Goal: Task Accomplishment & Management: Manage account settings

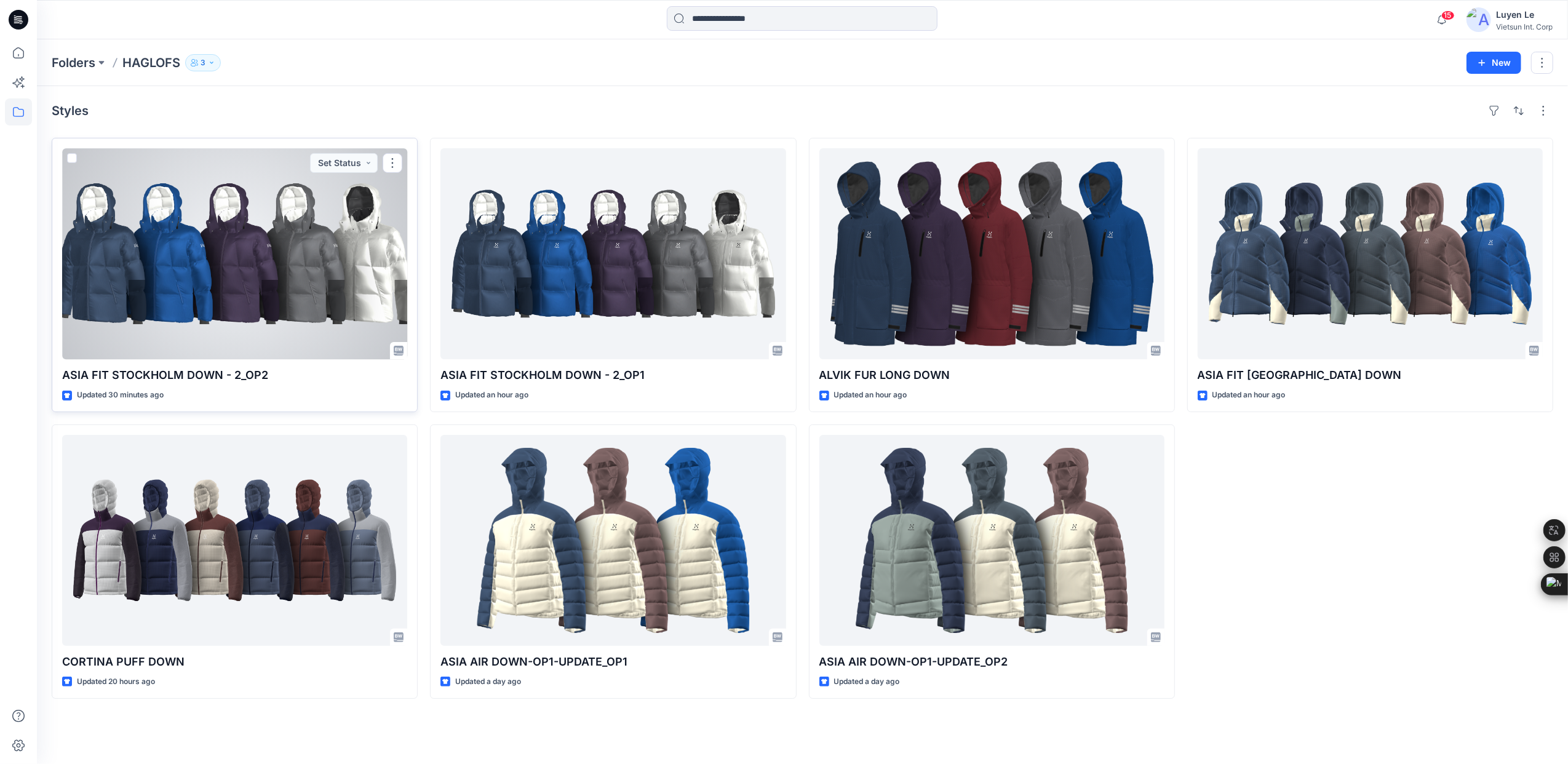
click at [264, 276] on div at bounding box center [234, 254] width 345 height 211
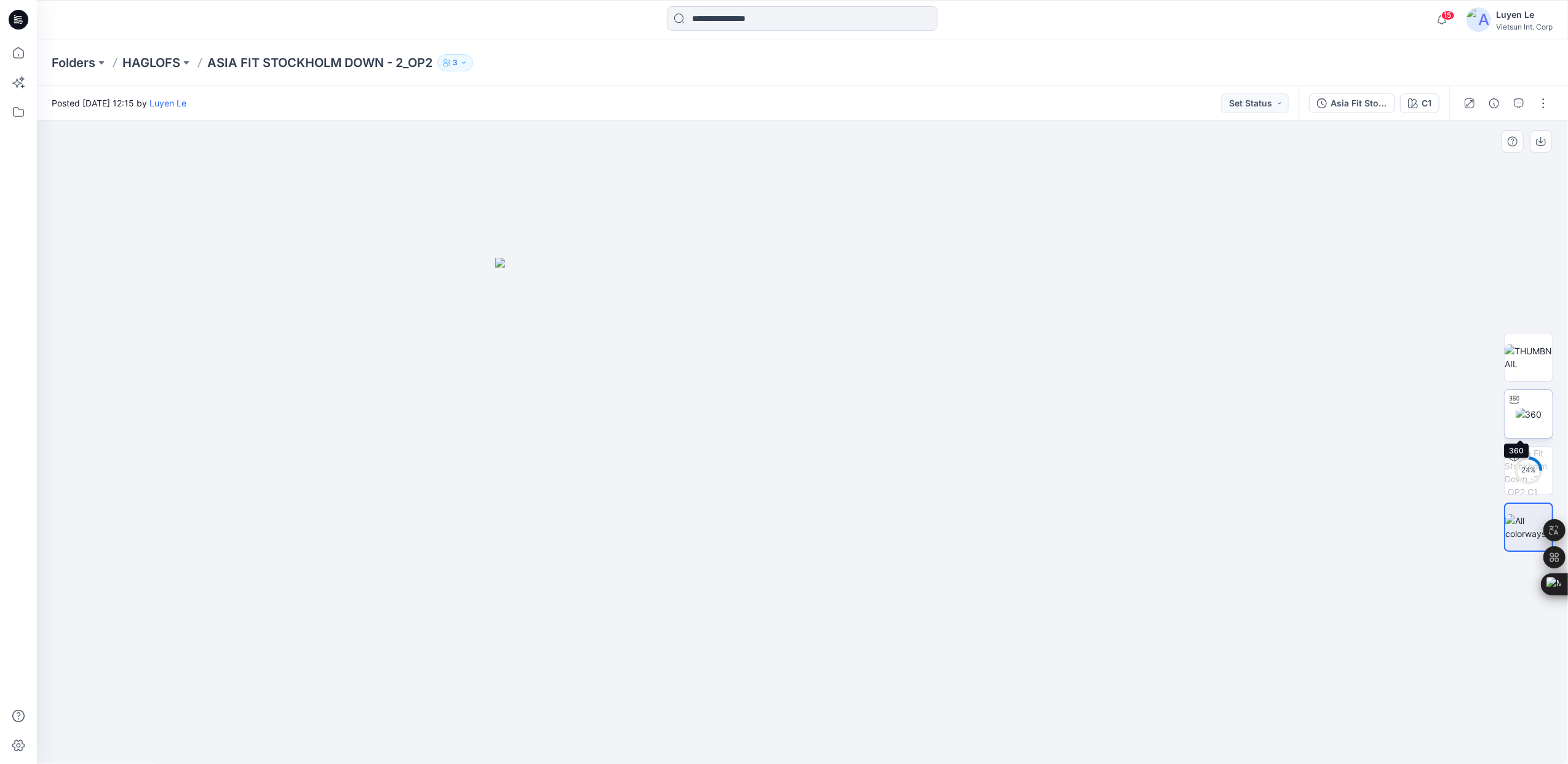
click at [1533, 408] on img at bounding box center [1528, 414] width 26 height 13
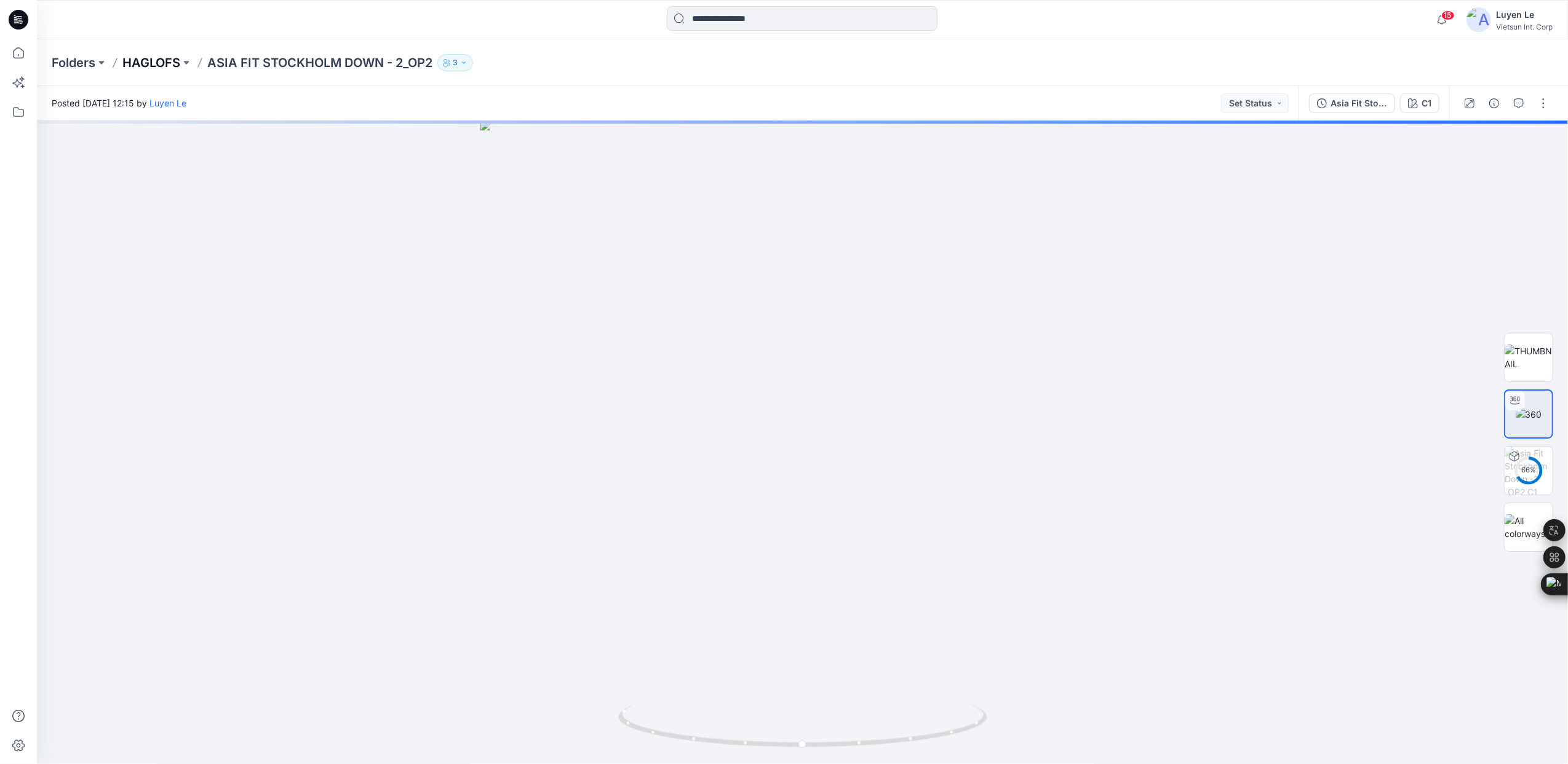
click at [163, 65] on p "HAGLOFS" at bounding box center [151, 63] width 58 height 17
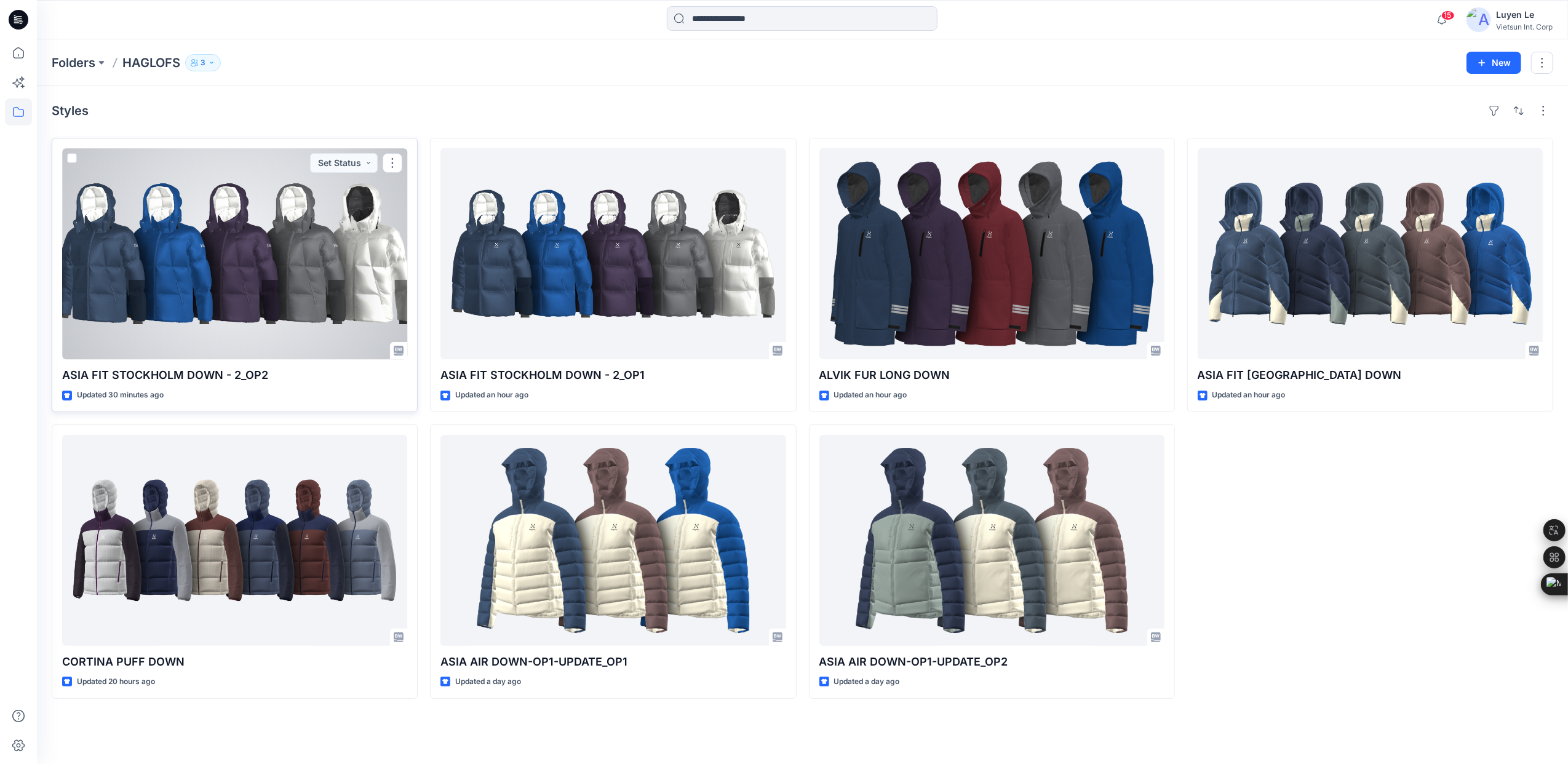
click at [299, 306] on div at bounding box center [234, 254] width 345 height 211
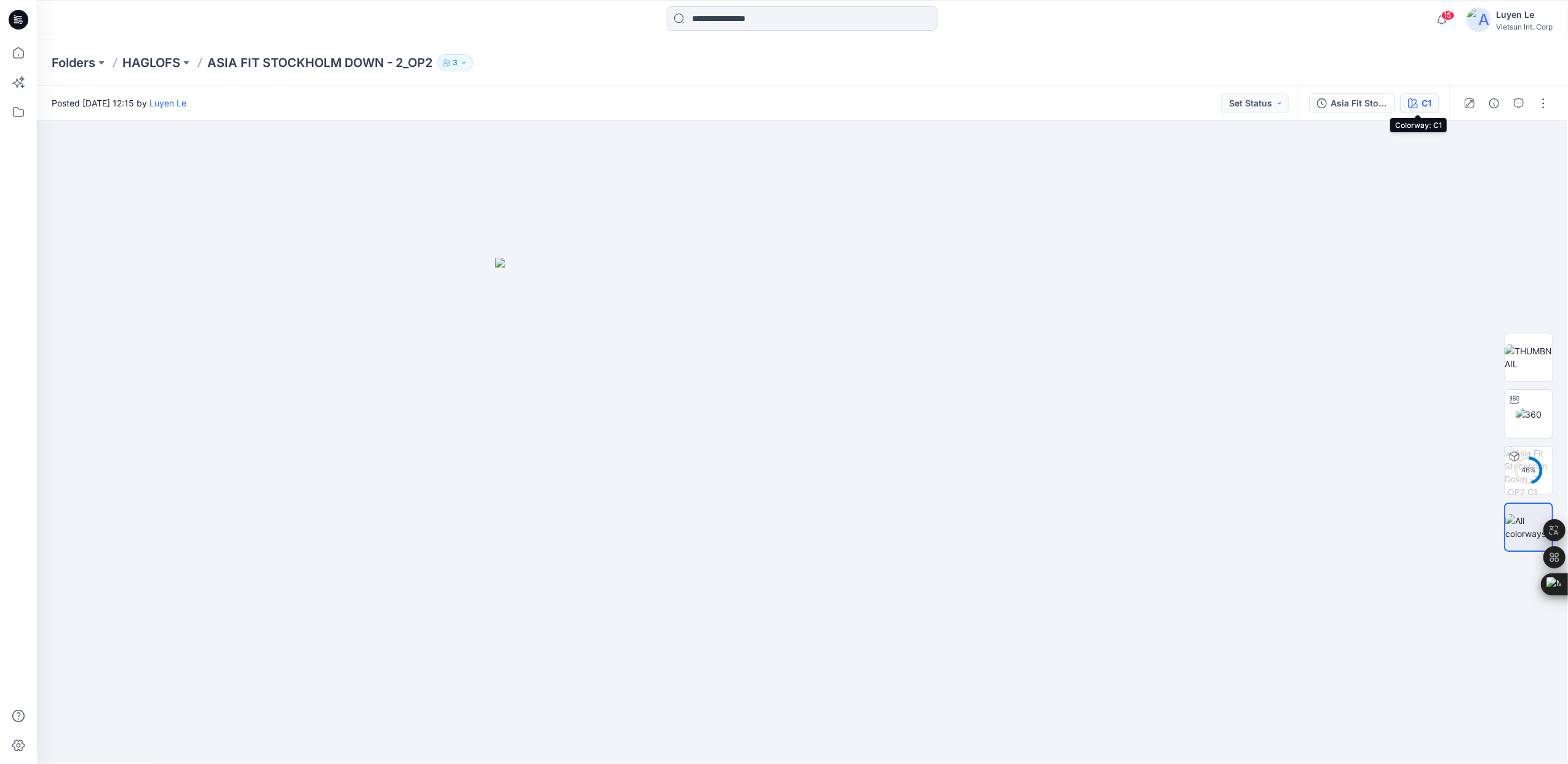
click at [1423, 105] on div "C1" at bounding box center [1426, 103] width 10 height 14
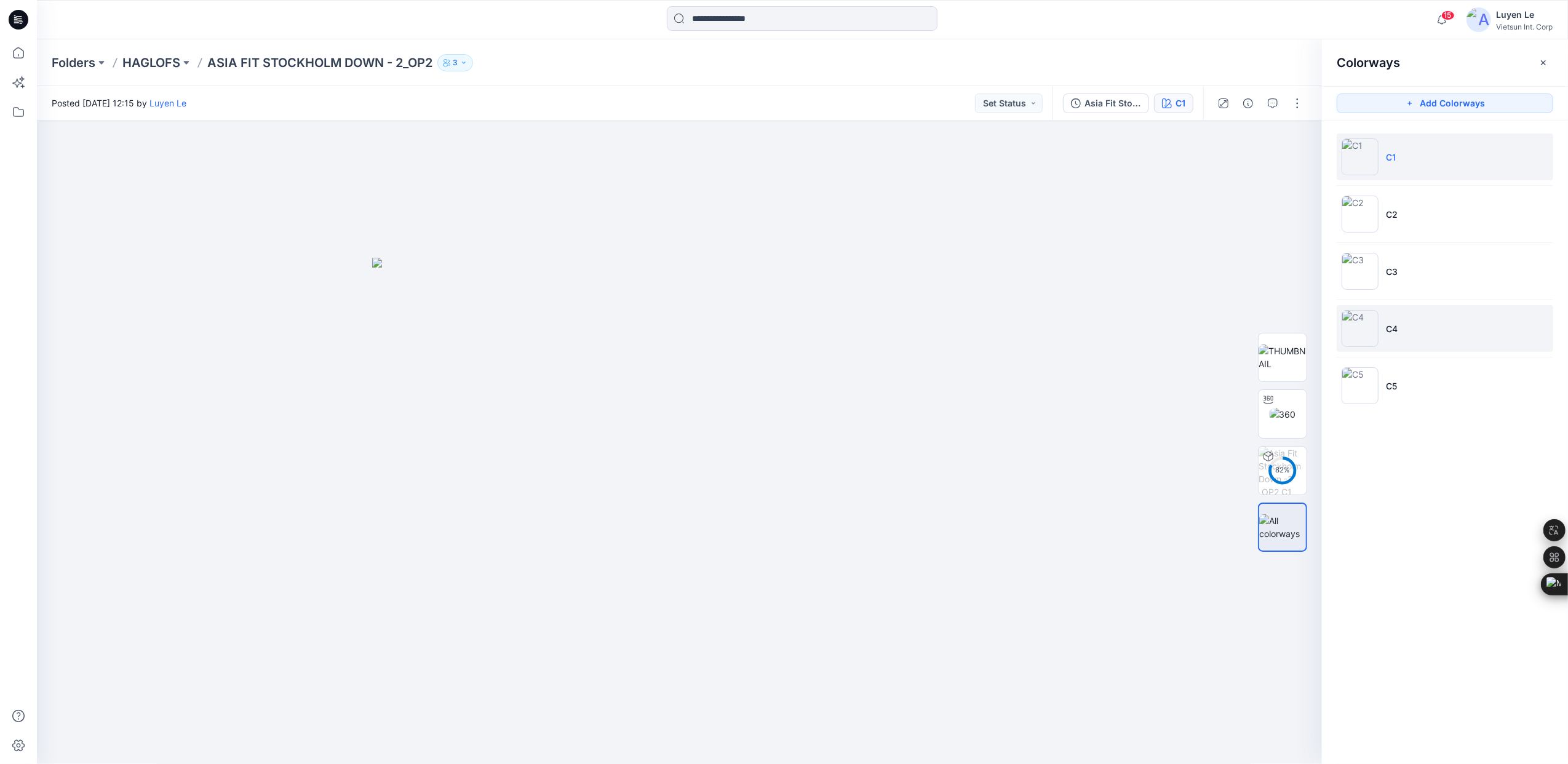
click at [1368, 330] on img at bounding box center [1359, 329] width 37 height 37
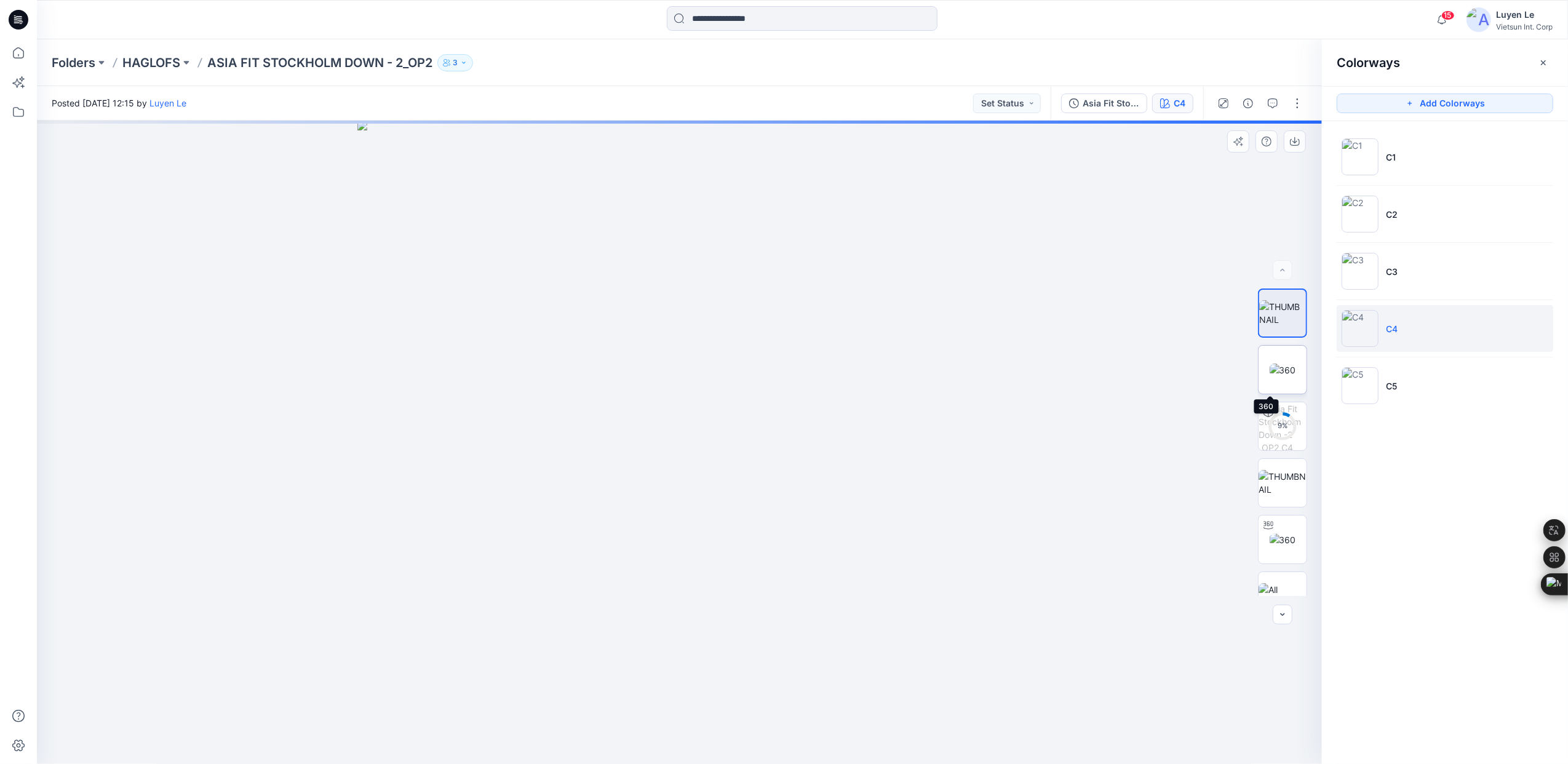
click at [1280, 368] on img at bounding box center [1283, 370] width 26 height 13
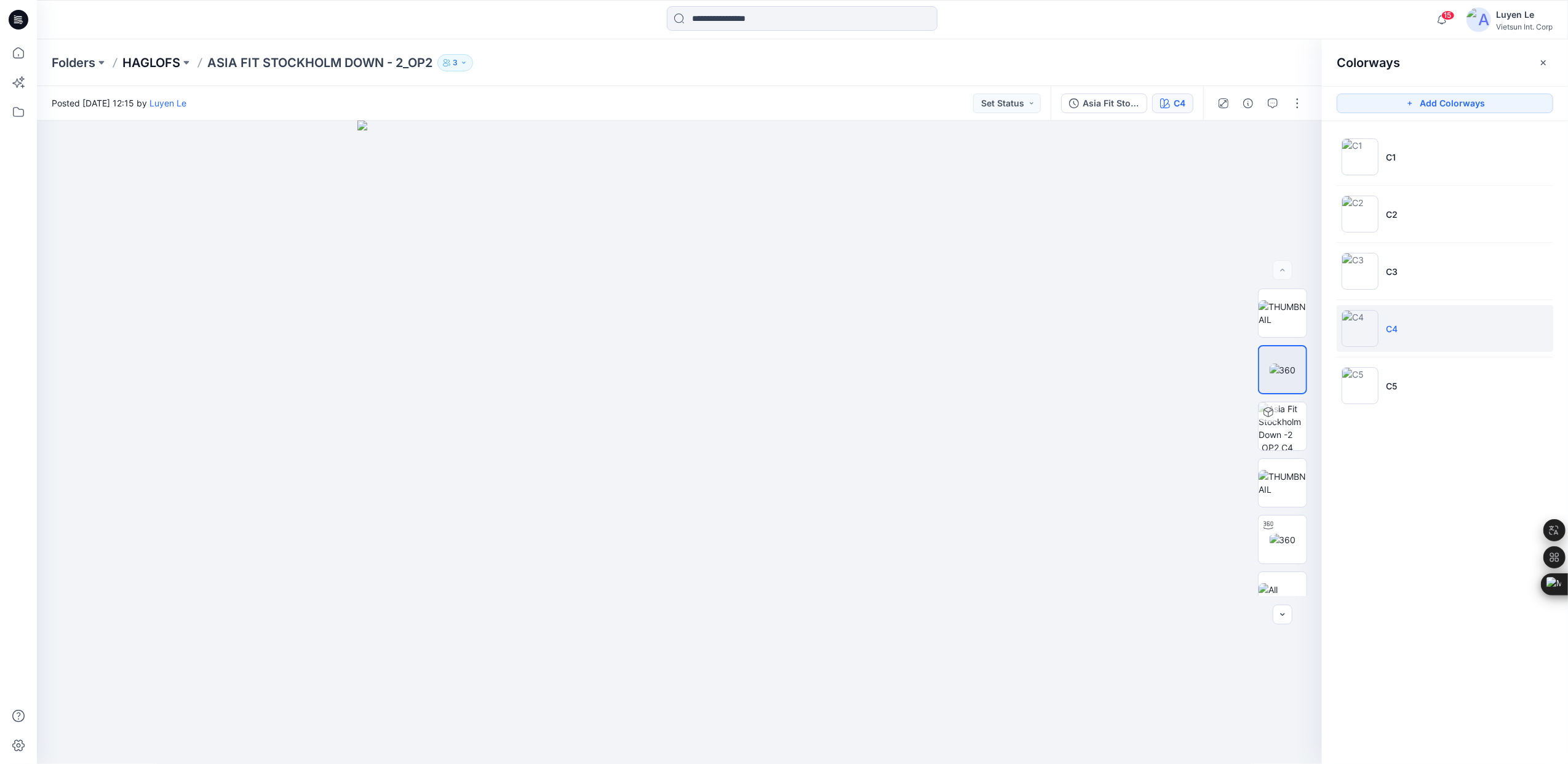
click at [151, 66] on p "HAGLOFS" at bounding box center [151, 63] width 58 height 17
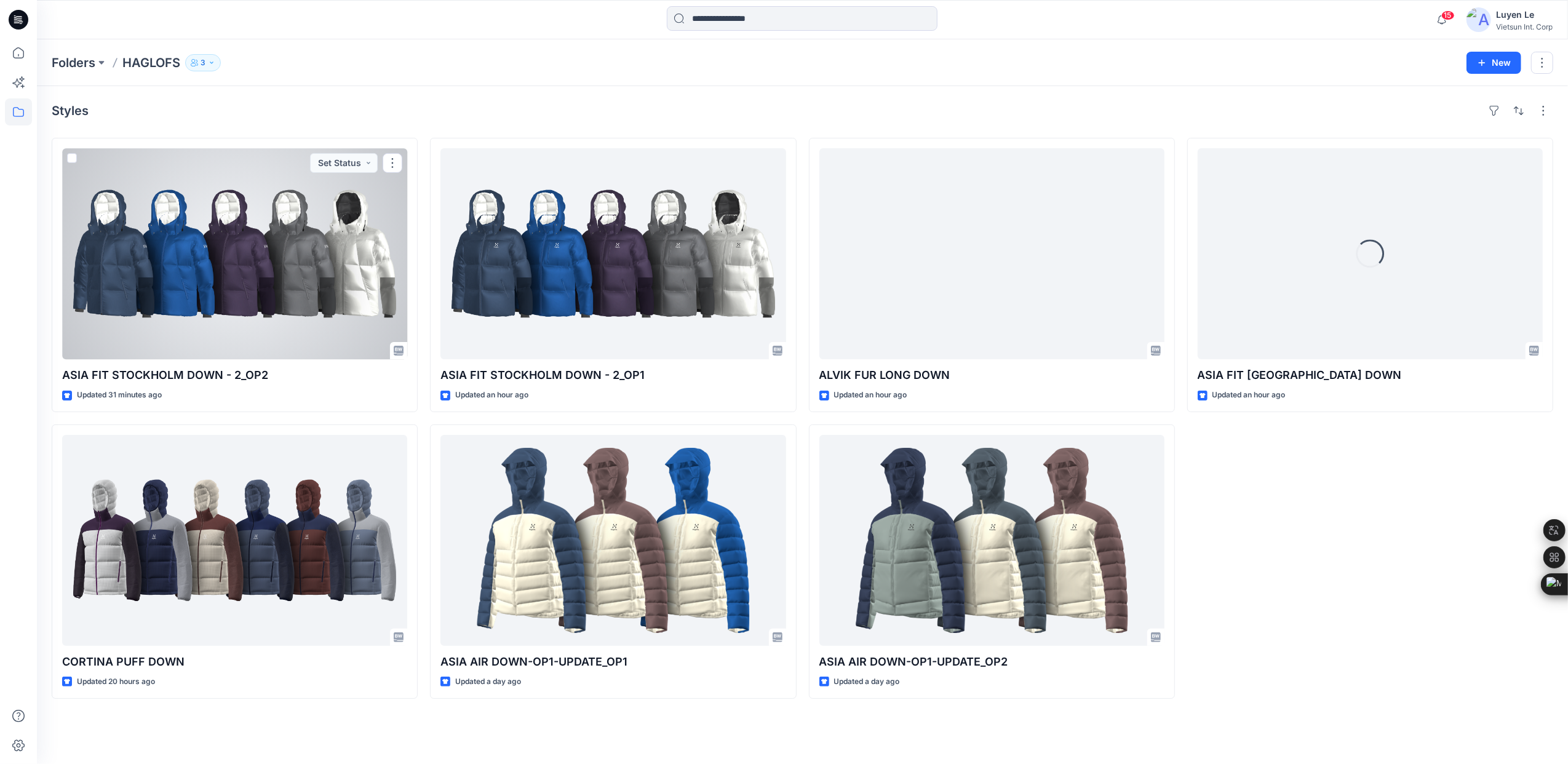
click at [362, 301] on div at bounding box center [234, 254] width 345 height 211
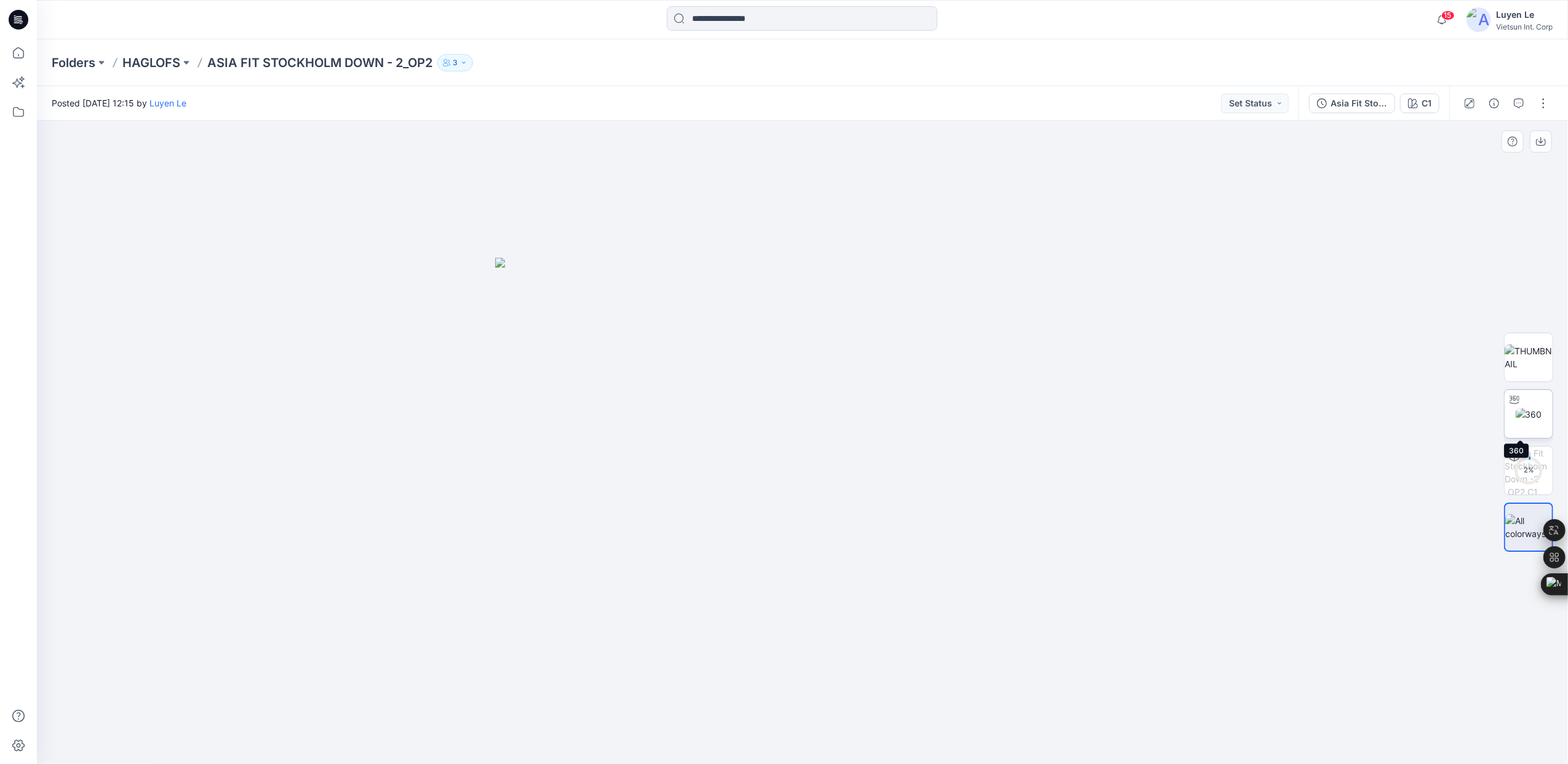
click at [1524, 408] on img at bounding box center [1528, 414] width 26 height 13
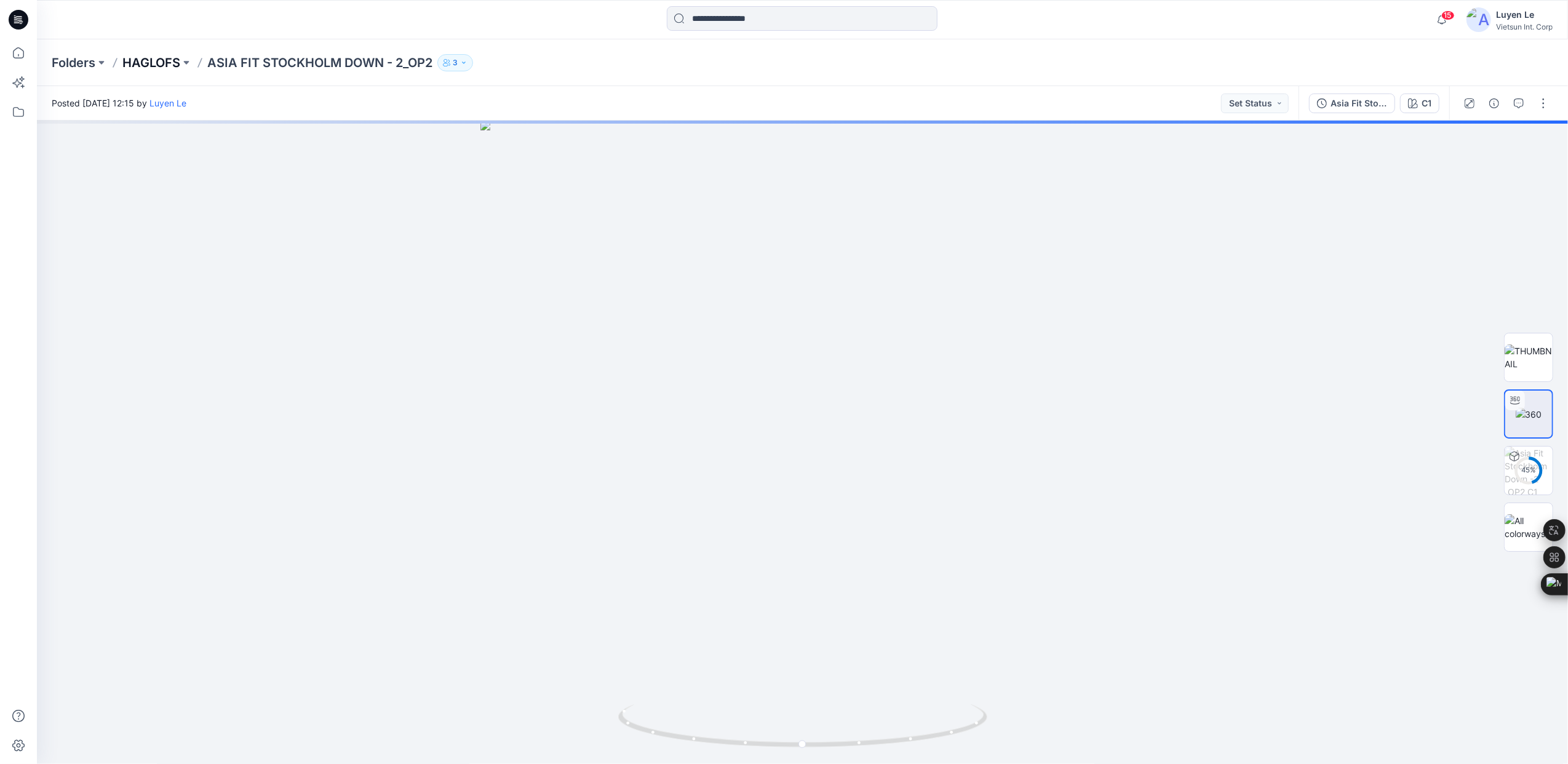
click at [161, 60] on p "HAGLOFS" at bounding box center [151, 63] width 58 height 17
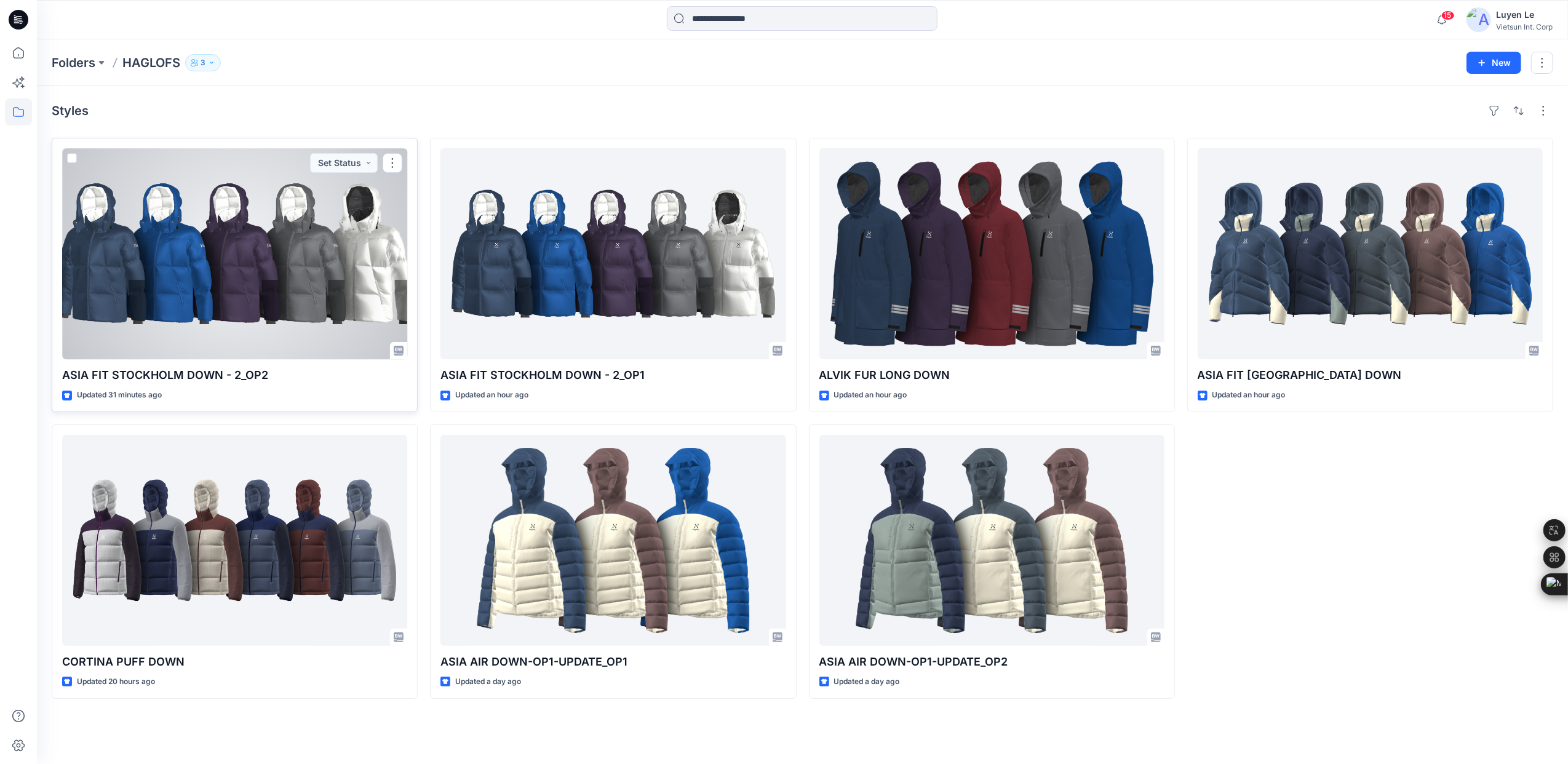
click at [213, 255] on div at bounding box center [234, 254] width 345 height 211
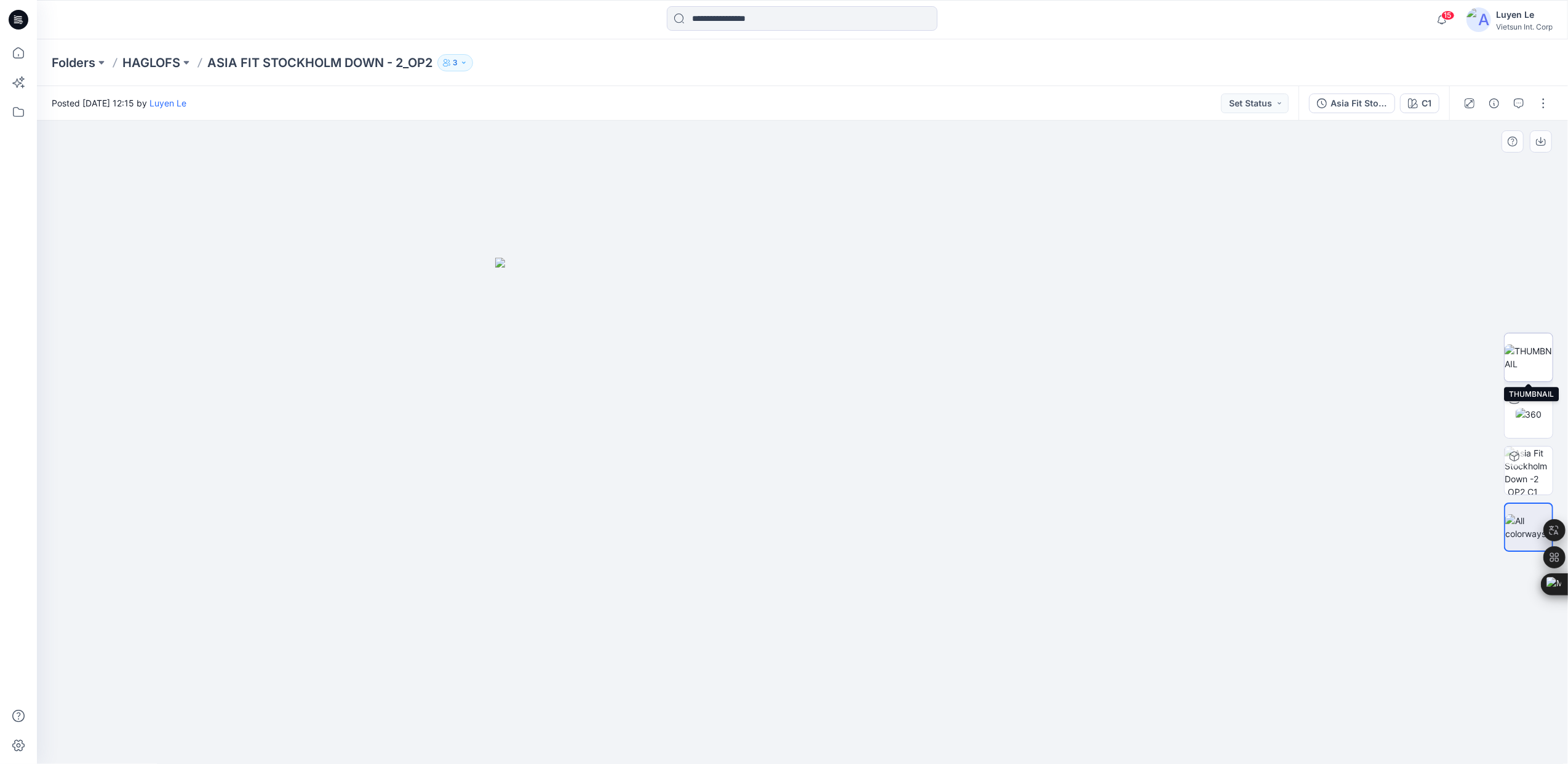
click at [1548, 371] on img at bounding box center [1528, 357] width 48 height 26
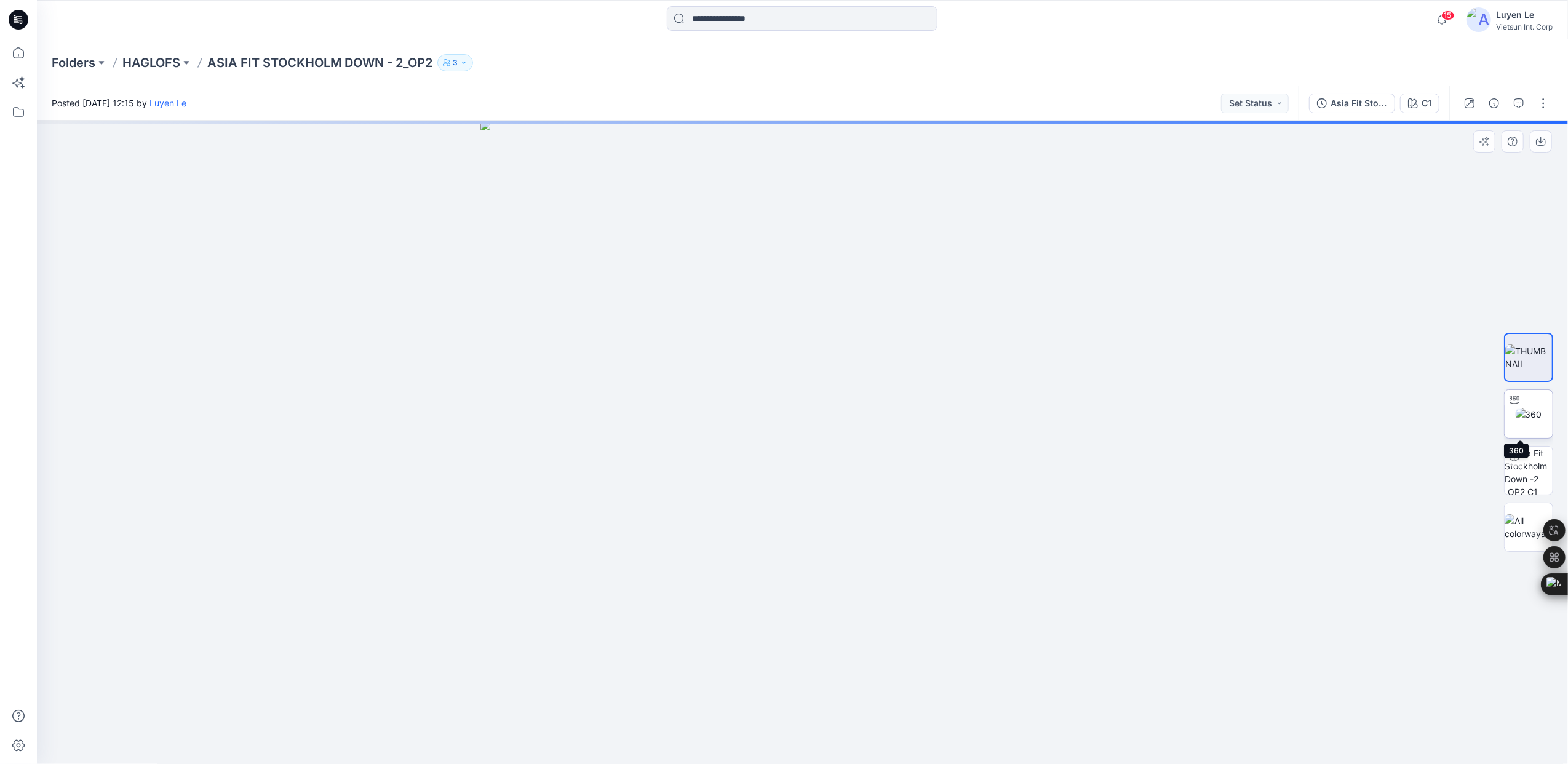
click at [1528, 414] on img at bounding box center [1528, 414] width 26 height 13
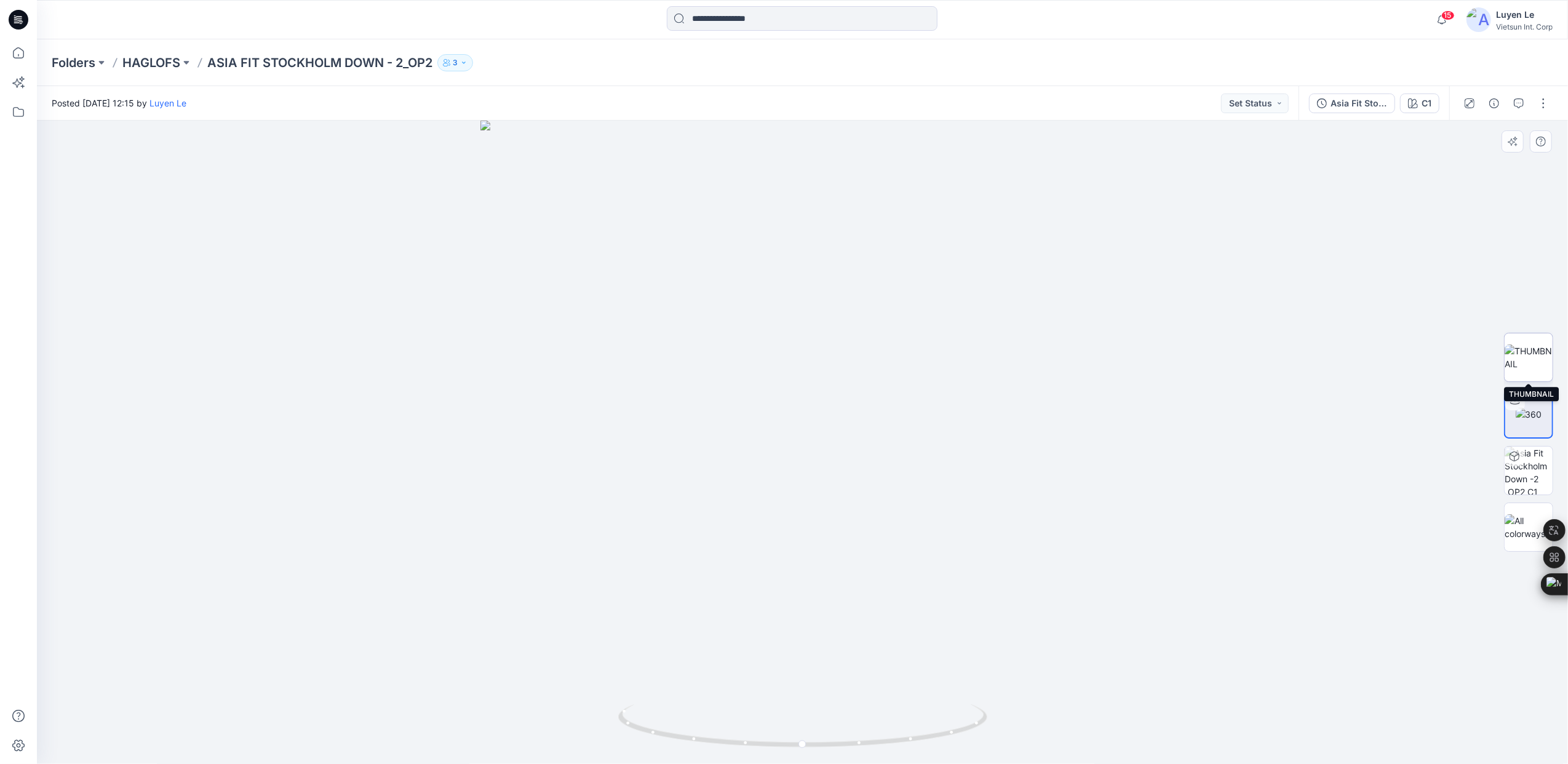
click at [1528, 347] on img at bounding box center [1528, 357] width 48 height 26
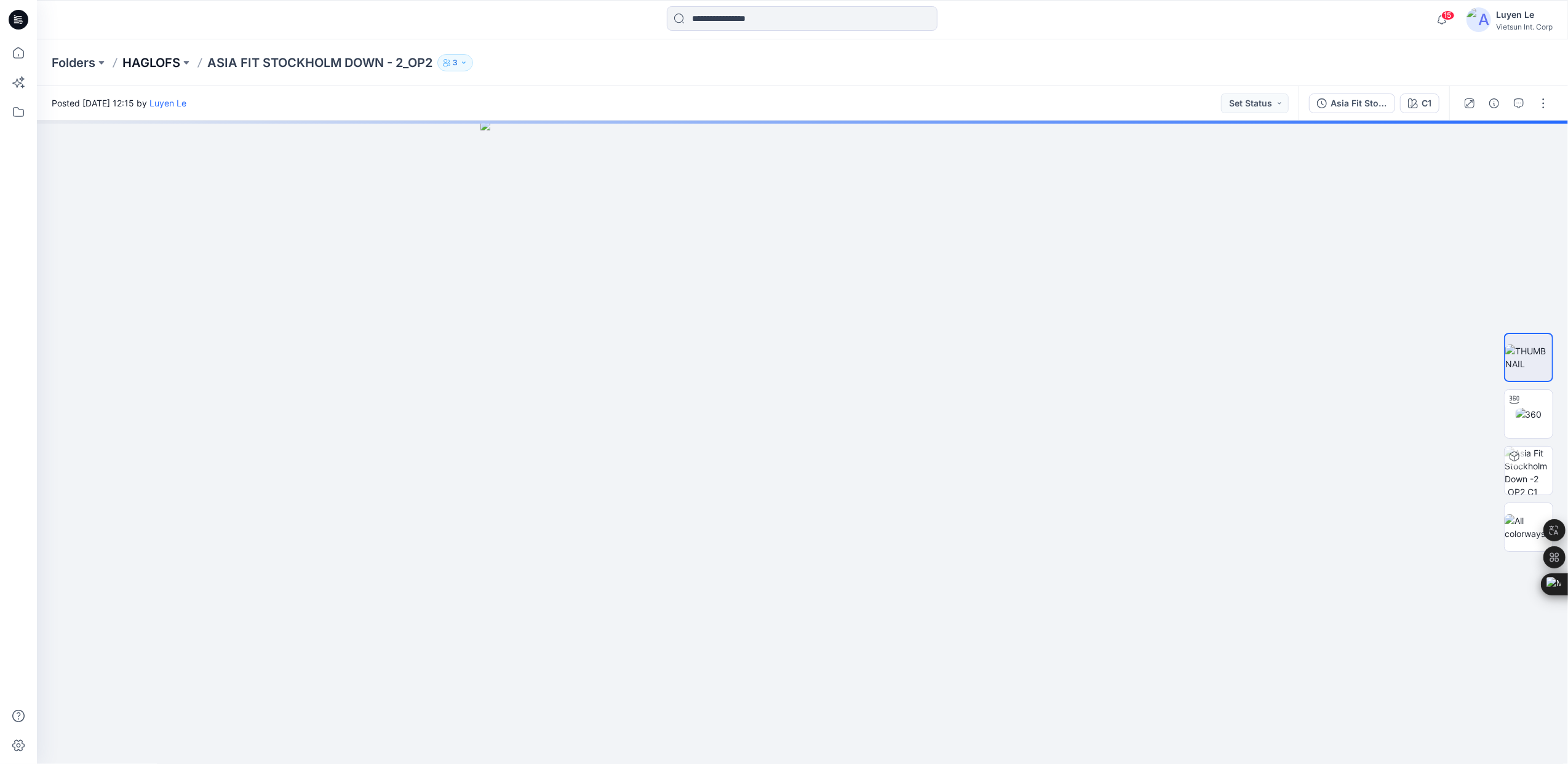
click at [165, 54] on p "HAGLOFS" at bounding box center [151, 63] width 58 height 17
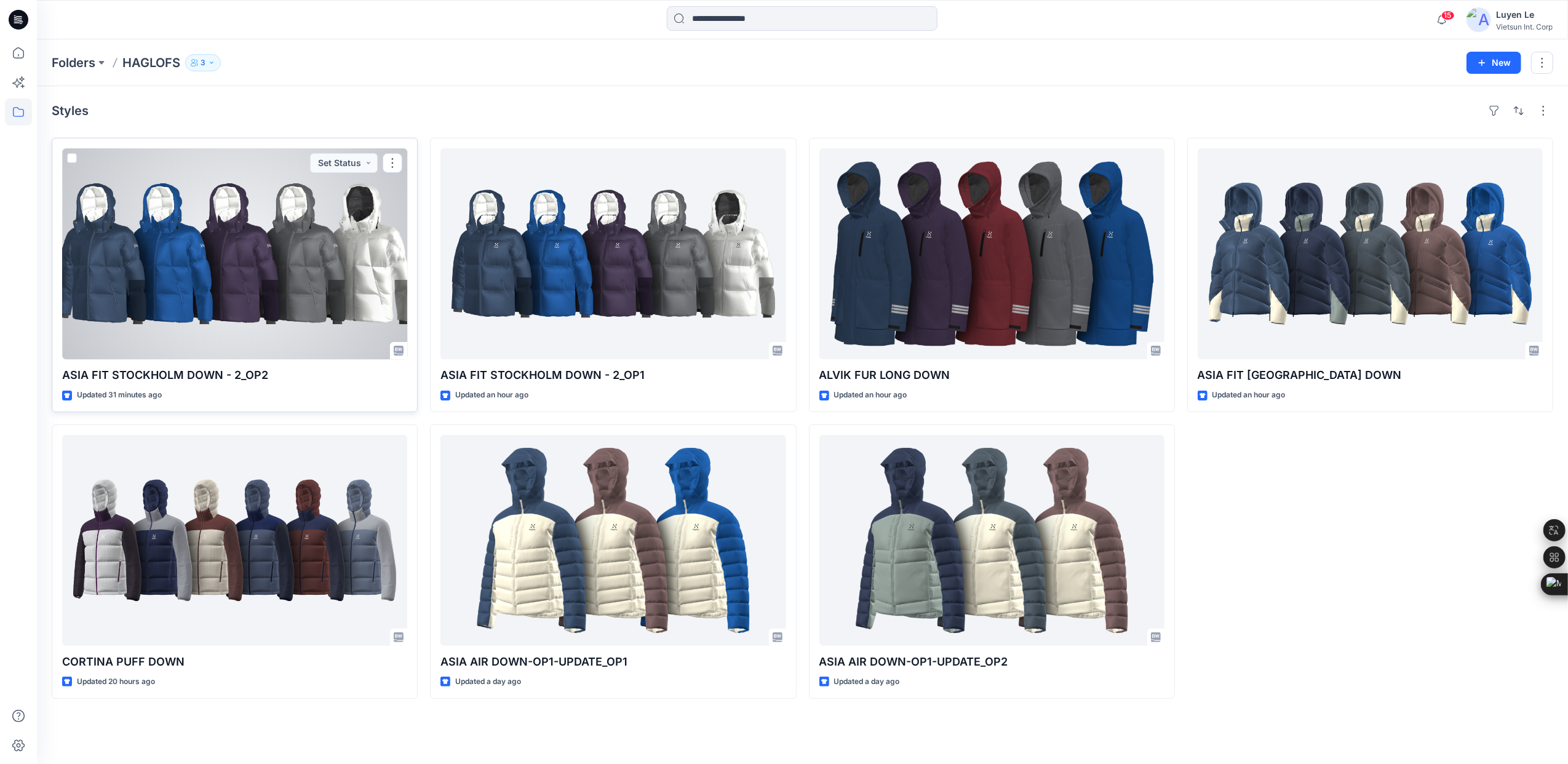
click at [357, 305] on div at bounding box center [234, 254] width 345 height 211
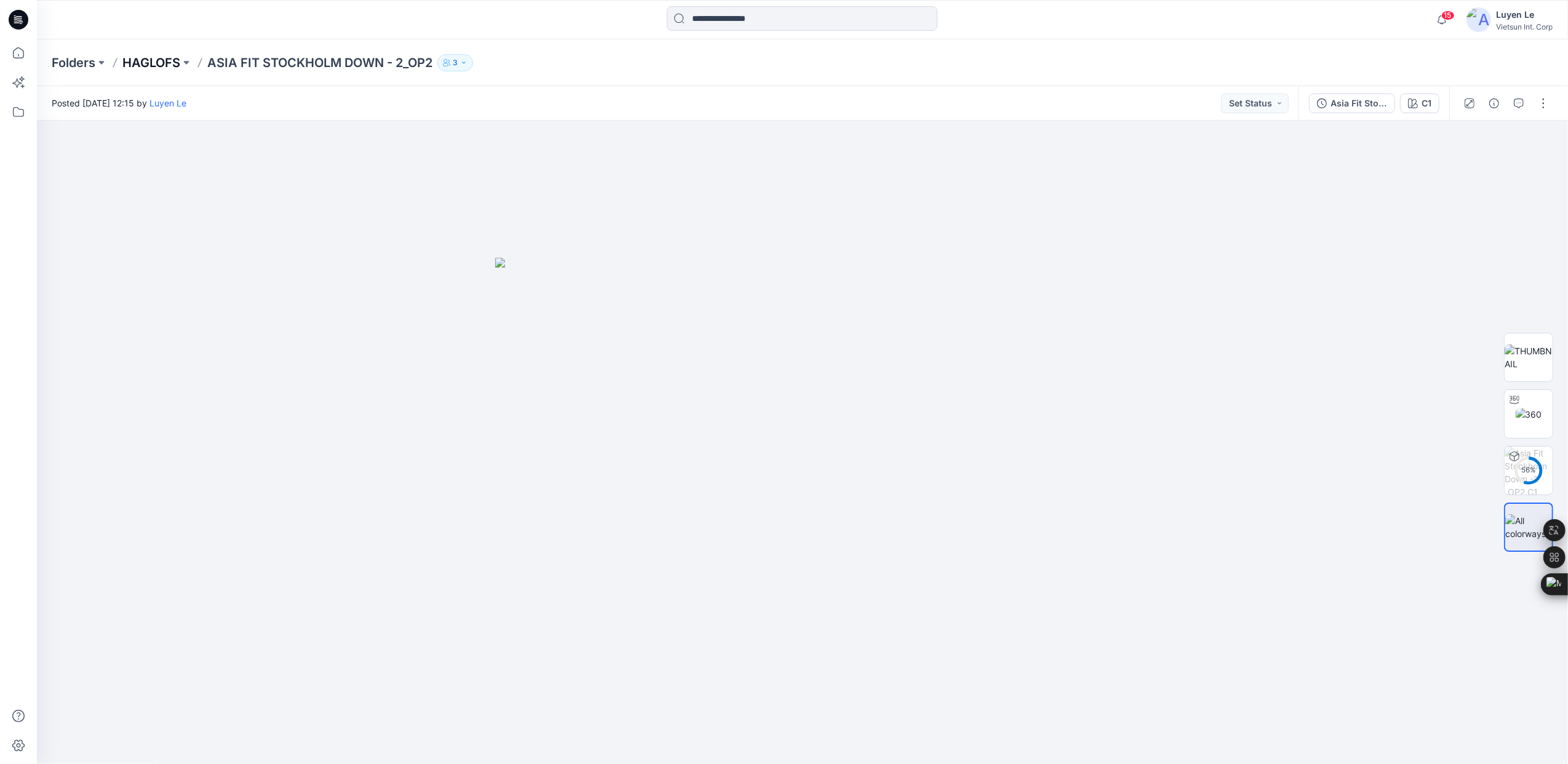
click at [150, 62] on p "HAGLOFS" at bounding box center [151, 63] width 58 height 17
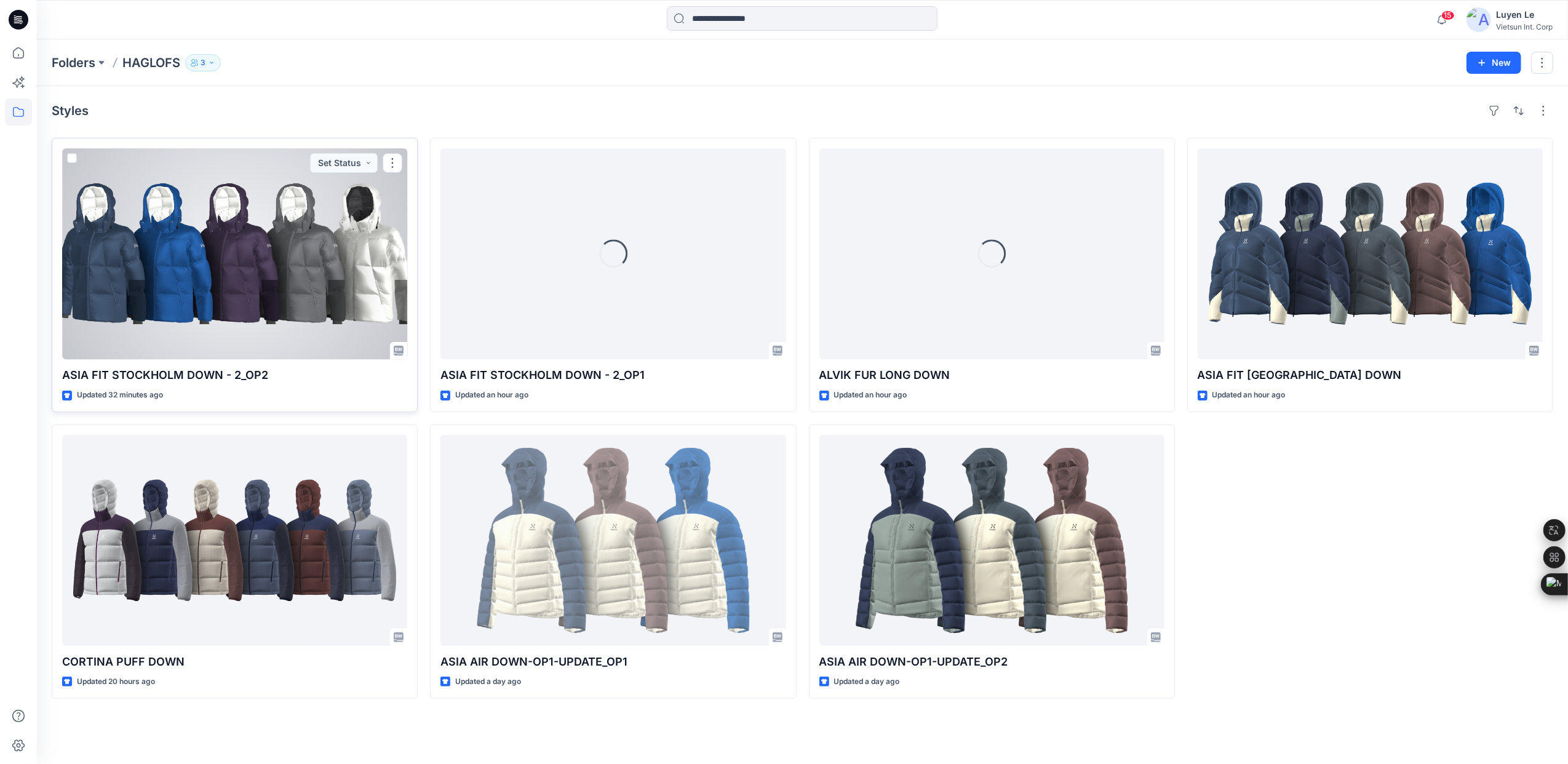
click at [232, 257] on div at bounding box center [234, 254] width 345 height 211
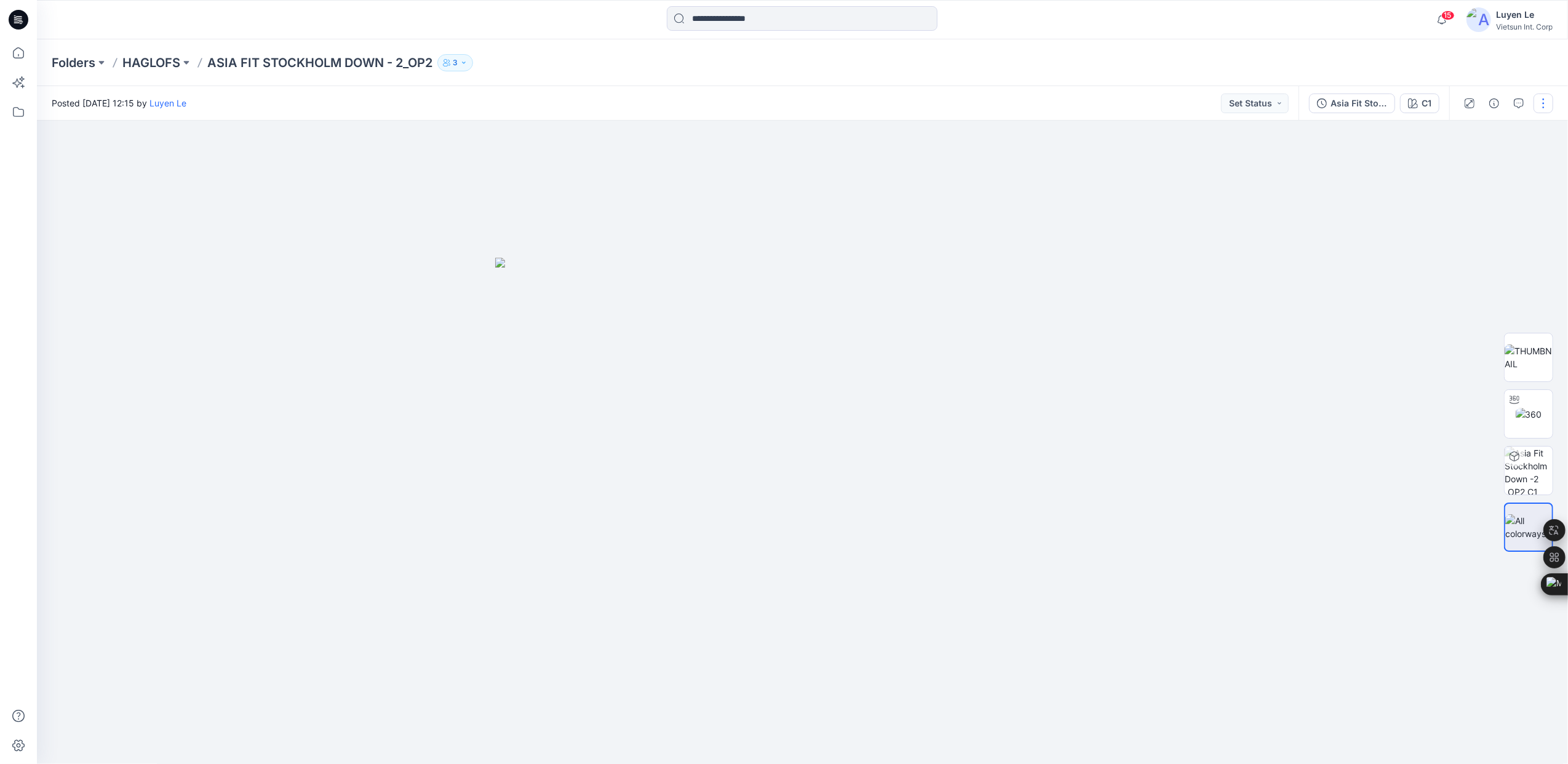
click at [1535, 106] on button "button" at bounding box center [1543, 103] width 20 height 20
click at [1467, 163] on p "Edit" at bounding box center [1465, 166] width 15 height 13
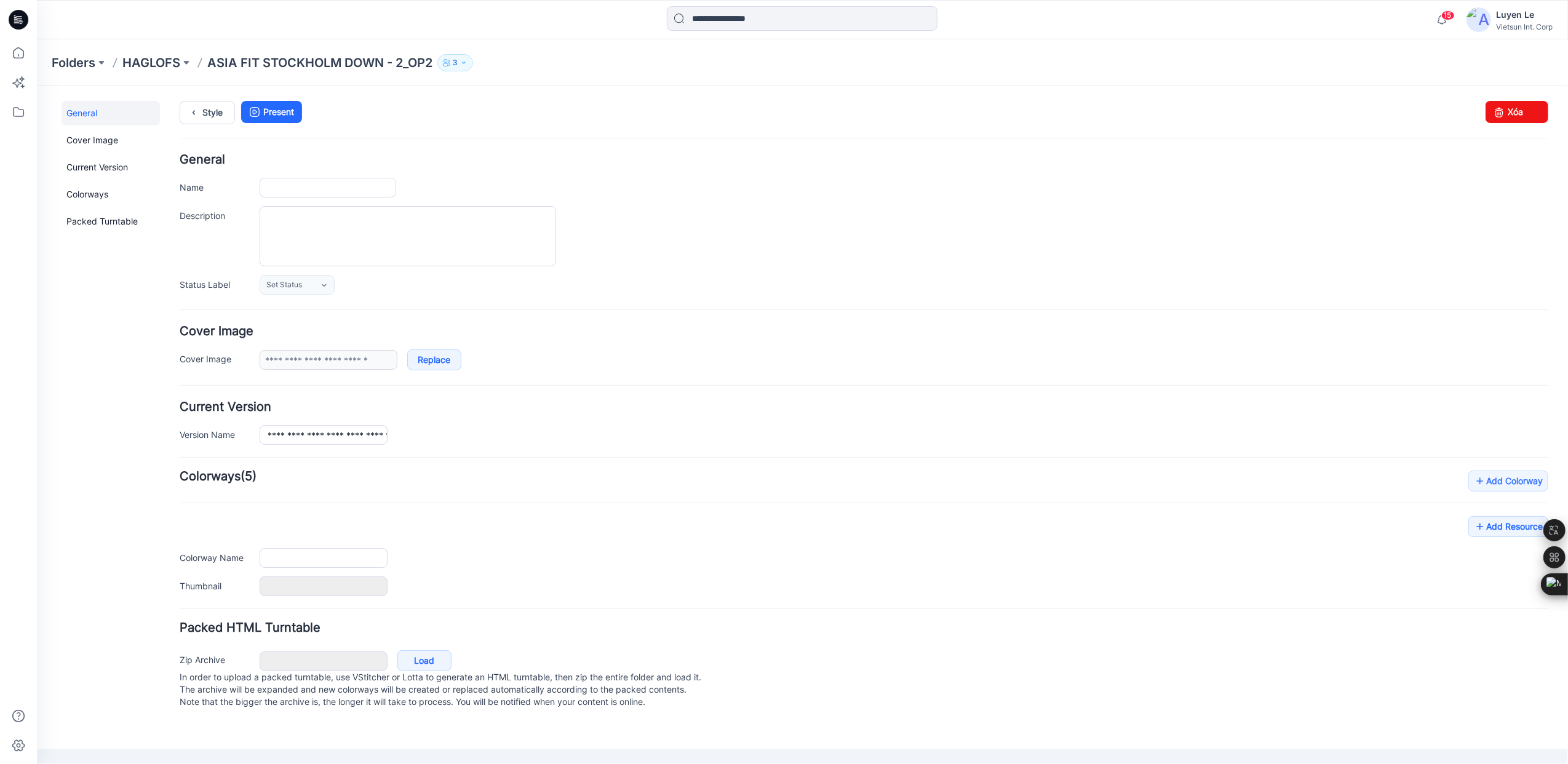
type input "**********"
type input "**"
type input "**********"
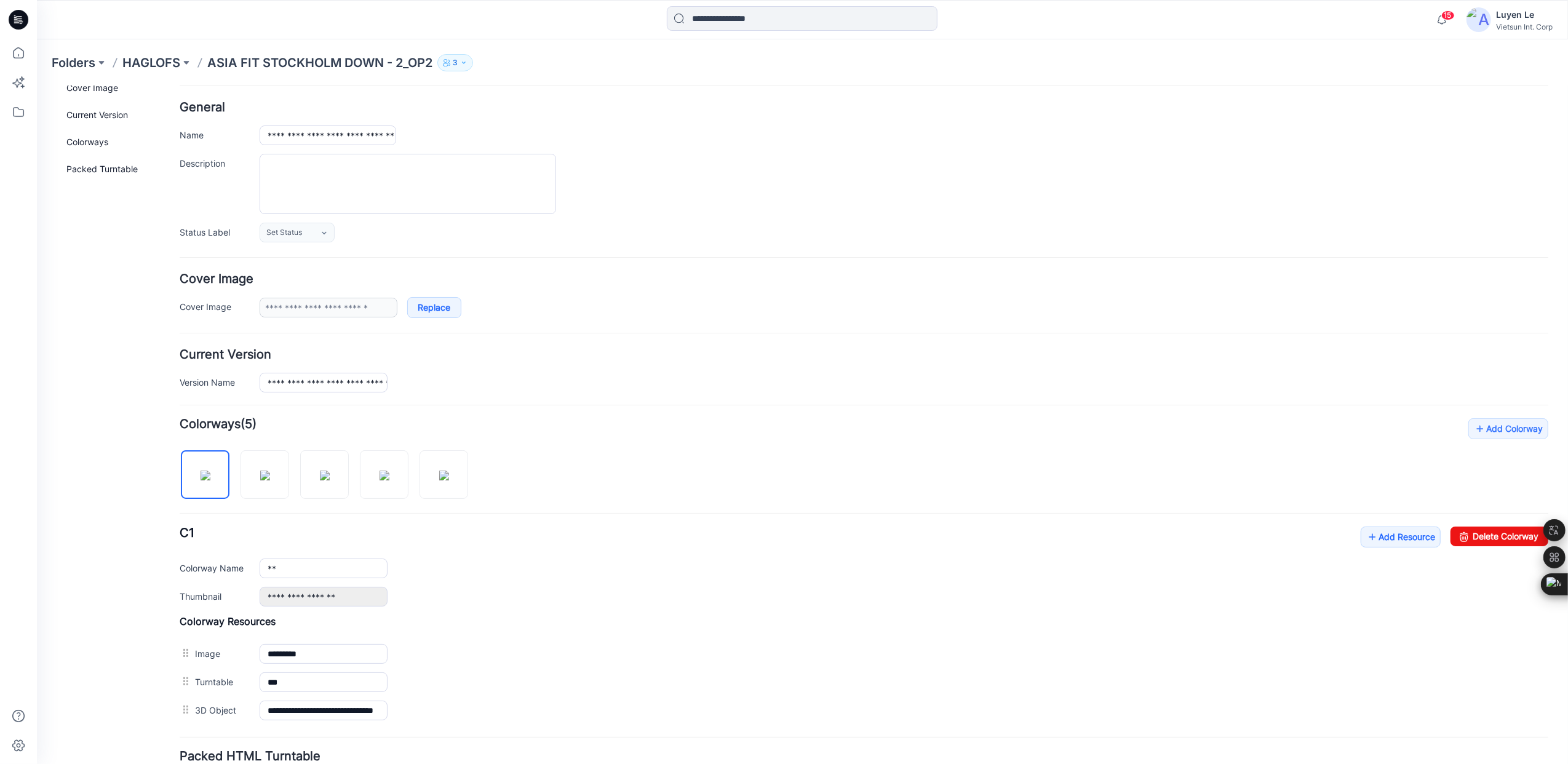
scroll to position [82, 0]
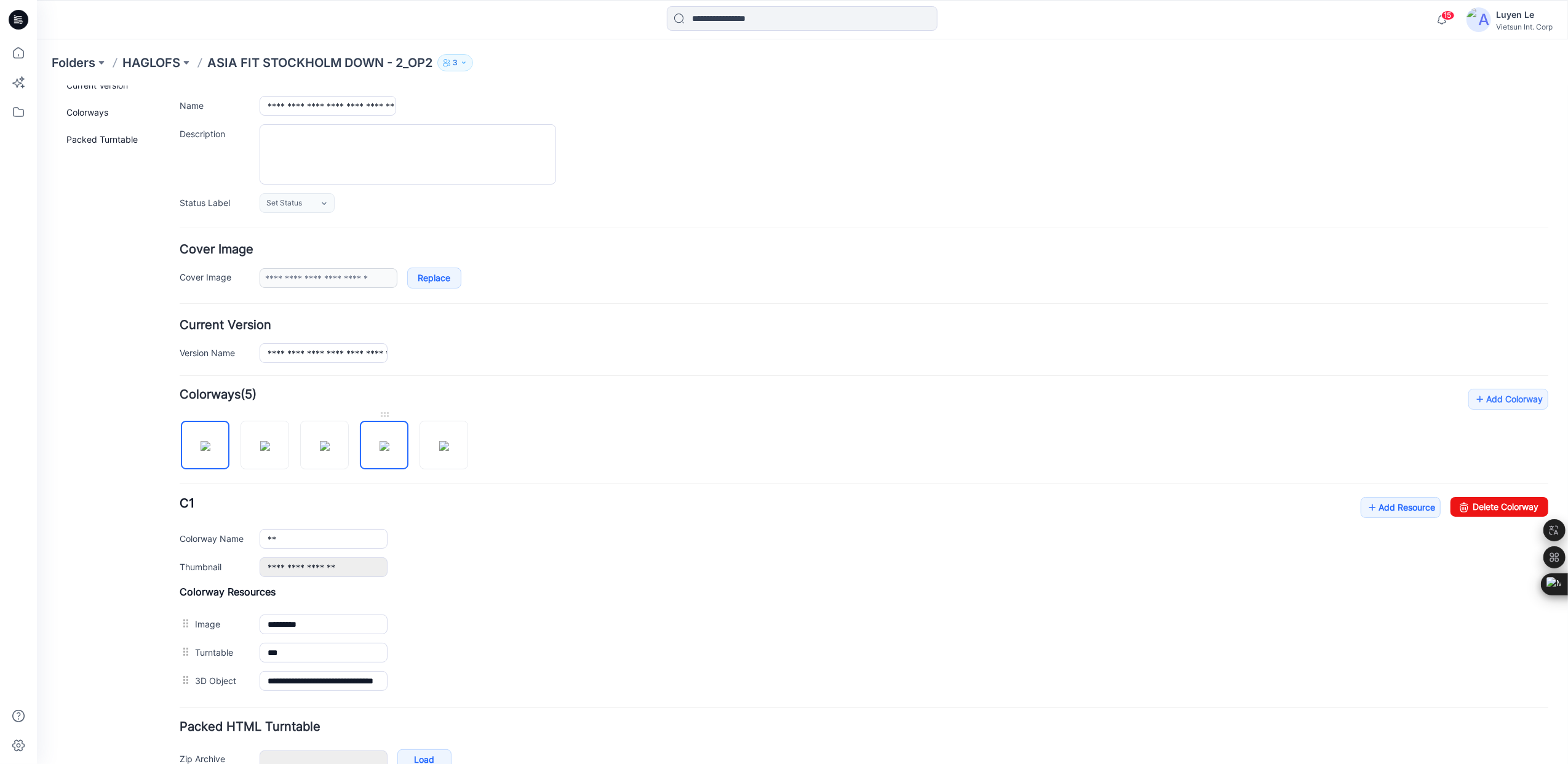
click at [383, 441] on img at bounding box center [383, 445] width 10 height 10
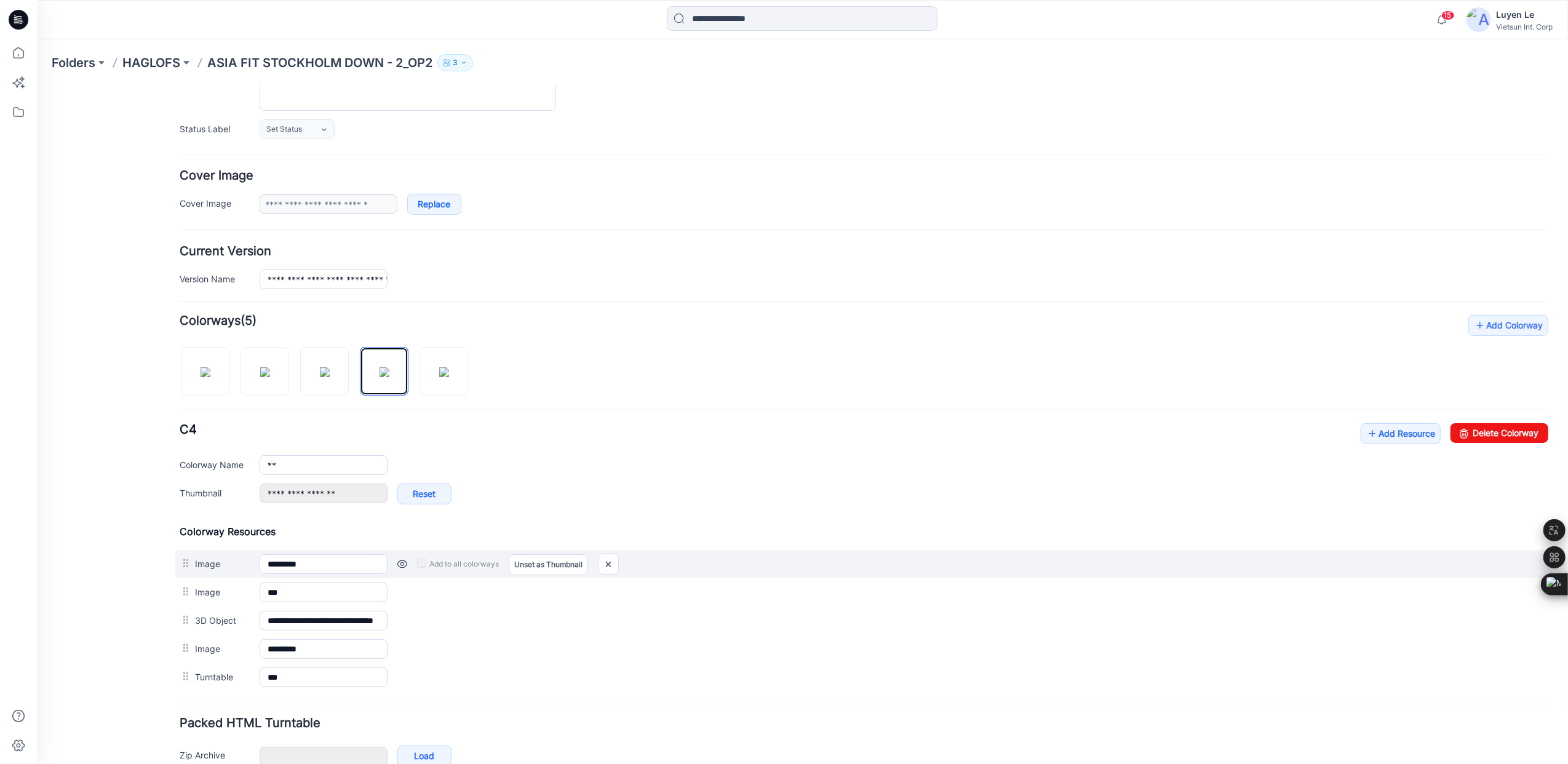
scroll to position [230, 0]
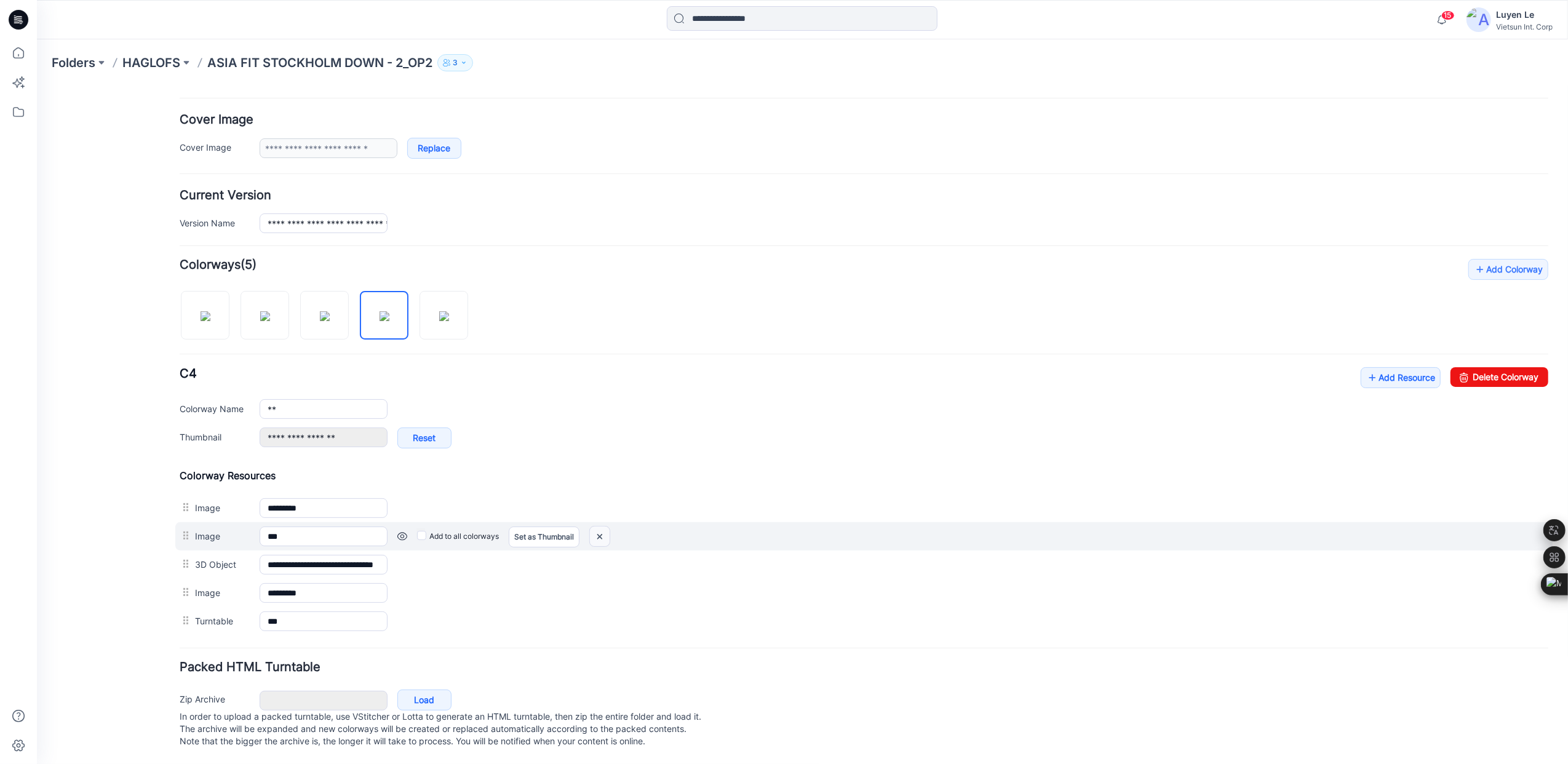
click at [36, 86] on img at bounding box center [36, 86] width 0 height 0
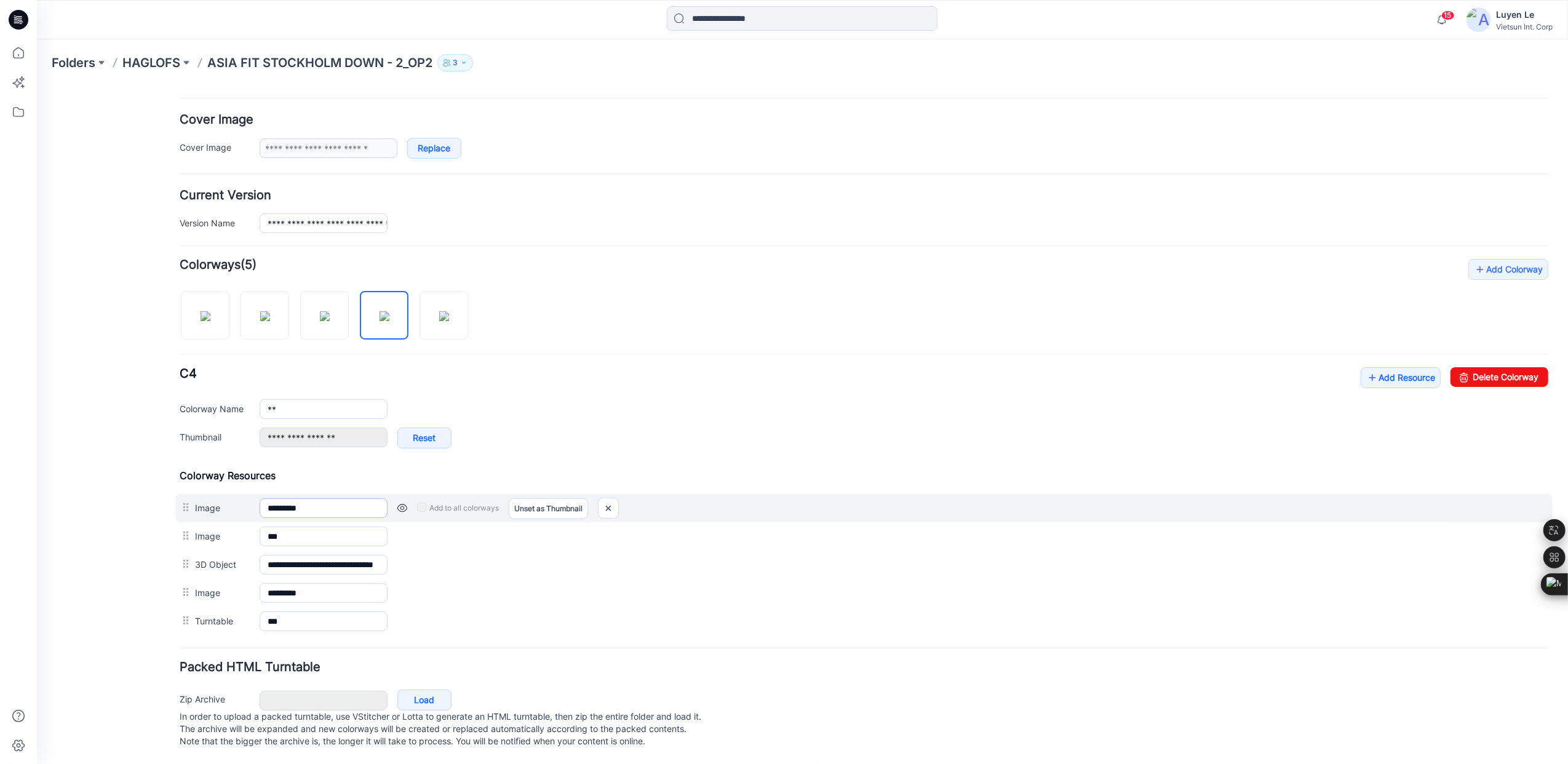
scroll to position [202, 0]
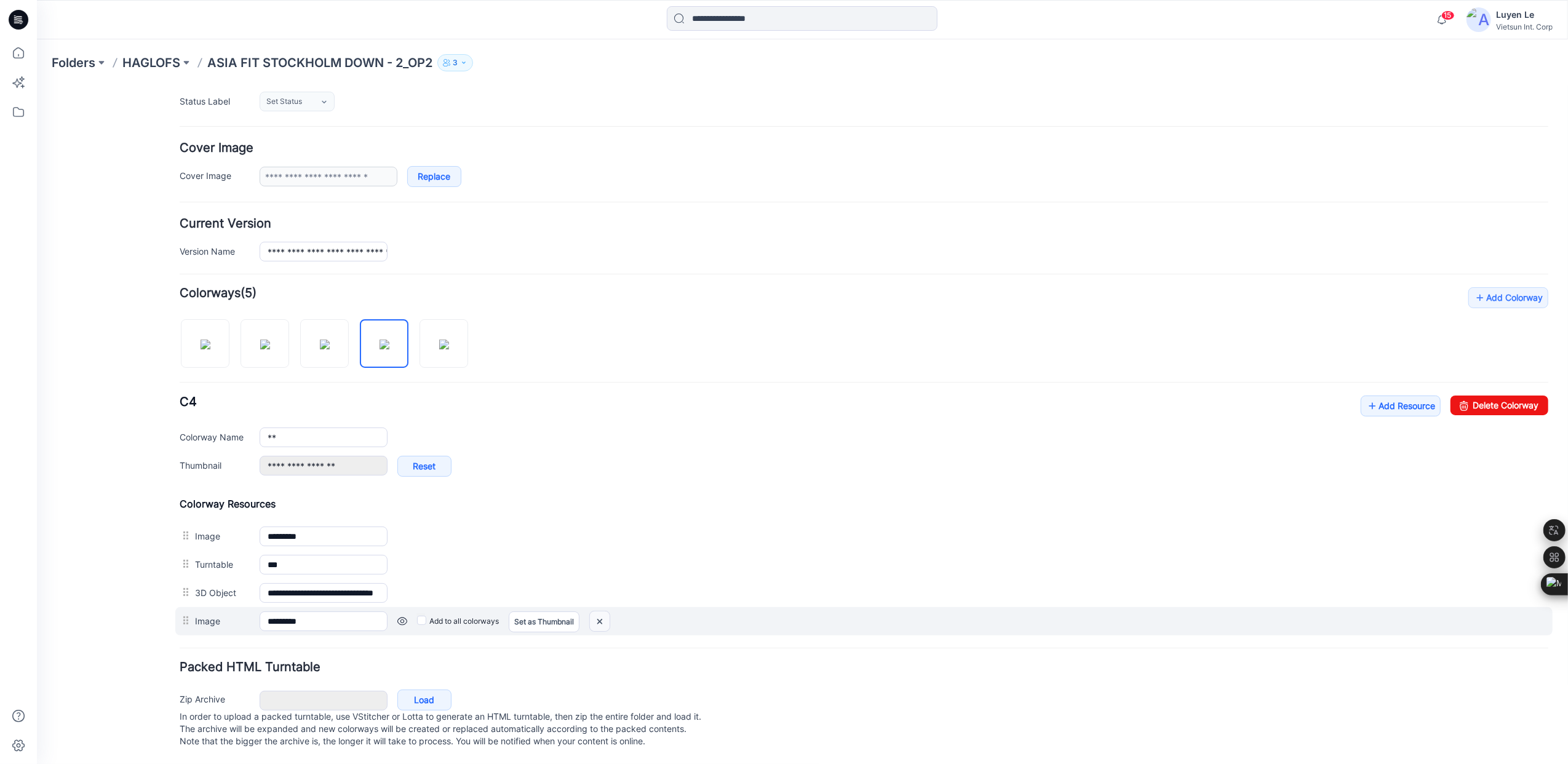
drag, startPoint x: 606, startPoint y: 609, endPoint x: 917, endPoint y: 139, distance: 563.6
click at [36, 86] on img at bounding box center [36, 86] width 0 height 0
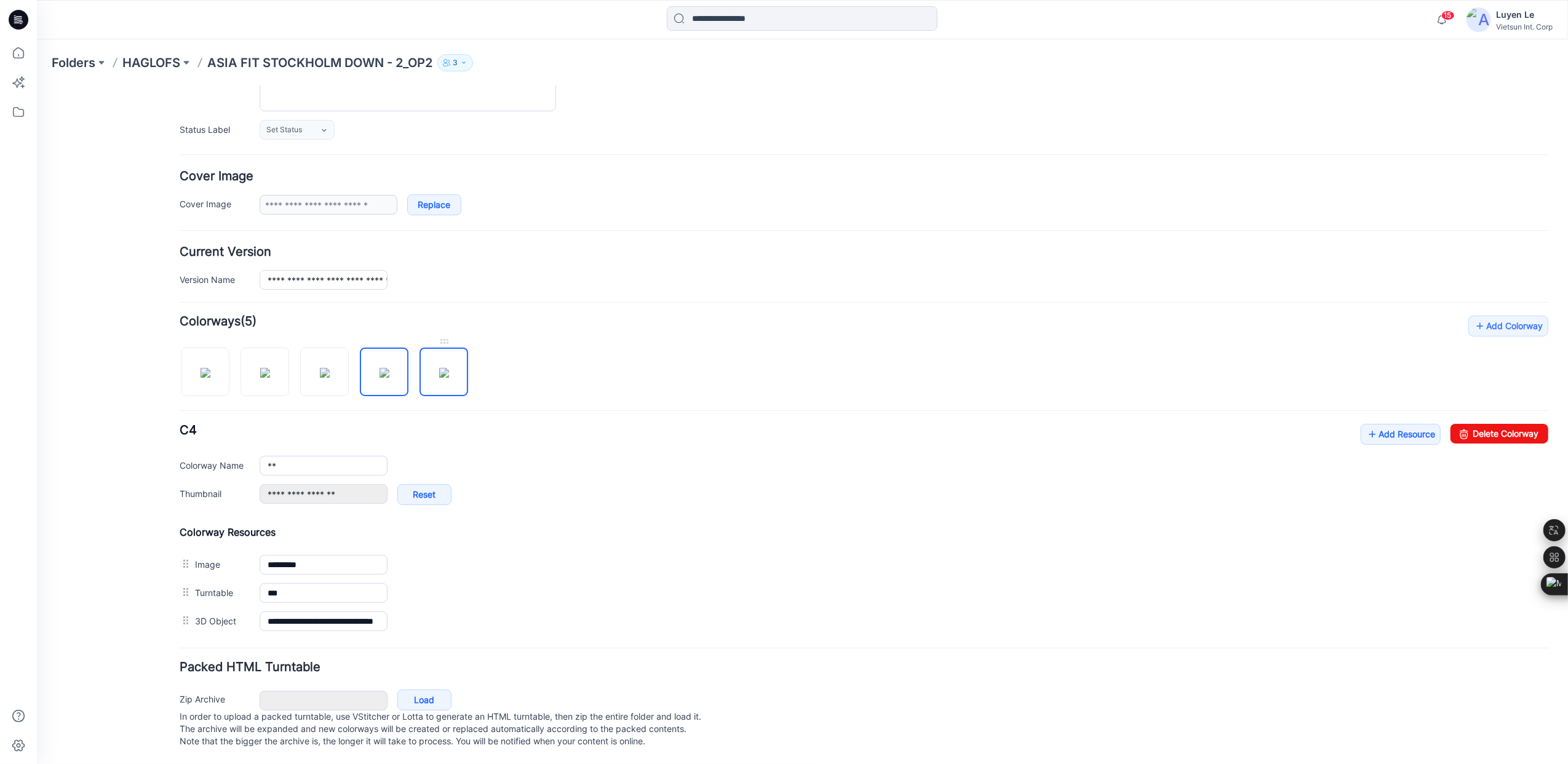
scroll to position [160, 0]
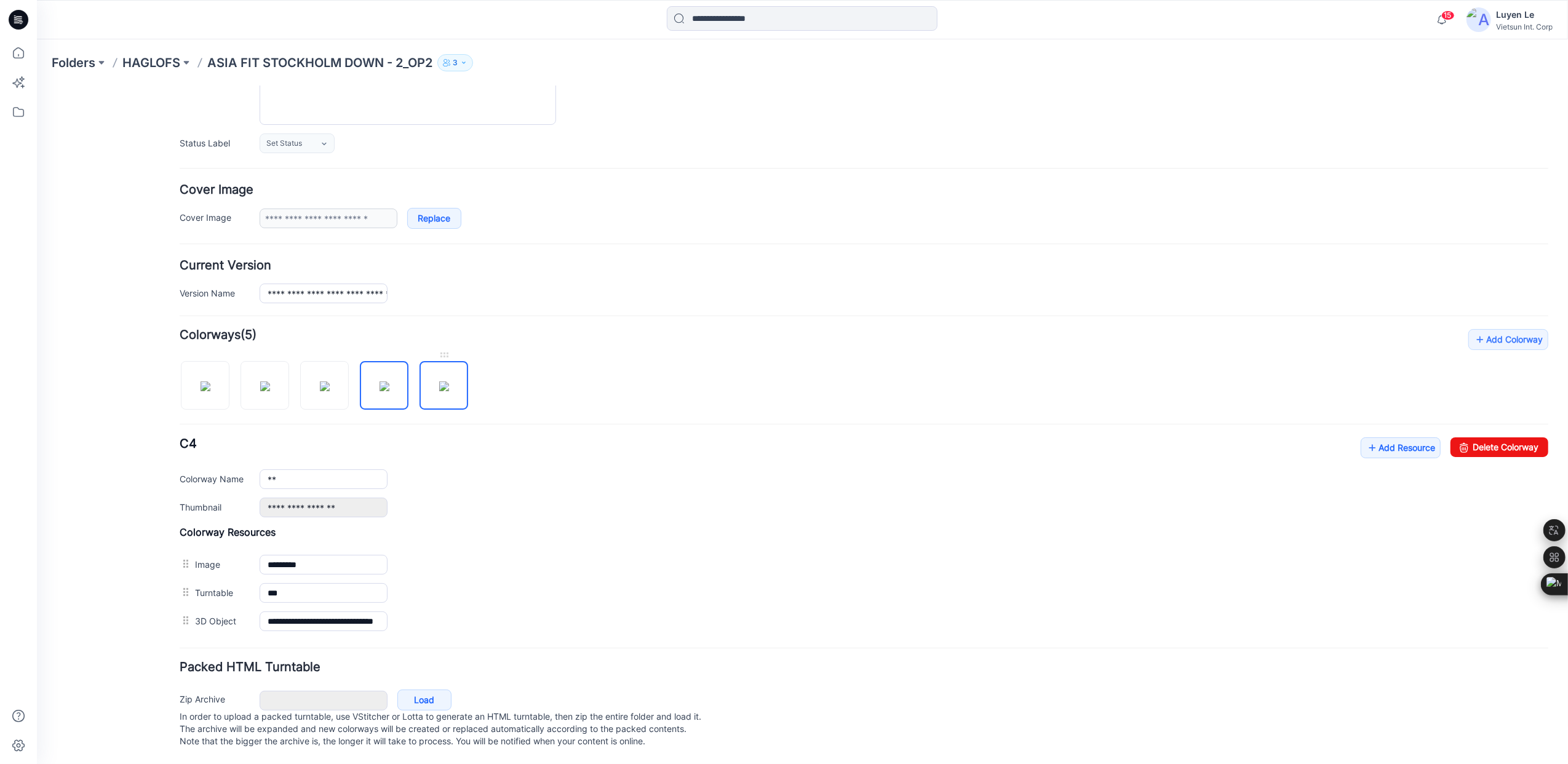
click at [444, 380] on img at bounding box center [443, 385] width 10 height 10
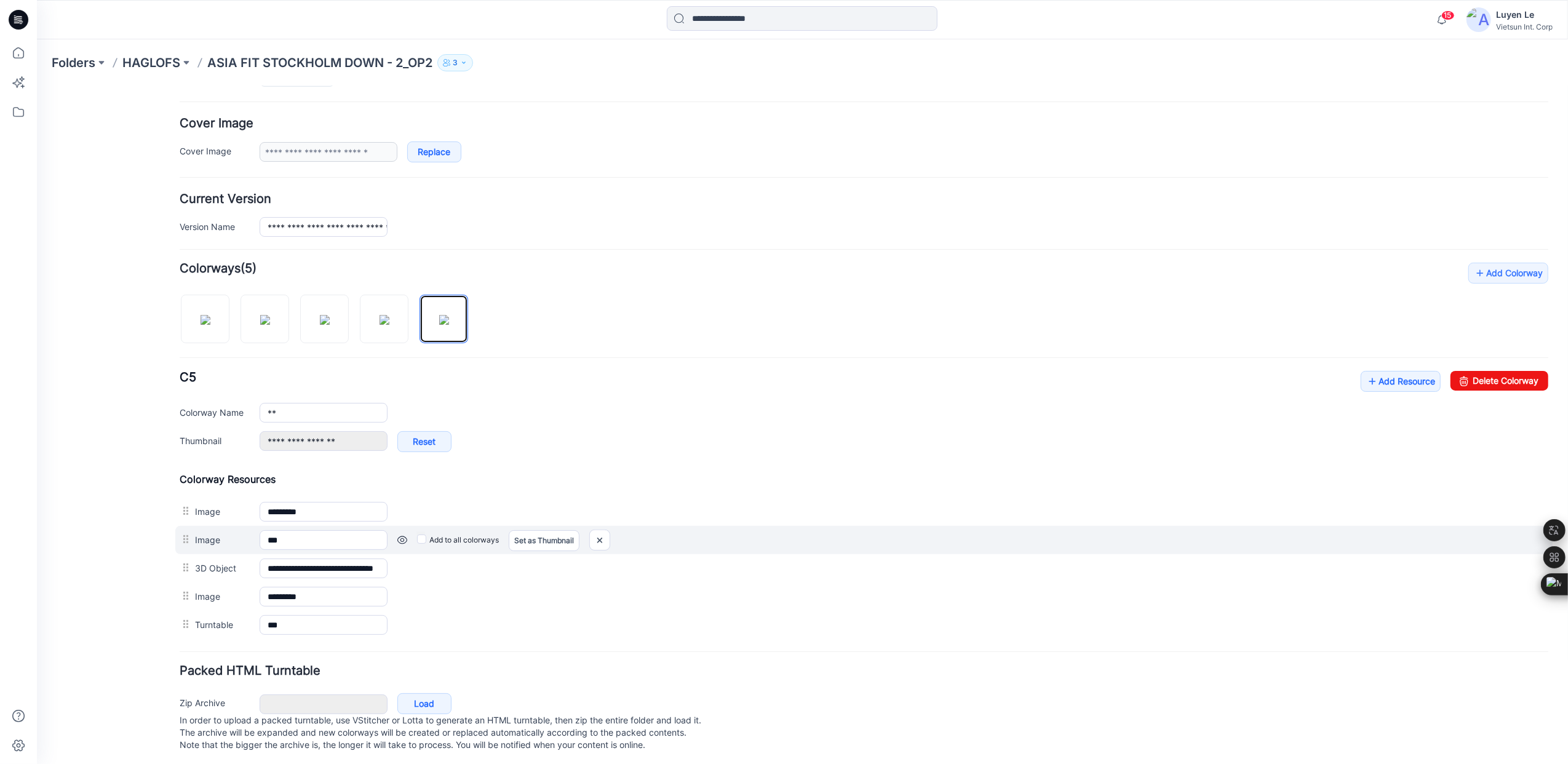
scroll to position [230, 0]
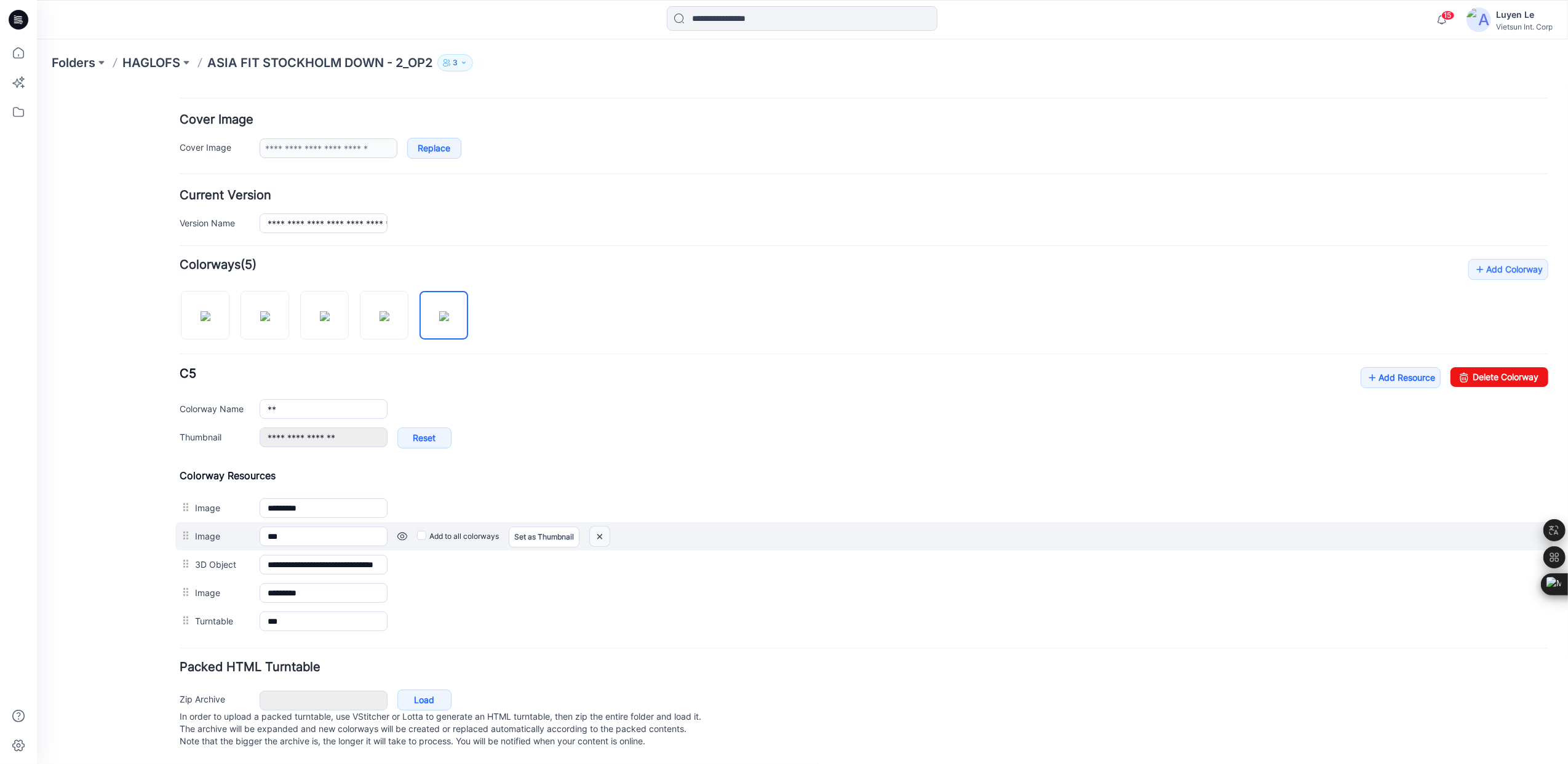
drag, startPoint x: 606, startPoint y: 519, endPoint x: 904, endPoint y: 135, distance: 486.1
click at [36, 86] on img at bounding box center [36, 86] width 0 height 0
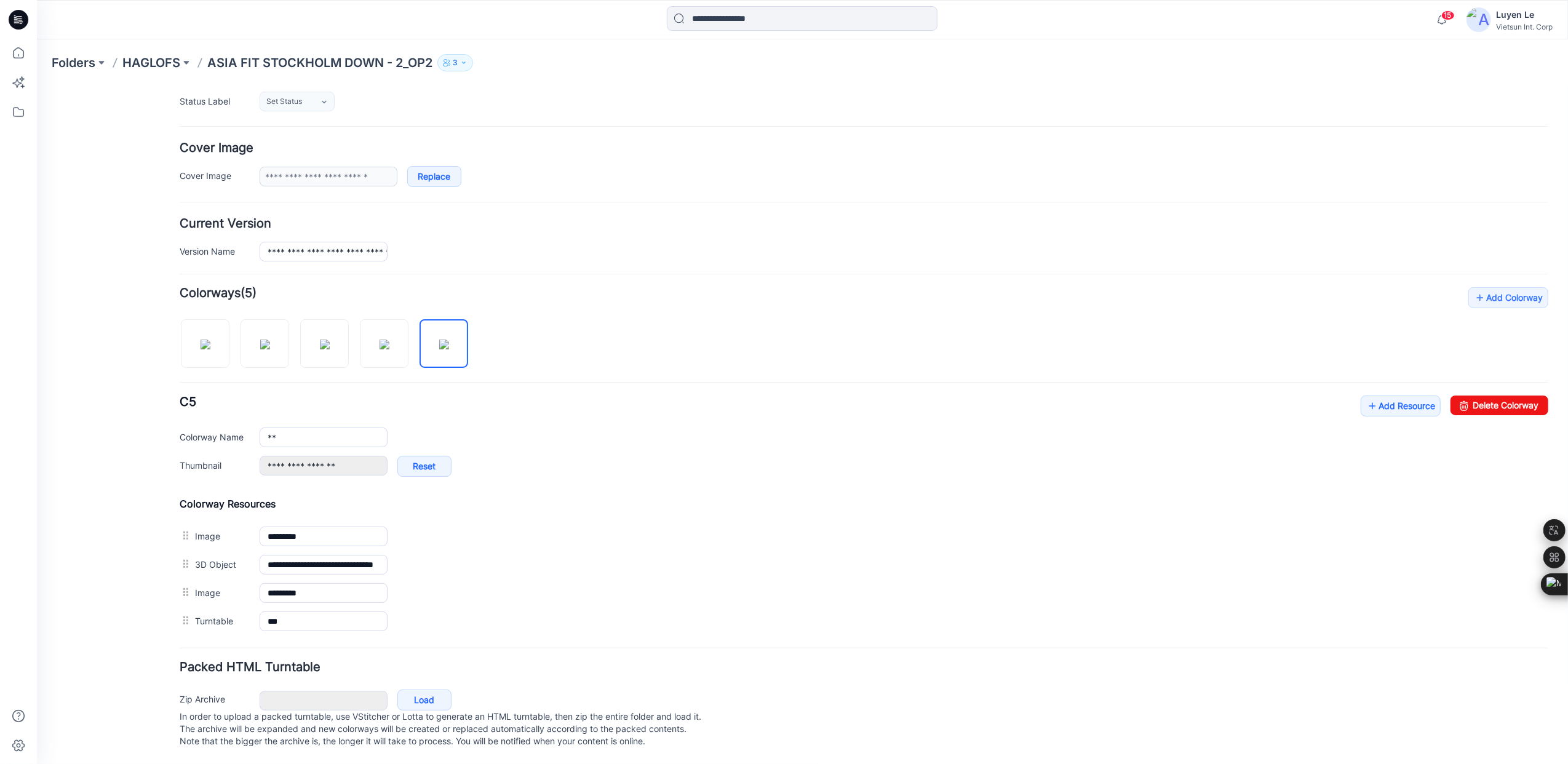
scroll to position [202, 0]
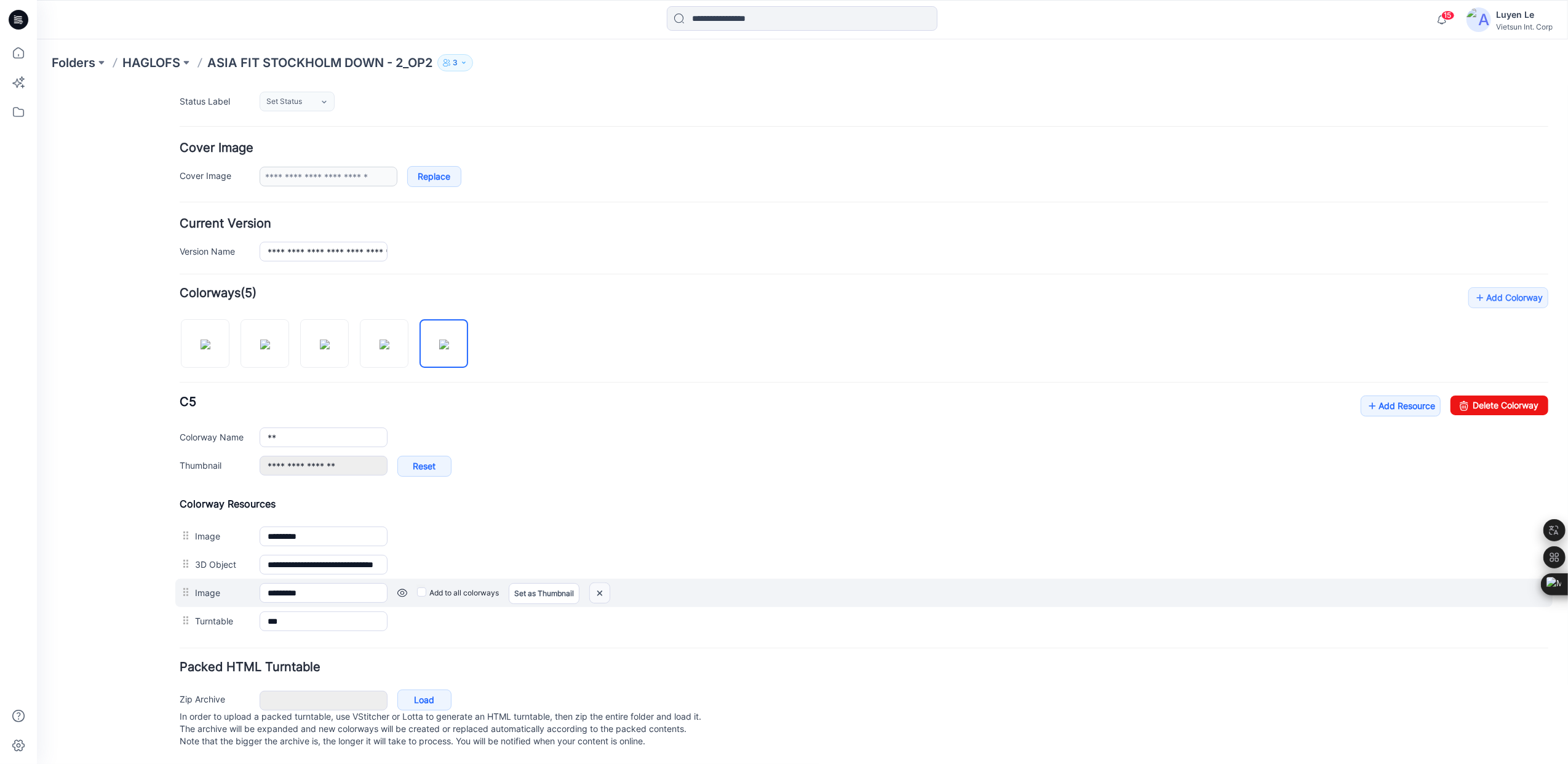
click at [36, 86] on img at bounding box center [36, 86] width 0 height 0
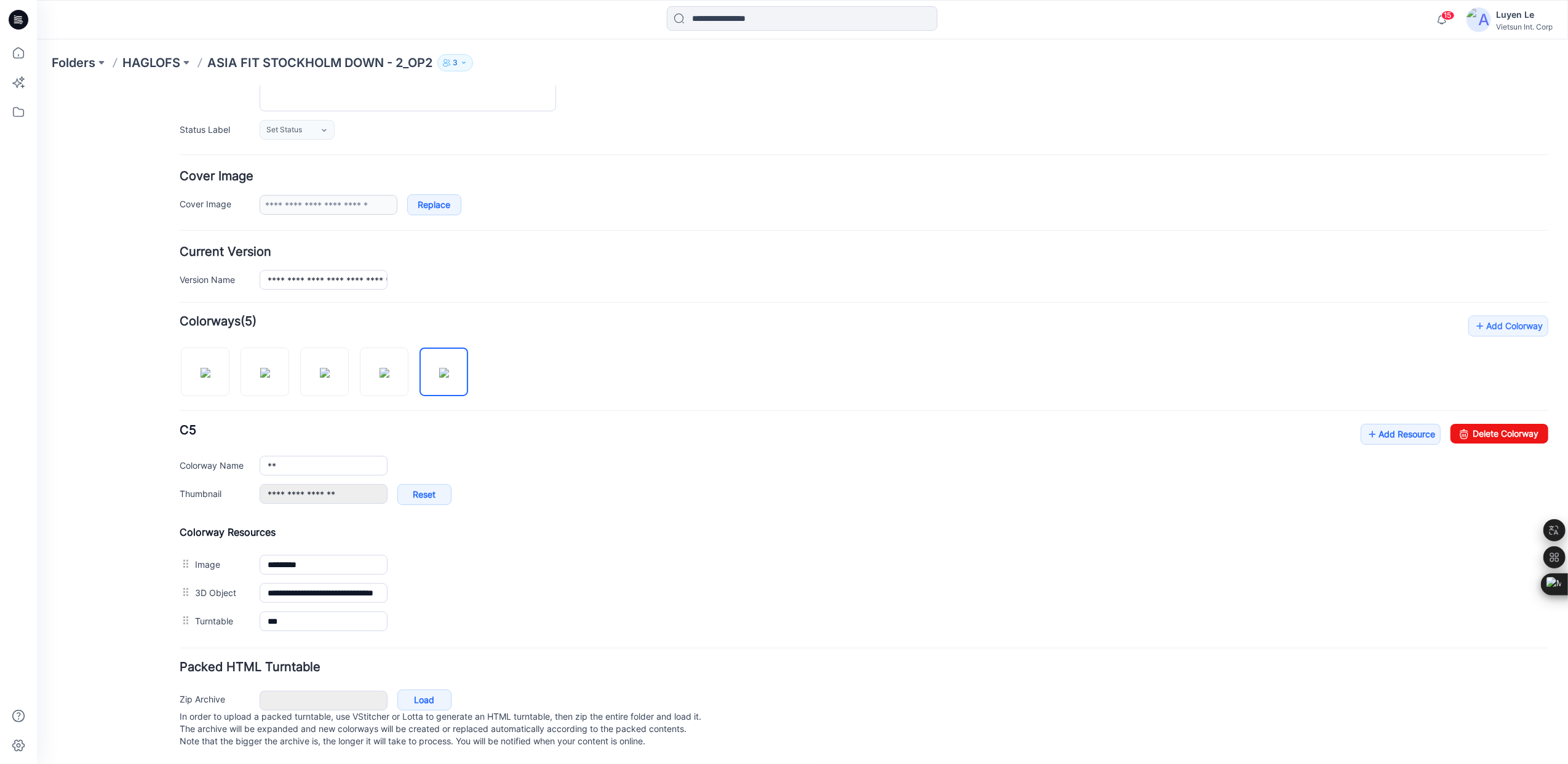
scroll to position [160, 0]
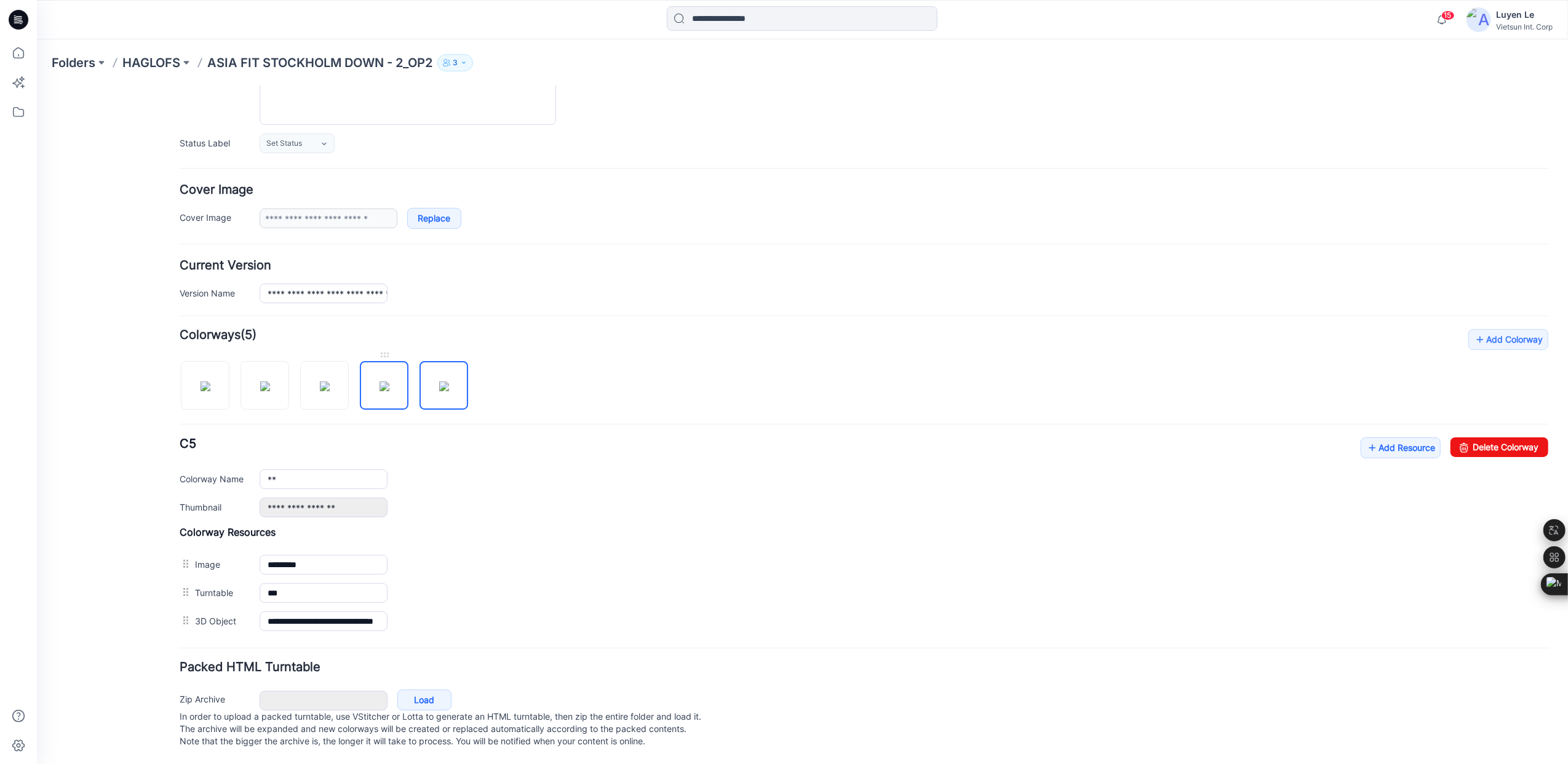
click at [383, 380] on img at bounding box center [383, 385] width 10 height 10
click at [201, 380] on img at bounding box center [204, 385] width 10 height 10
drag, startPoint x: 392, startPoint y: 374, endPoint x: 179, endPoint y: 374, distance: 213.0
click at [179, 374] on div at bounding box center [328, 379] width 298 height 63
click at [265, 361] on link at bounding box center [264, 385] width 49 height 49
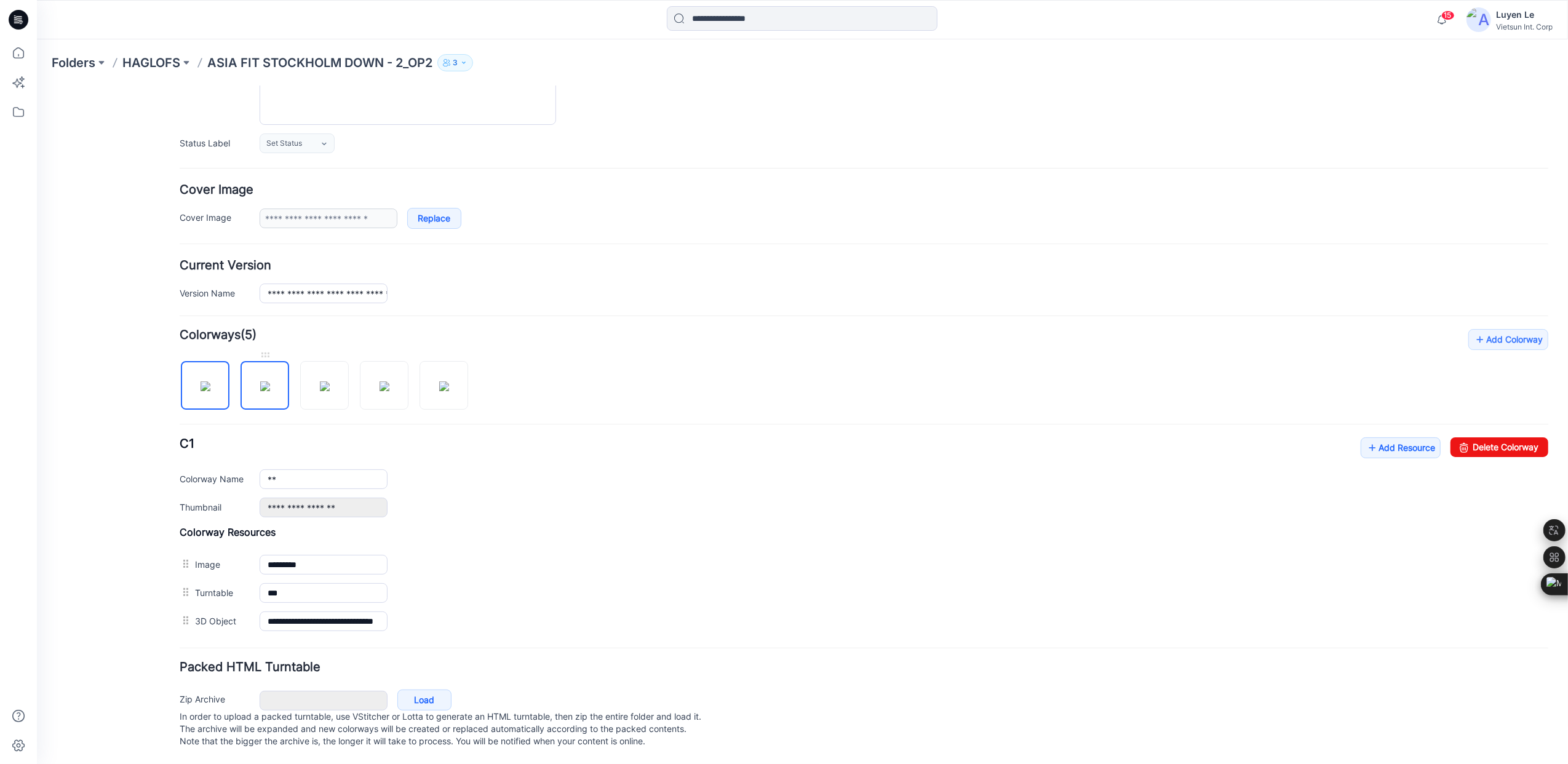
type input "**"
click at [206, 380] on img at bounding box center [204, 385] width 10 height 10
drag, startPoint x: 303, startPoint y: 460, endPoint x: 136, endPoint y: 460, distance: 167.0
click at [136, 460] on div "**********" at bounding box center [794, 354] width 1516 height 820
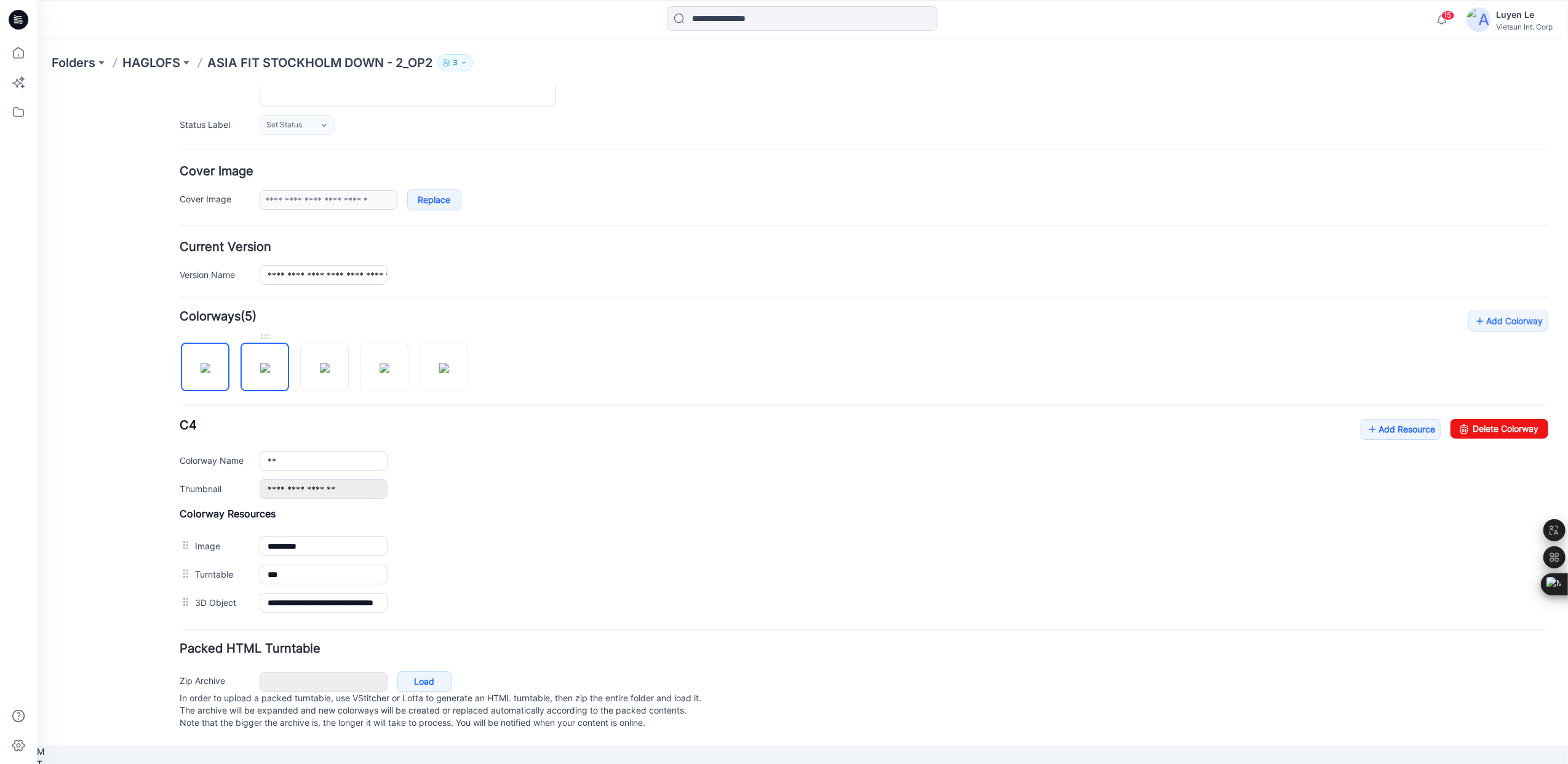
click at [267, 364] on img at bounding box center [264, 367] width 10 height 10
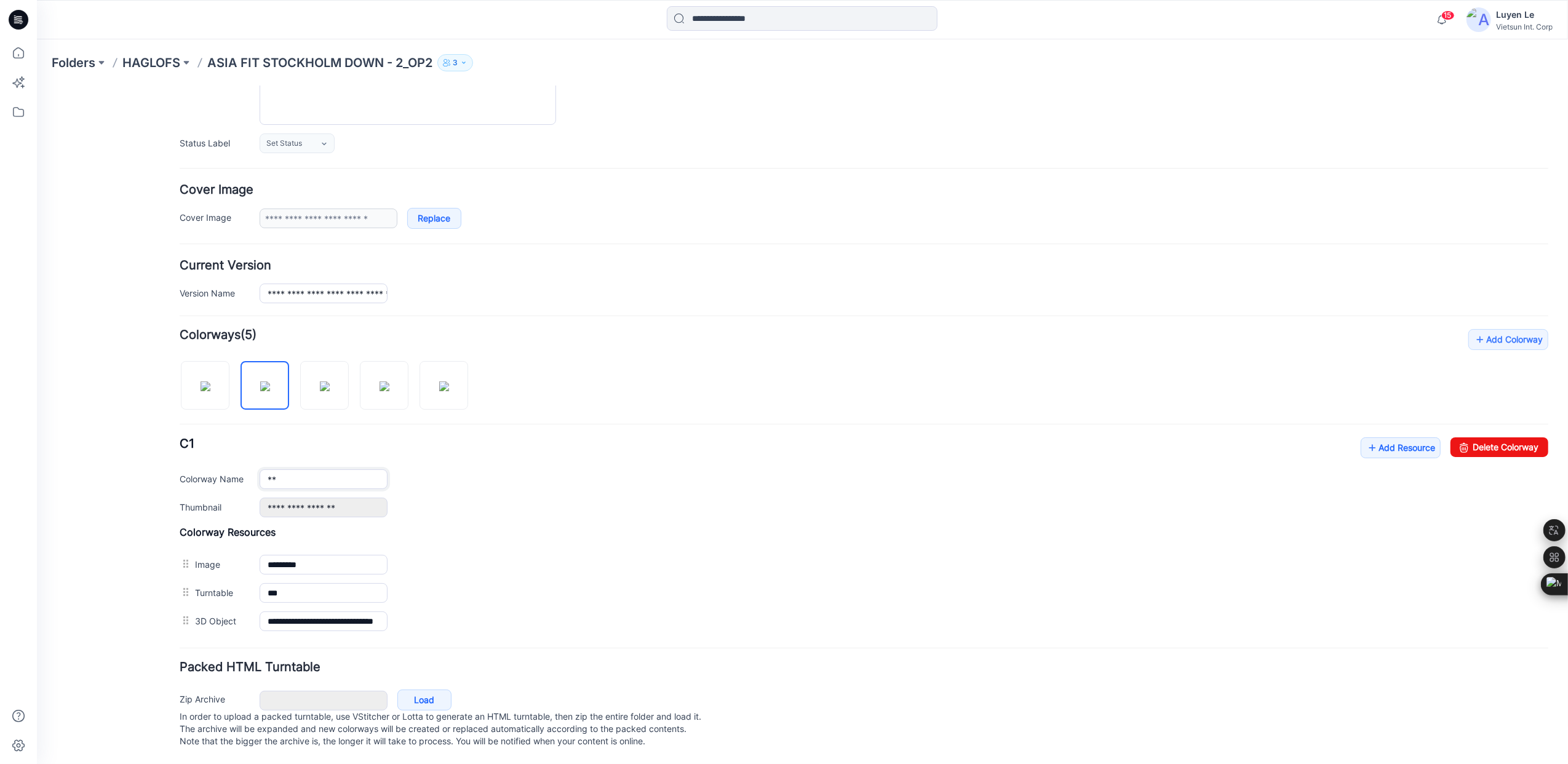
click at [297, 469] on input "**" at bounding box center [323, 478] width 128 height 20
click at [322, 380] on img at bounding box center [324, 385] width 10 height 10
click at [317, 469] on input "**" at bounding box center [323, 478] width 128 height 20
click at [389, 380] on img at bounding box center [383, 385] width 10 height 10
click at [316, 472] on input "**" at bounding box center [323, 478] width 128 height 20
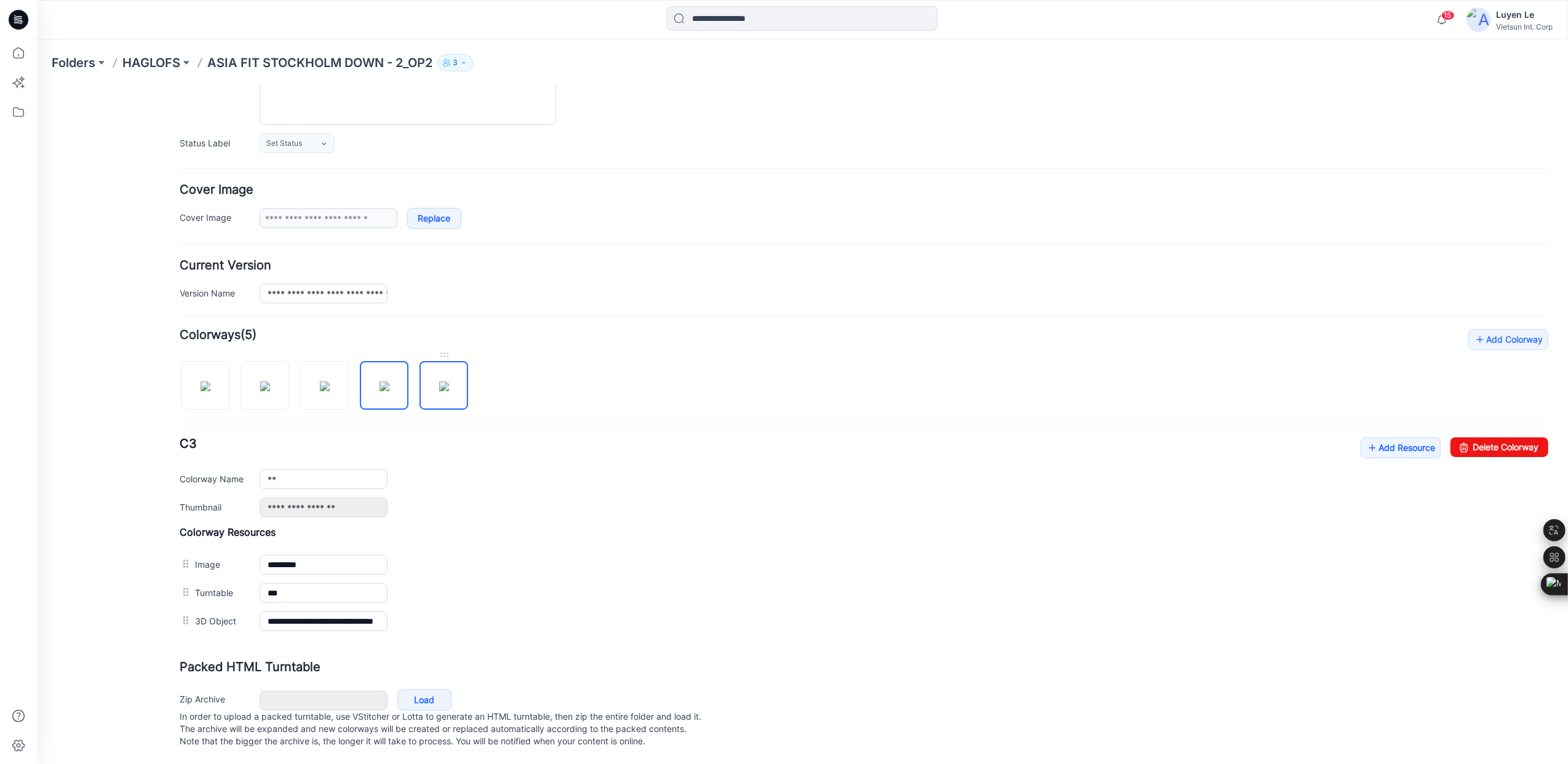
click at [448, 380] on img at bounding box center [443, 385] width 10 height 10
type input "**"
click at [615, 498] on div "**********" at bounding box center [903, 507] width 1289 height 20
click at [156, 67] on p "HAGLOFS" at bounding box center [151, 63] width 58 height 17
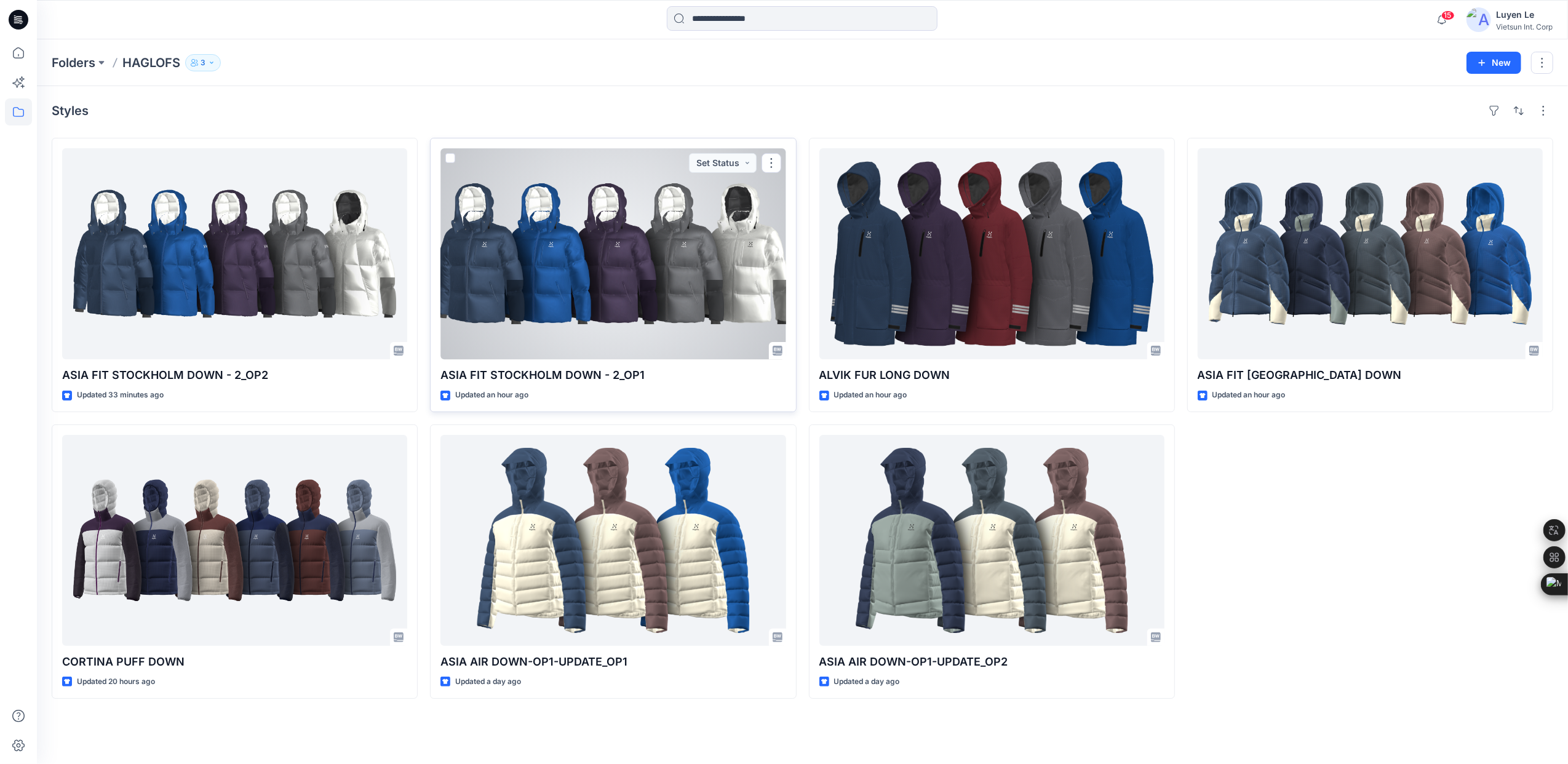
click at [578, 287] on div at bounding box center [613, 254] width 345 height 211
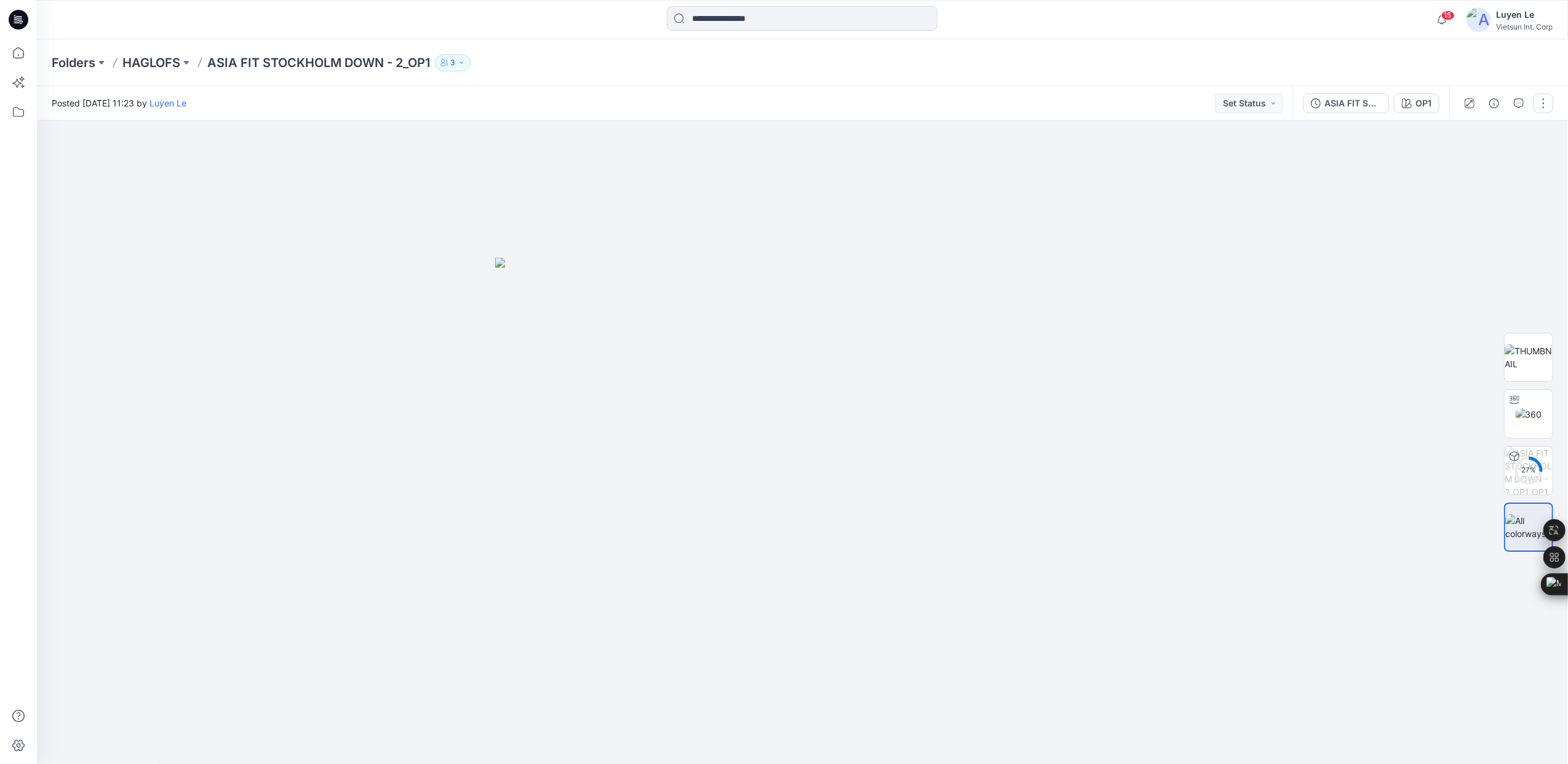
click at [1552, 101] on button "button" at bounding box center [1543, 103] width 20 height 20
click at [1457, 161] on p "Edit" at bounding box center [1465, 166] width 15 height 13
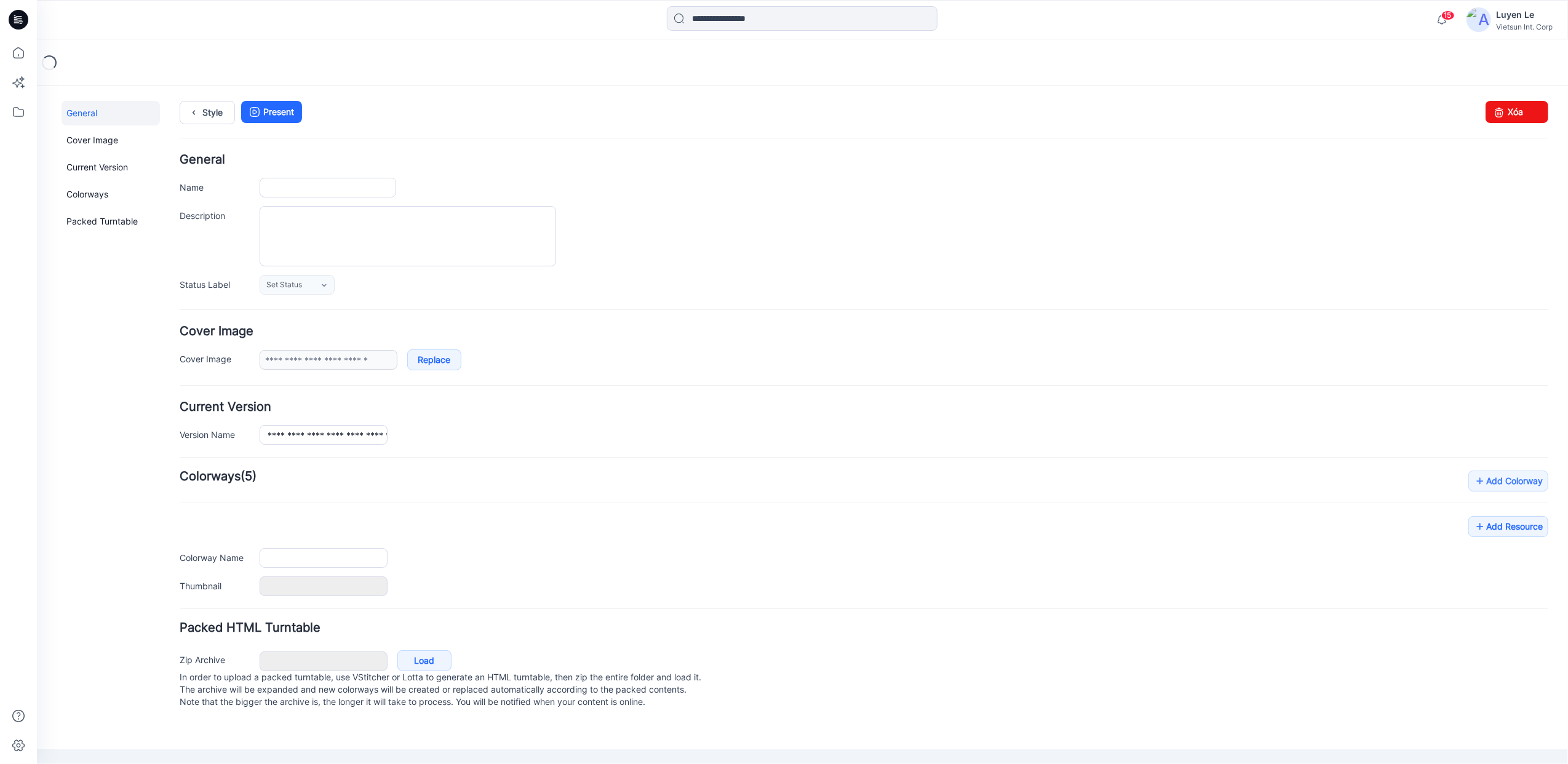
type input "**********"
type input "***"
type input "**********"
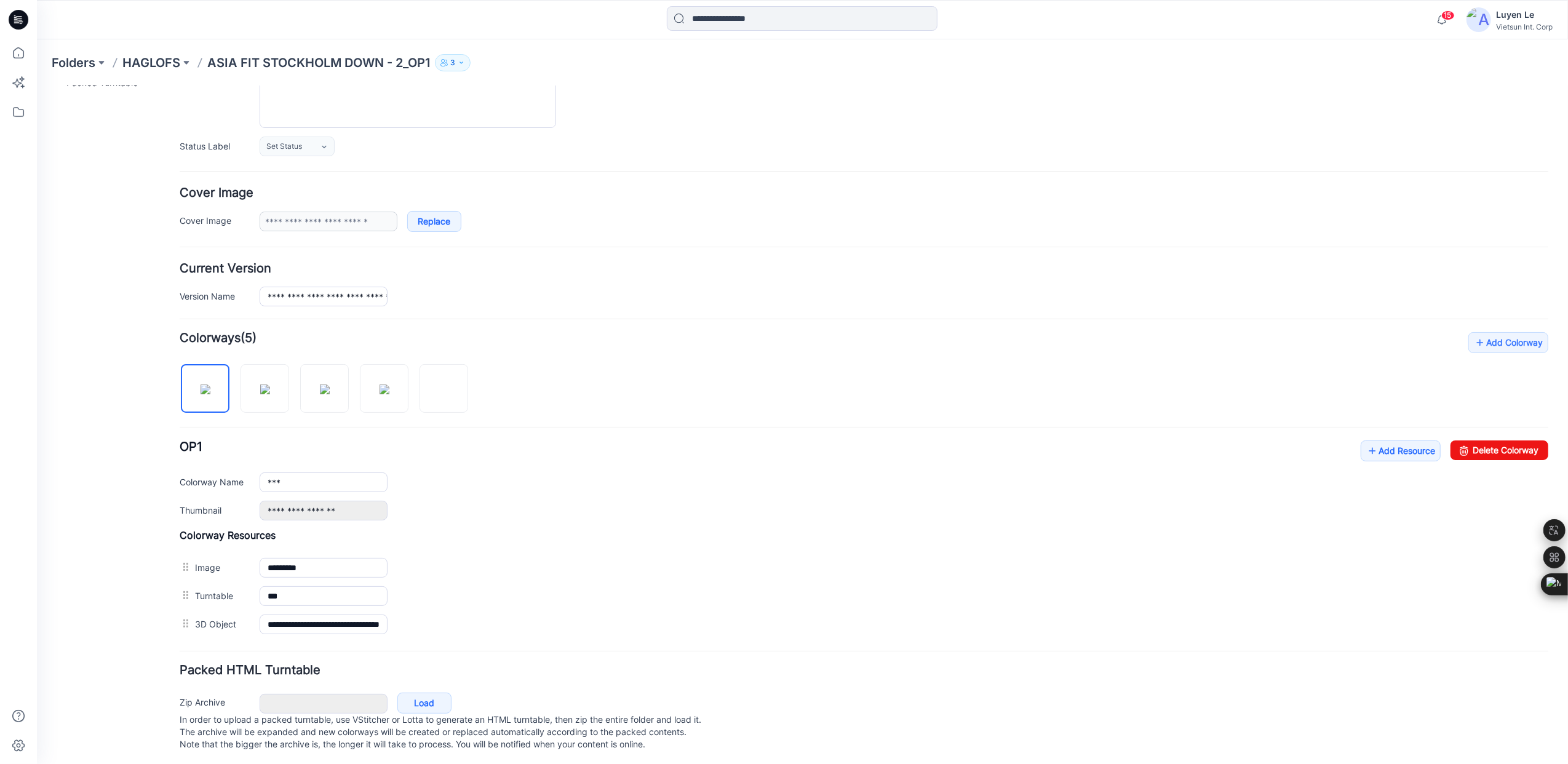
scroll to position [160, 0]
click at [209, 380] on img at bounding box center [204, 385] width 10 height 10
type input "***"
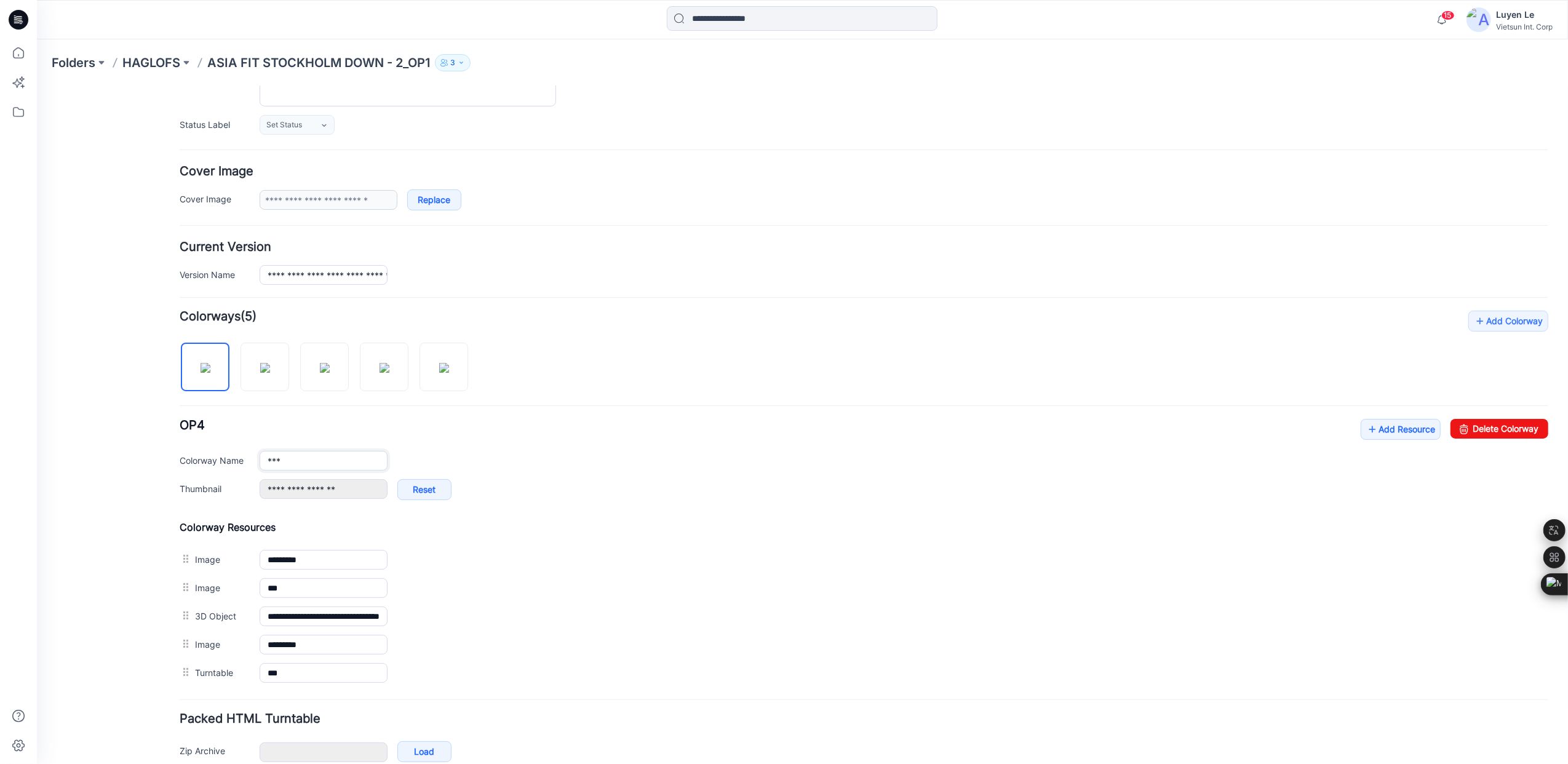
drag, startPoint x: 267, startPoint y: 466, endPoint x: 230, endPoint y: 466, distance: 37.0
click at [230, 466] on div "Colorway Name ***" at bounding box center [863, 460] width 1368 height 20
click at [264, 372] on img at bounding box center [264, 367] width 10 height 10
type input "***"
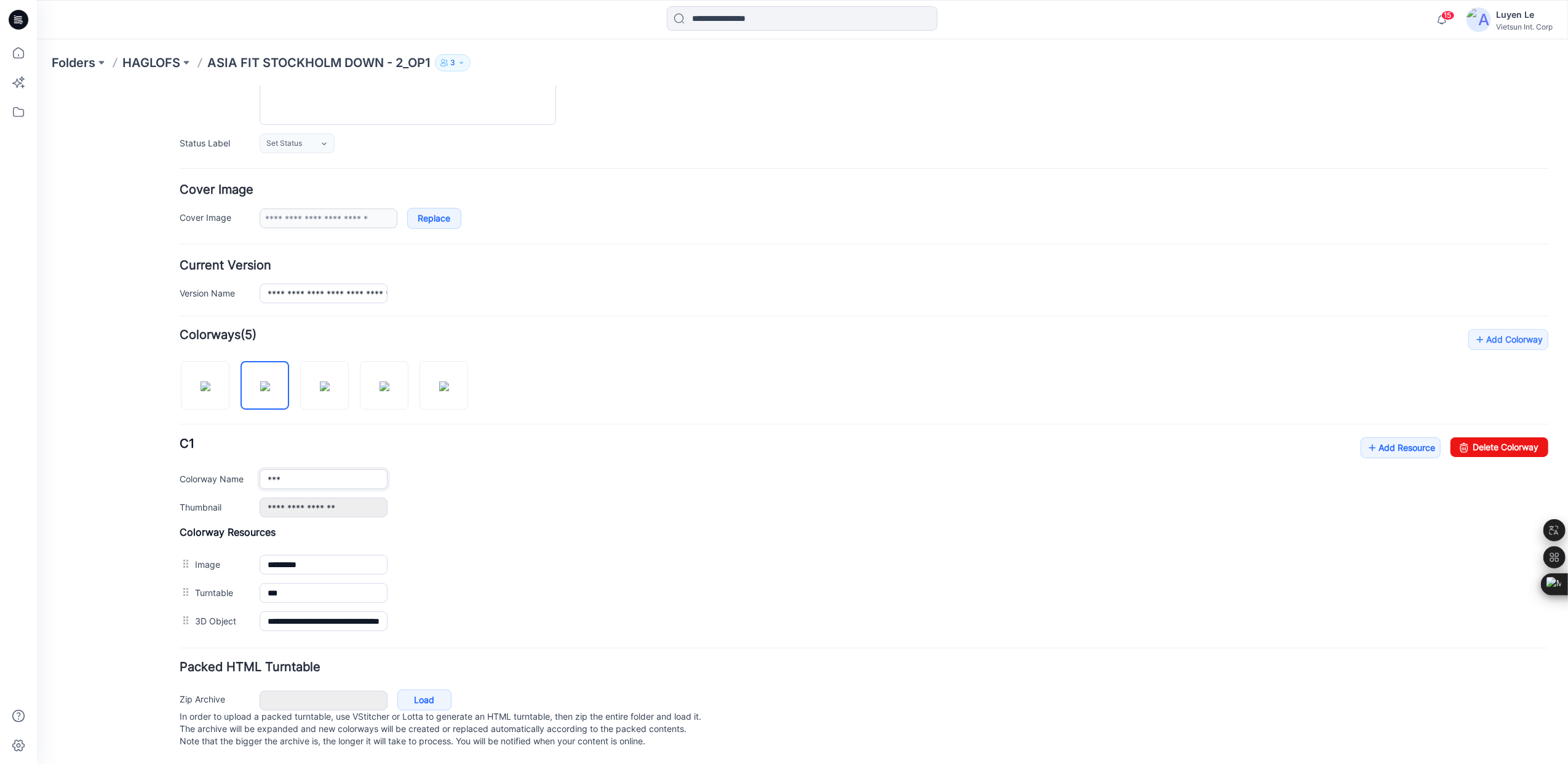
drag, startPoint x: 303, startPoint y: 461, endPoint x: 172, endPoint y: 460, distance: 131.0
click at [172, 460] on div "**********" at bounding box center [794, 354] width 1516 height 820
click at [319, 380] on img at bounding box center [324, 385] width 10 height 10
type input "***"
drag, startPoint x: 293, startPoint y: 466, endPoint x: 136, endPoint y: 466, distance: 157.0
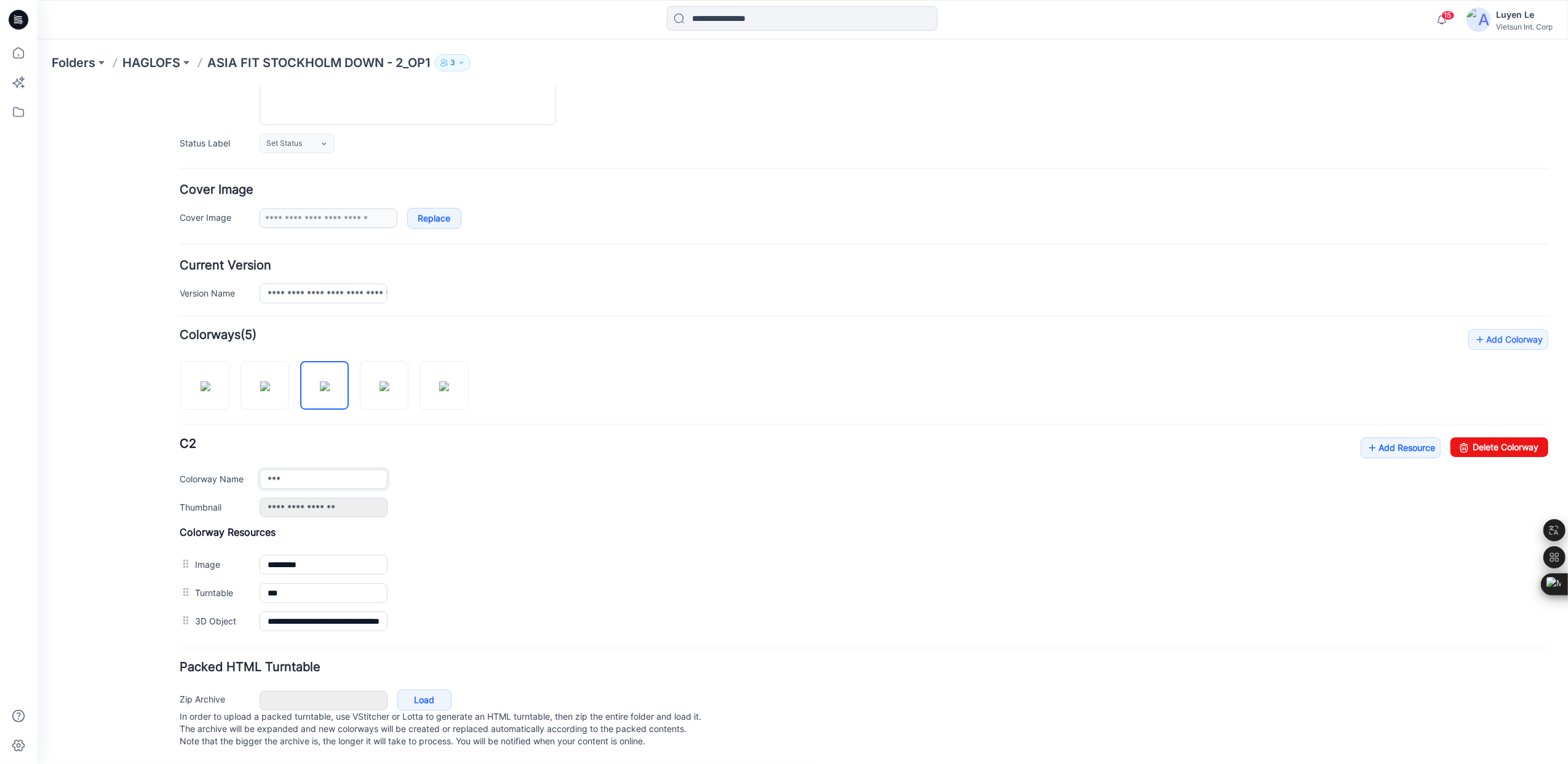
click at [136, 466] on div "**********" at bounding box center [794, 354] width 1516 height 820
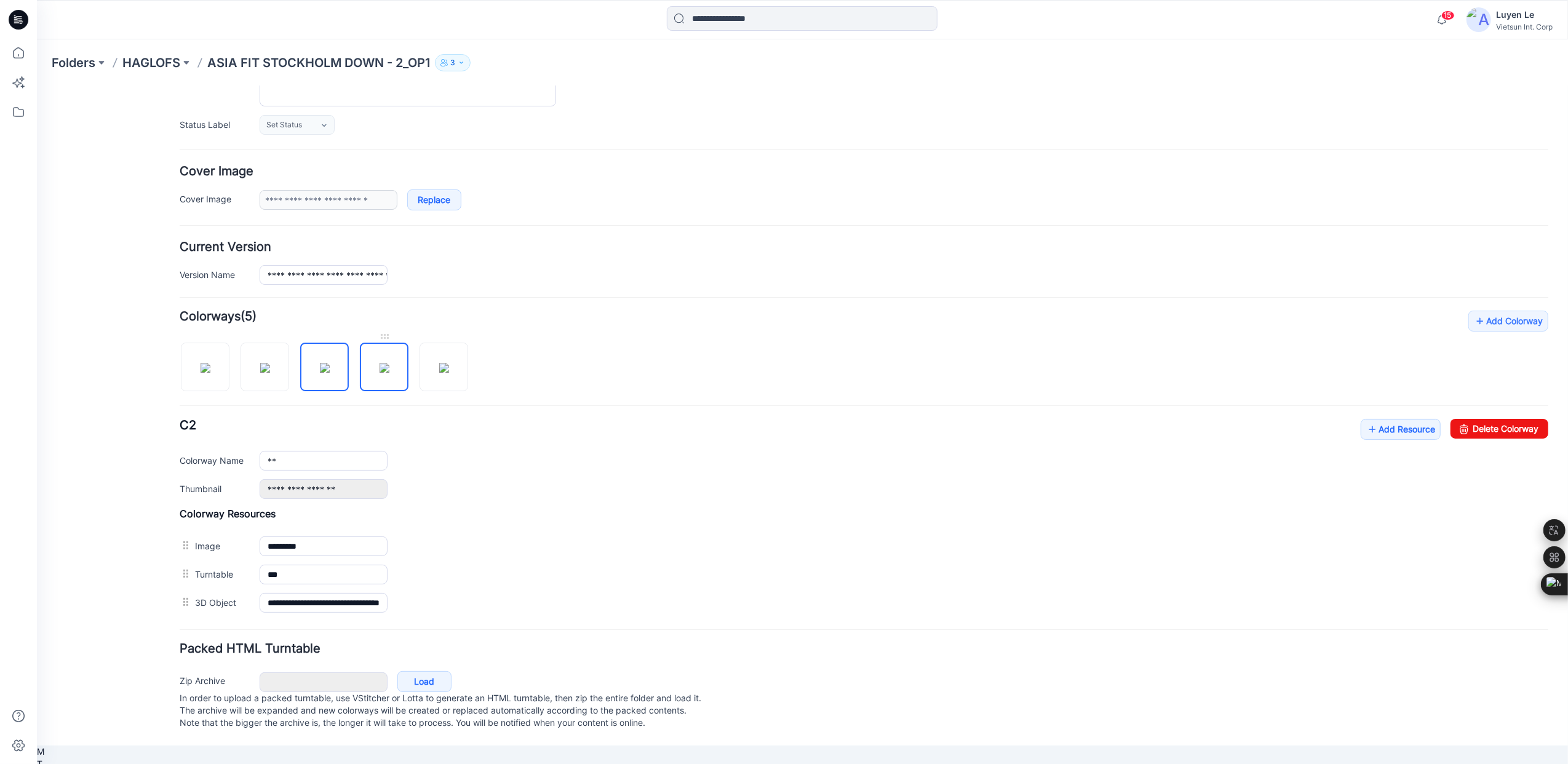
click at [384, 371] on img at bounding box center [383, 367] width 10 height 10
type input "***"
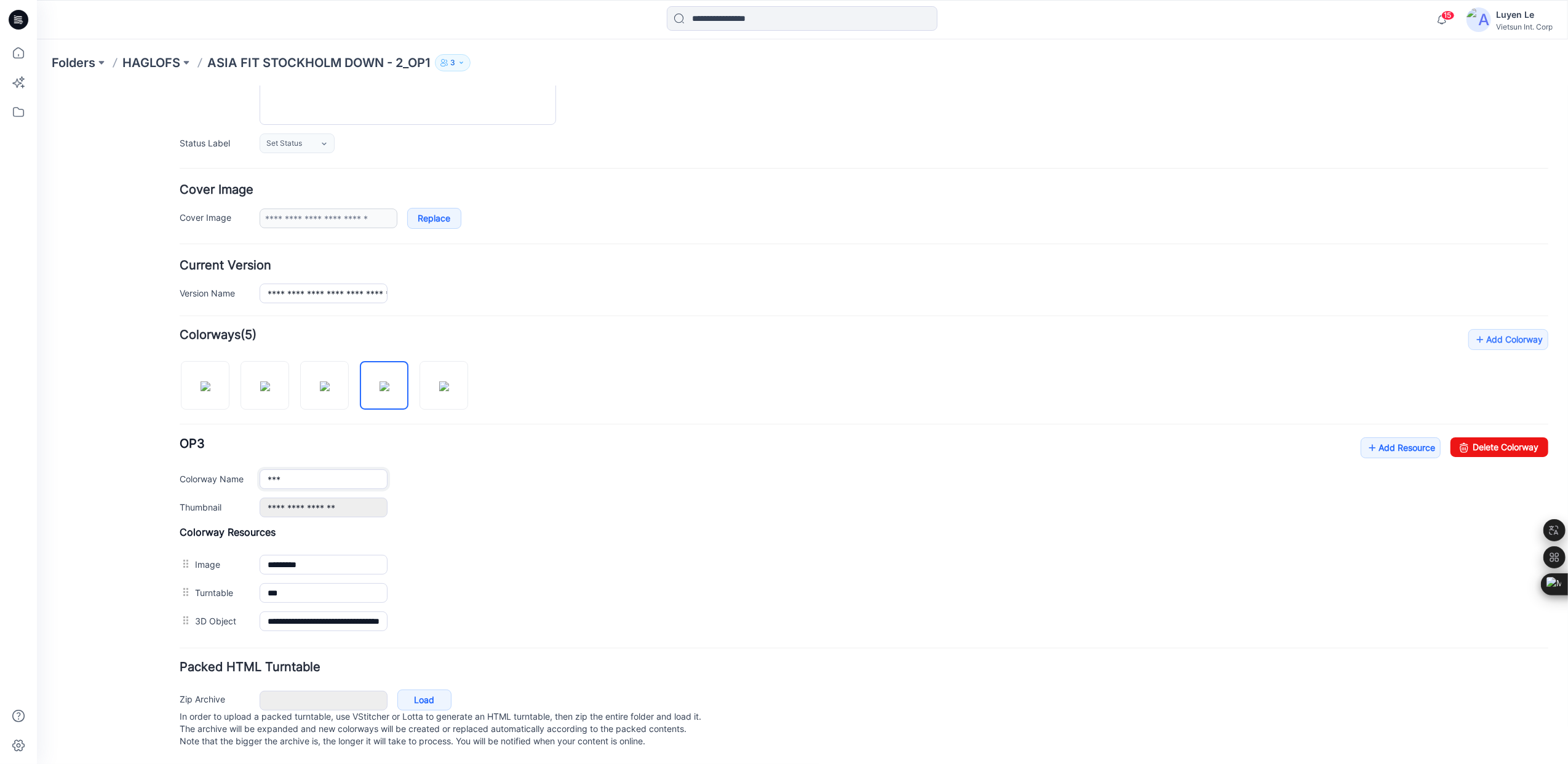
drag, startPoint x: 310, startPoint y: 462, endPoint x: 36, endPoint y: 565, distance: 292.7
click at [36, 480] on html "< Back 15 Luyen Le Profile Luyen Le Personal Settings Notification Preferences …" at bounding box center [801, 354] width 1531 height 820
click at [448, 380] on img at bounding box center [443, 385] width 10 height 10
type input "***"
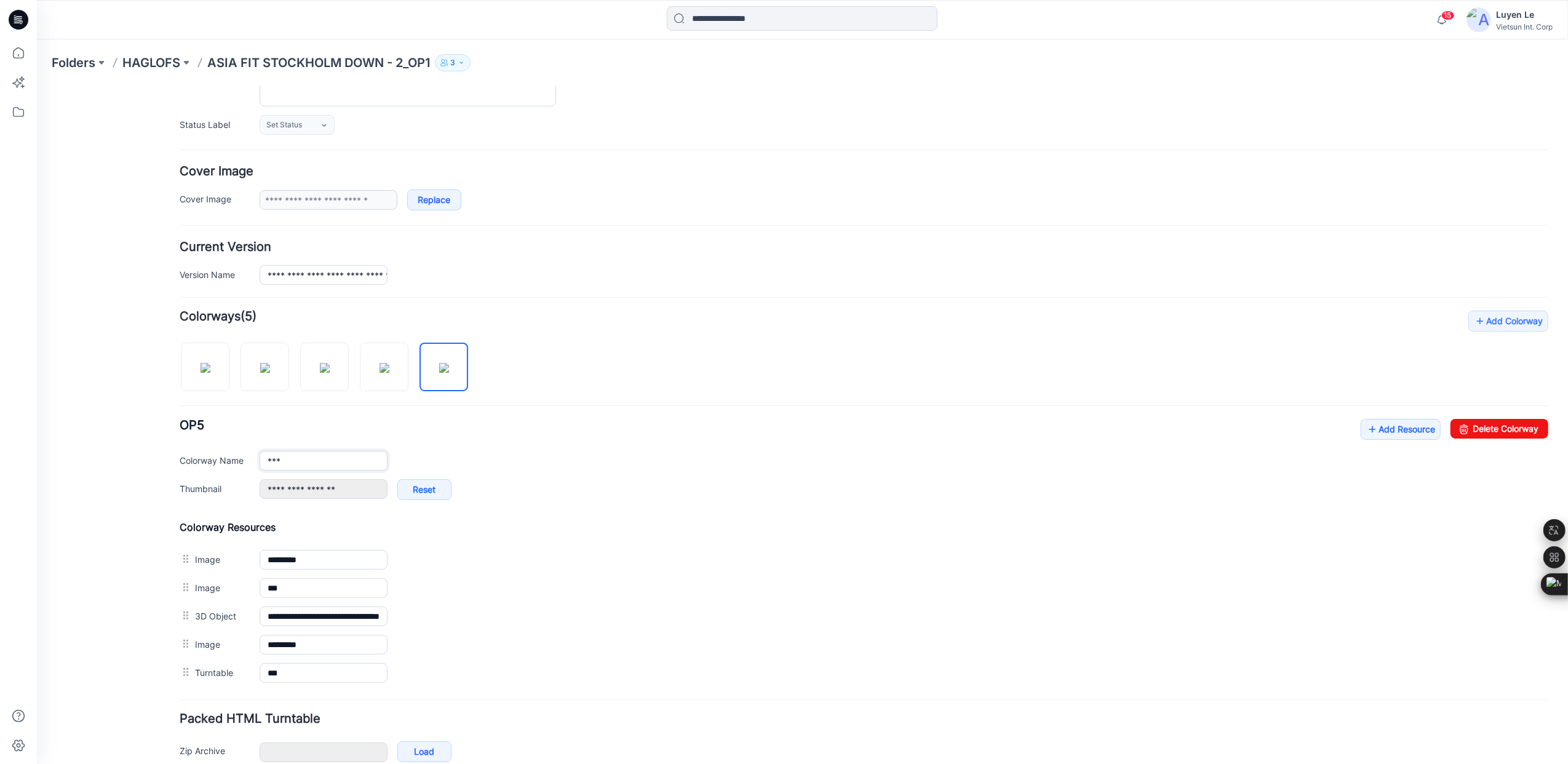
drag, startPoint x: 13, startPoint y: 469, endPoint x: -5, endPoint y: 471, distance: 18.1
click at [36, 471] on html "< Back 15 Luyen Le Profile Luyen Le Personal Settings Notification Preferences …" at bounding box center [801, 370] width 1531 height 890
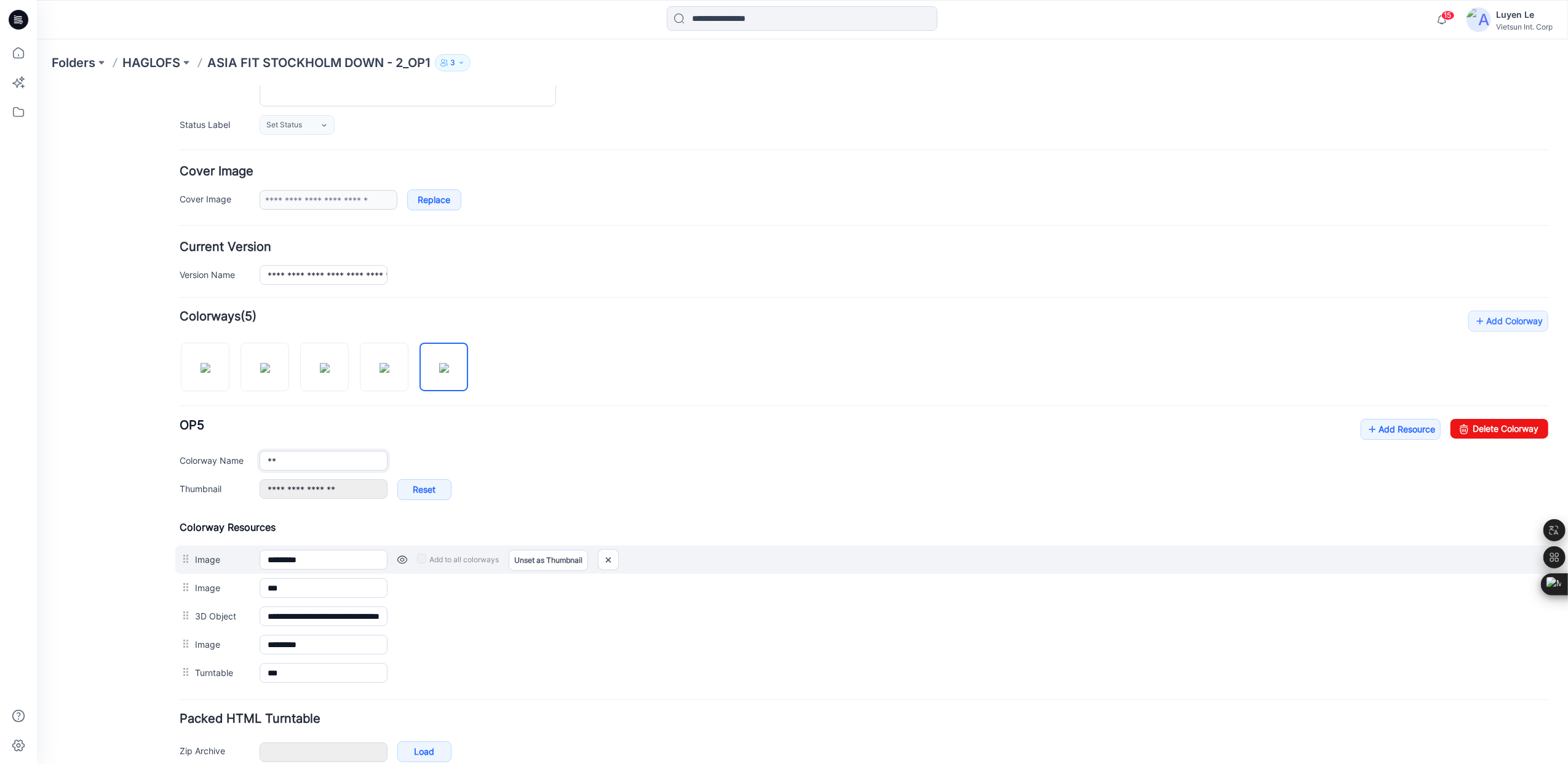
type input "**"
click at [630, 557] on div "Add to all colorways Set as Thumbnail Unset as Thumbnail" at bounding box center [967, 559] width 1161 height 20
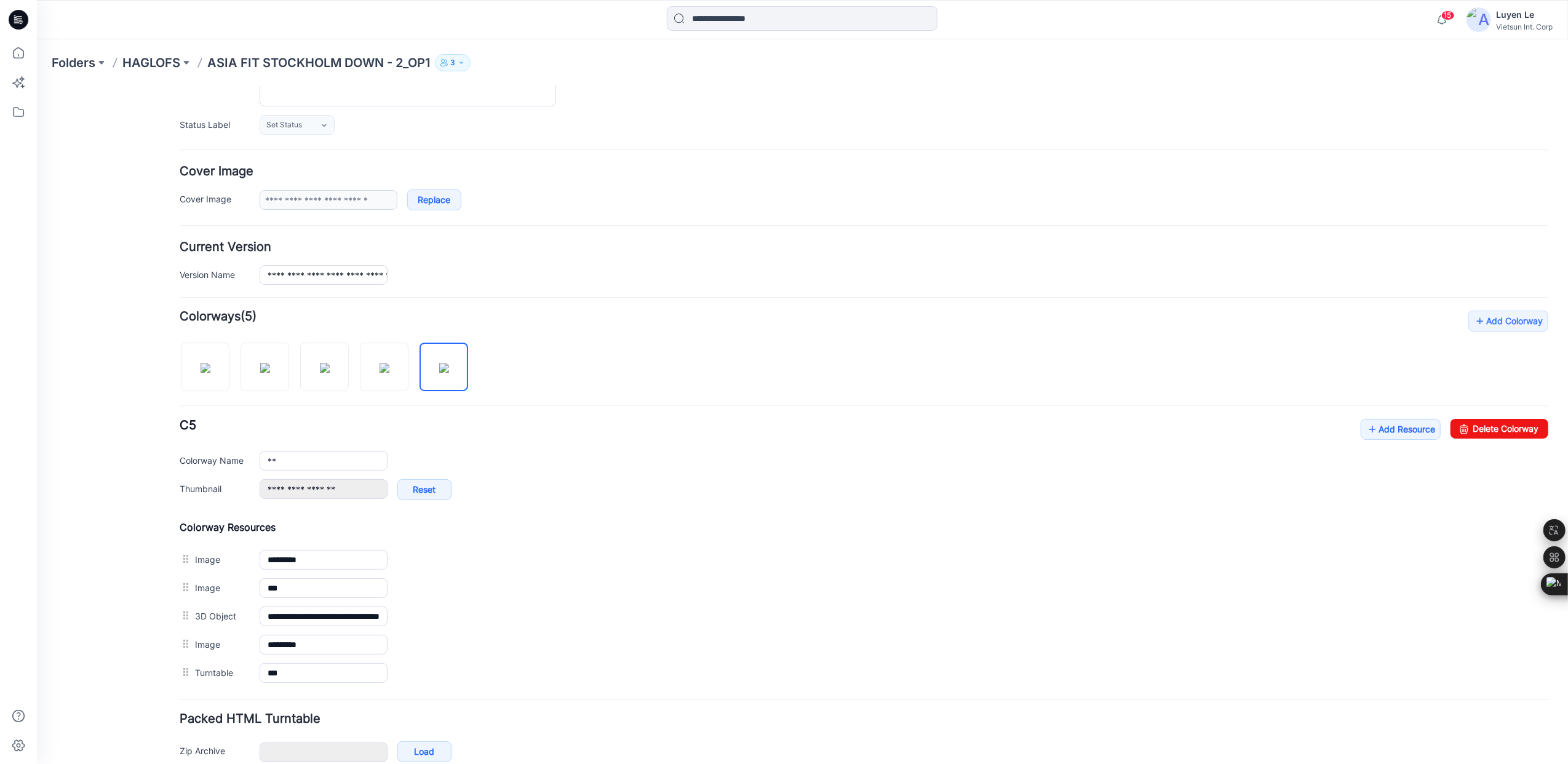
click at [560, 374] on div "Add Colorway Colorways (5) C5 Add Resource Delete Colorway Colorway Name ** Thu…" at bounding box center [863, 499] width 1368 height 377
click at [160, 62] on p "HAGLOFS" at bounding box center [151, 63] width 58 height 17
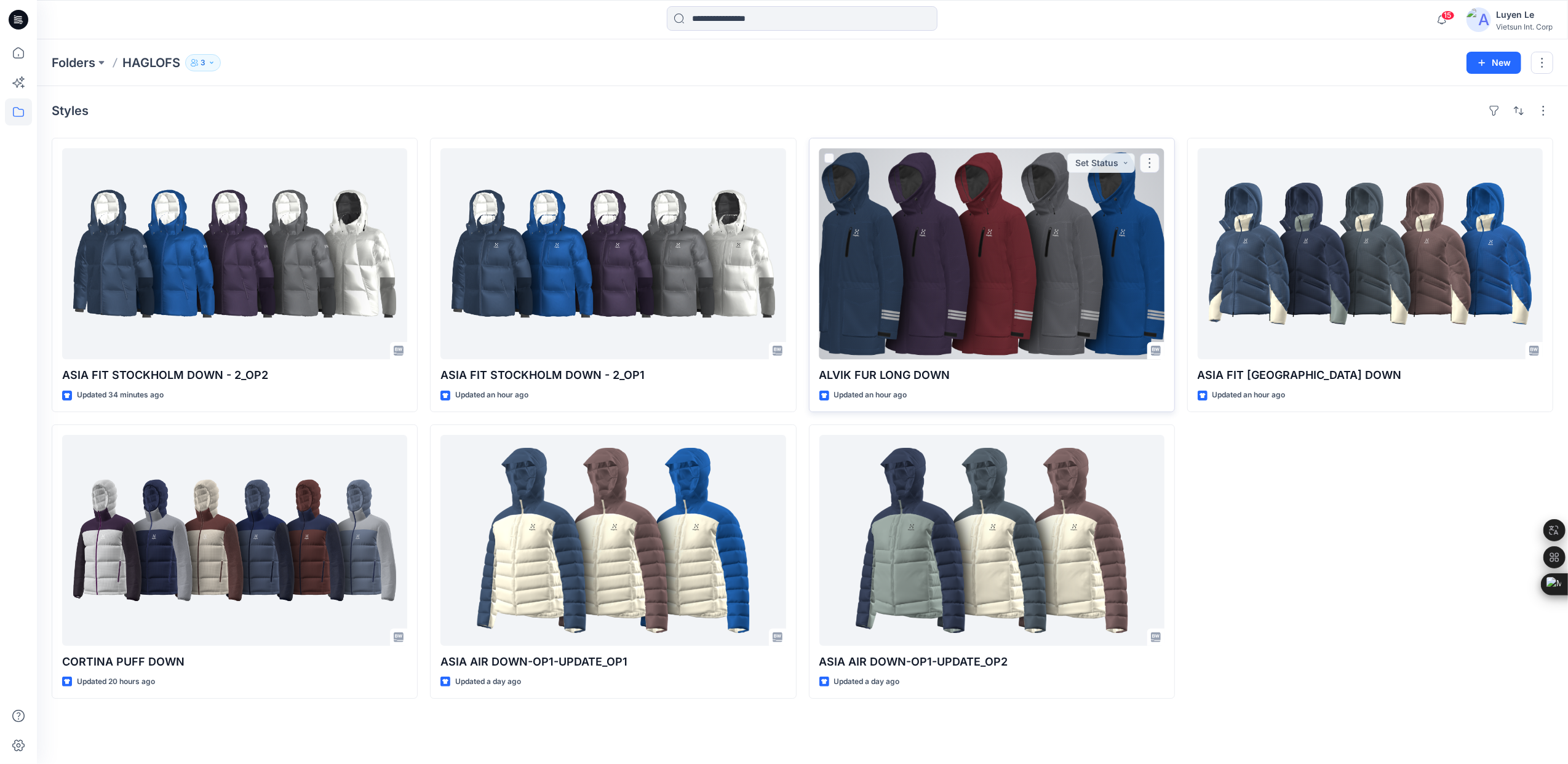
click at [944, 240] on div at bounding box center [992, 254] width 345 height 211
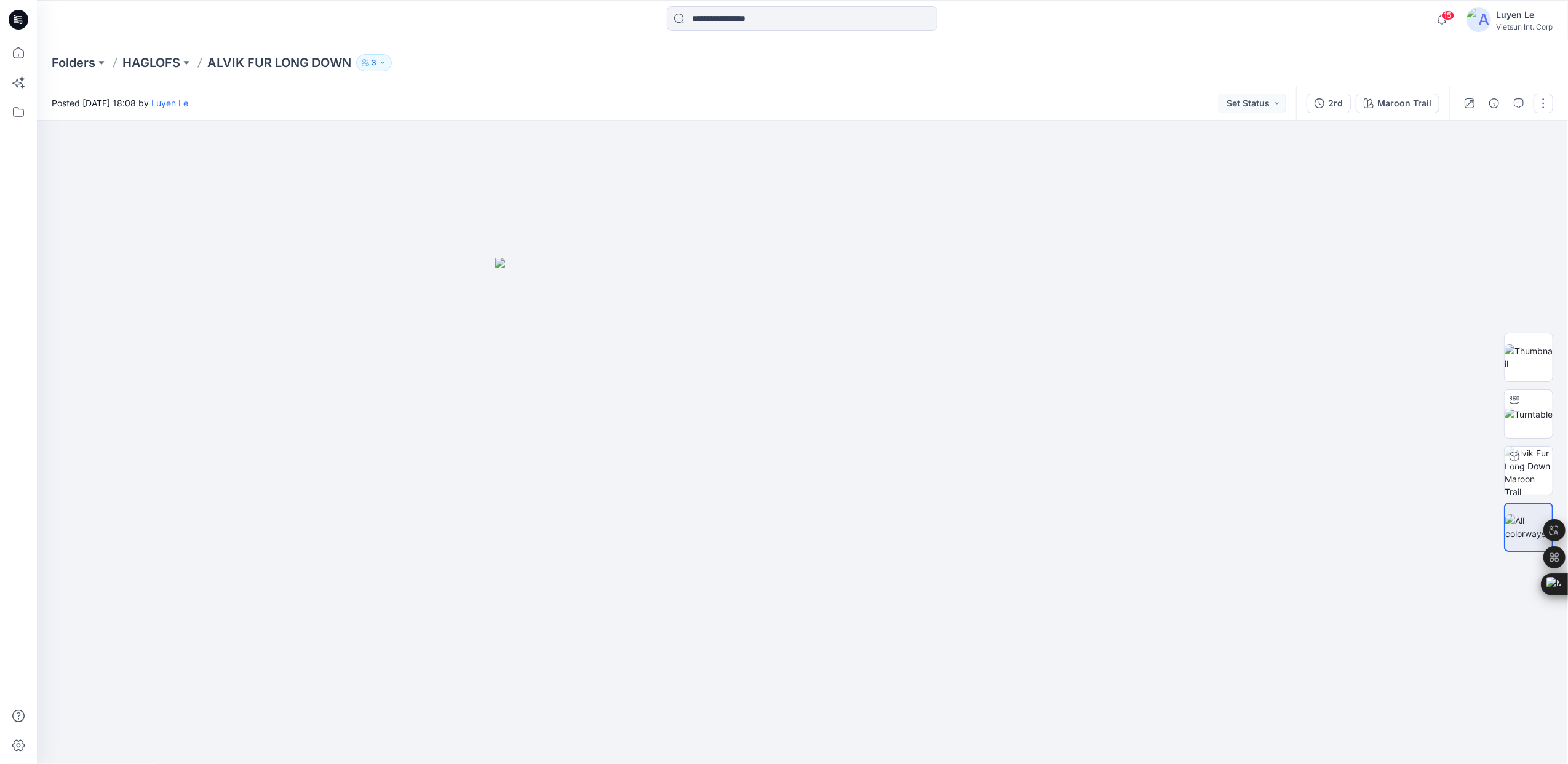
click at [1536, 97] on button "button" at bounding box center [1543, 103] width 20 height 20
click at [1460, 163] on p "Edit" at bounding box center [1465, 166] width 15 height 13
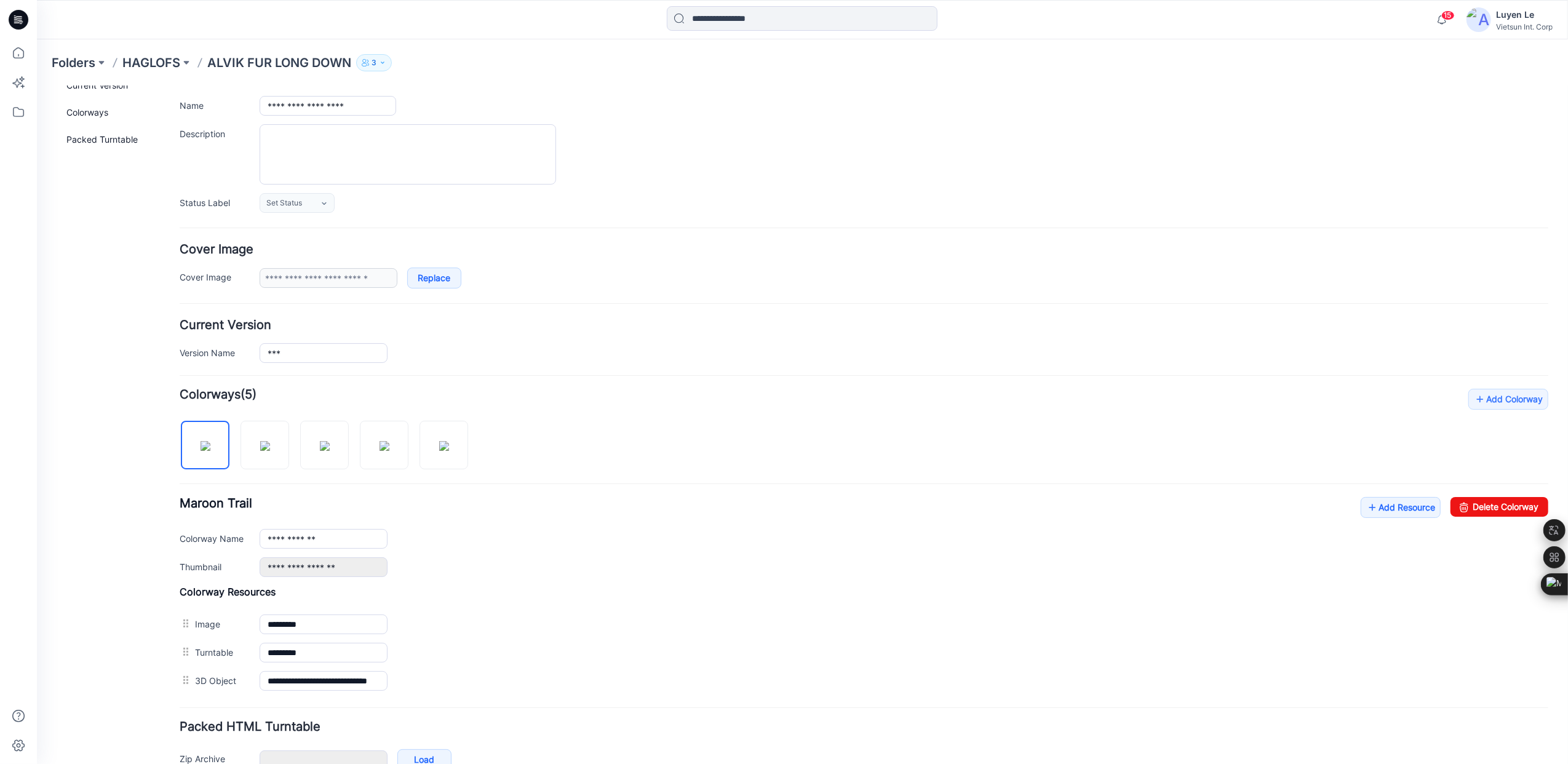
scroll to position [160, 0]
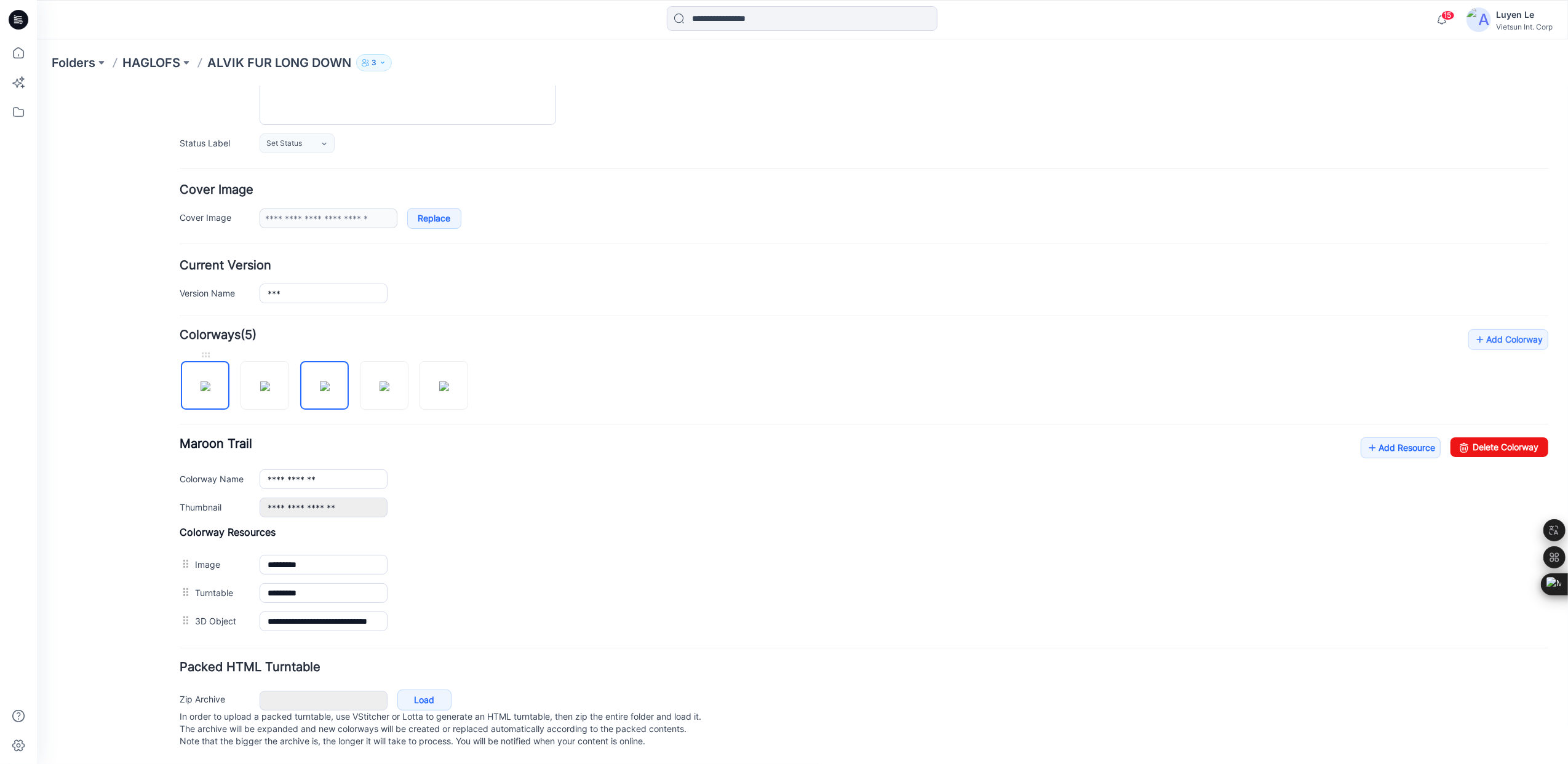
click at [209, 380] on img at bounding box center [204, 385] width 10 height 10
type input "**********"
drag, startPoint x: 49, startPoint y: 453, endPoint x: -3, endPoint y: 453, distance: 52.0
click at [36, 453] on html "< Back 15 [PERSON_NAME] Le Profile [PERSON_NAME] Personal Settings Notification…" at bounding box center [801, 354] width 1531 height 820
click at [264, 380] on img at bounding box center [264, 385] width 10 height 10
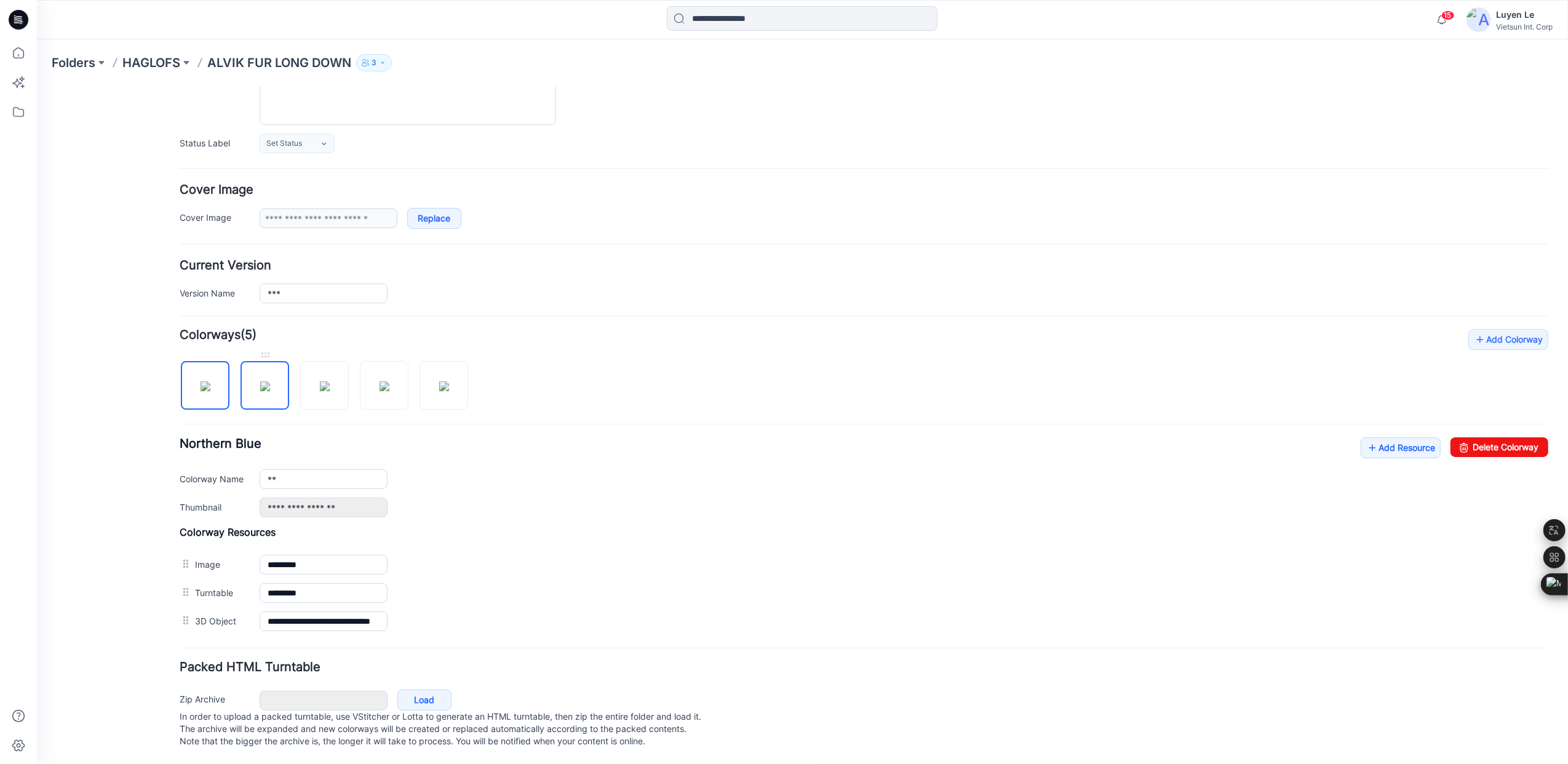
type input "**"
drag, startPoint x: 298, startPoint y: 461, endPoint x: 191, endPoint y: 461, distance: 107.0
click at [191, 469] on div "Colorway Name **" at bounding box center [863, 478] width 1368 height 20
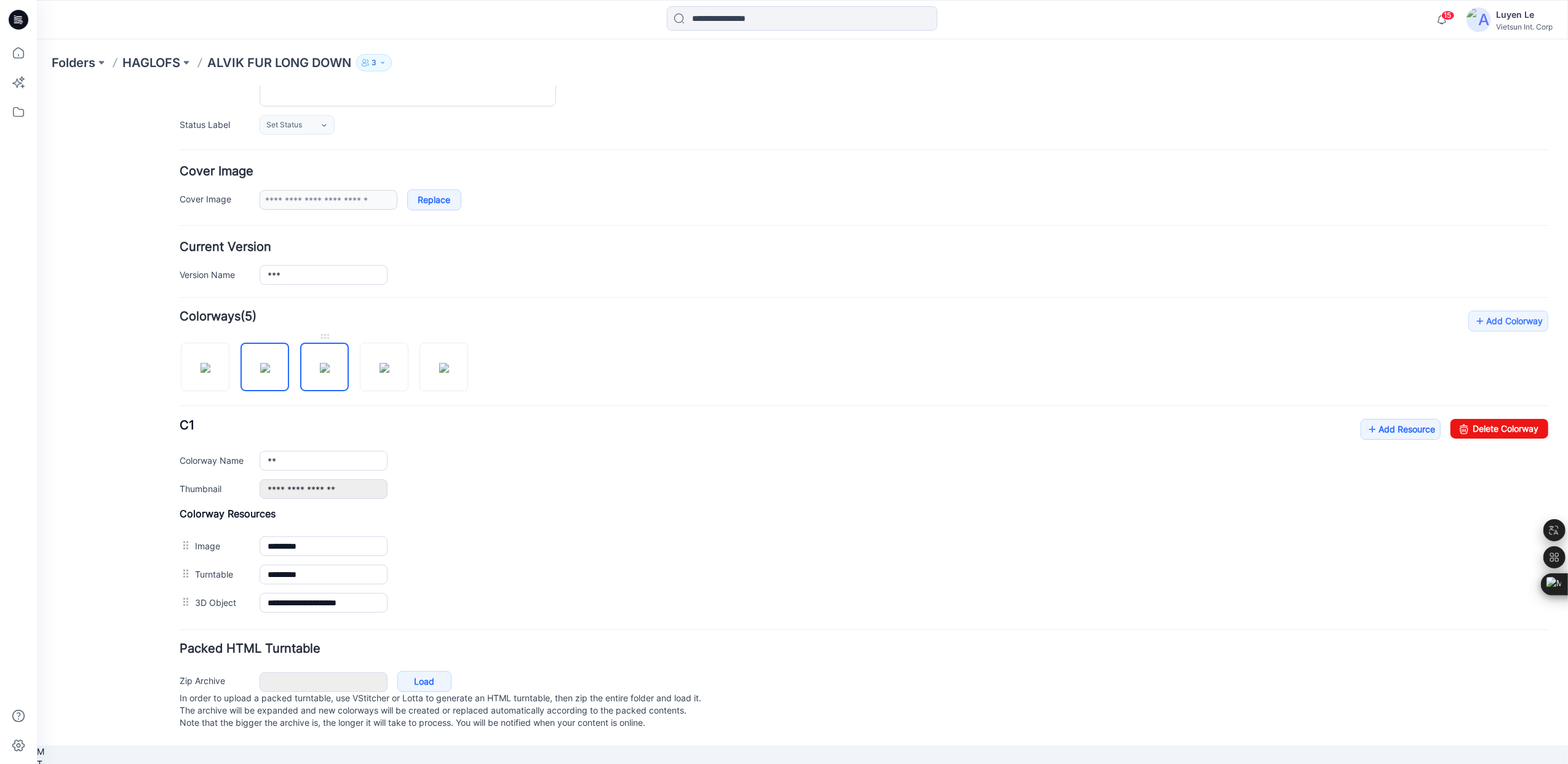
click at [324, 368] on img at bounding box center [324, 367] width 10 height 10
type input "**********"
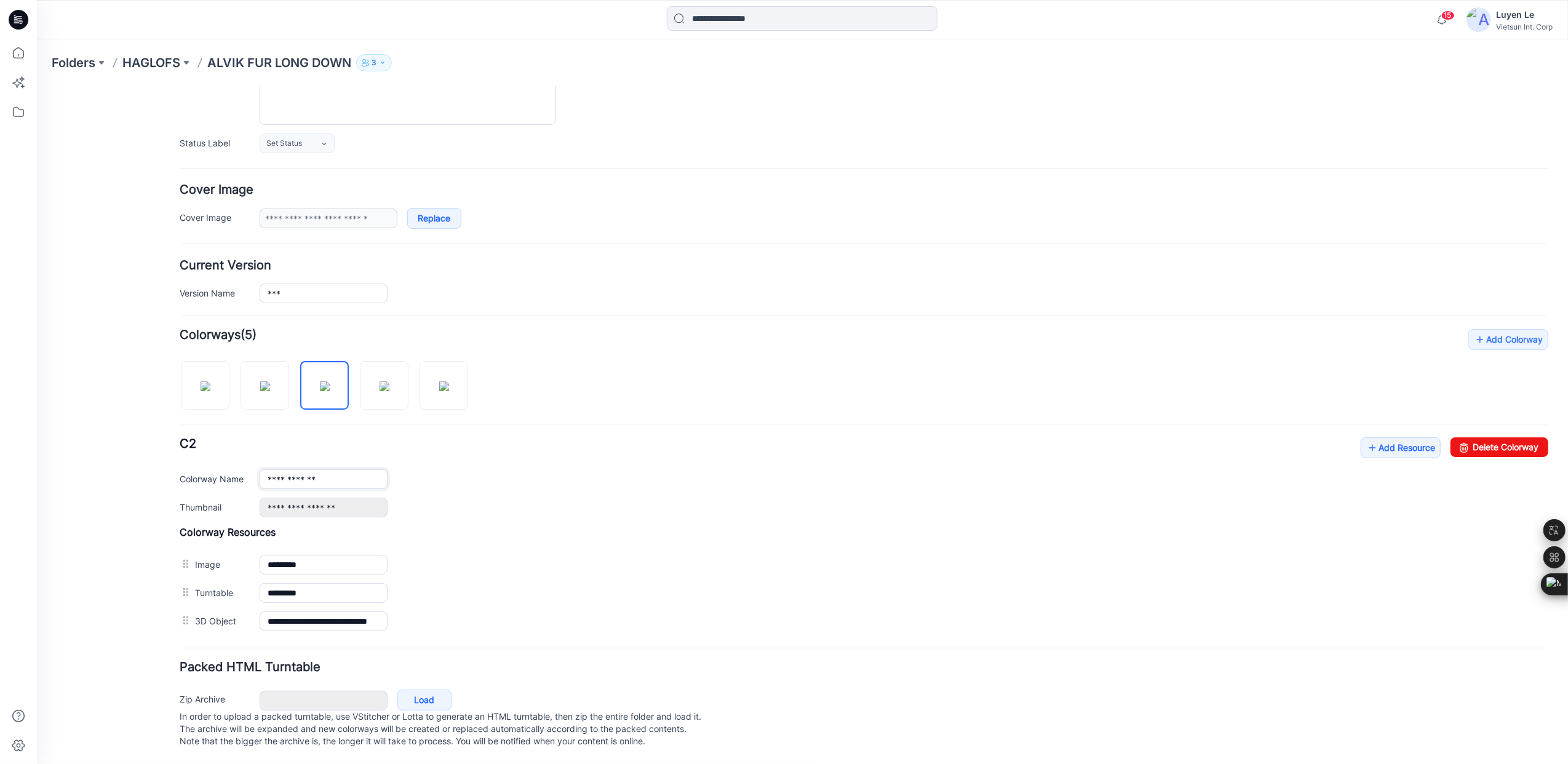
drag, startPoint x: 331, startPoint y: 463, endPoint x: 75, endPoint y: 454, distance: 256.2
click at [79, 458] on div "**********" at bounding box center [794, 354] width 1516 height 820
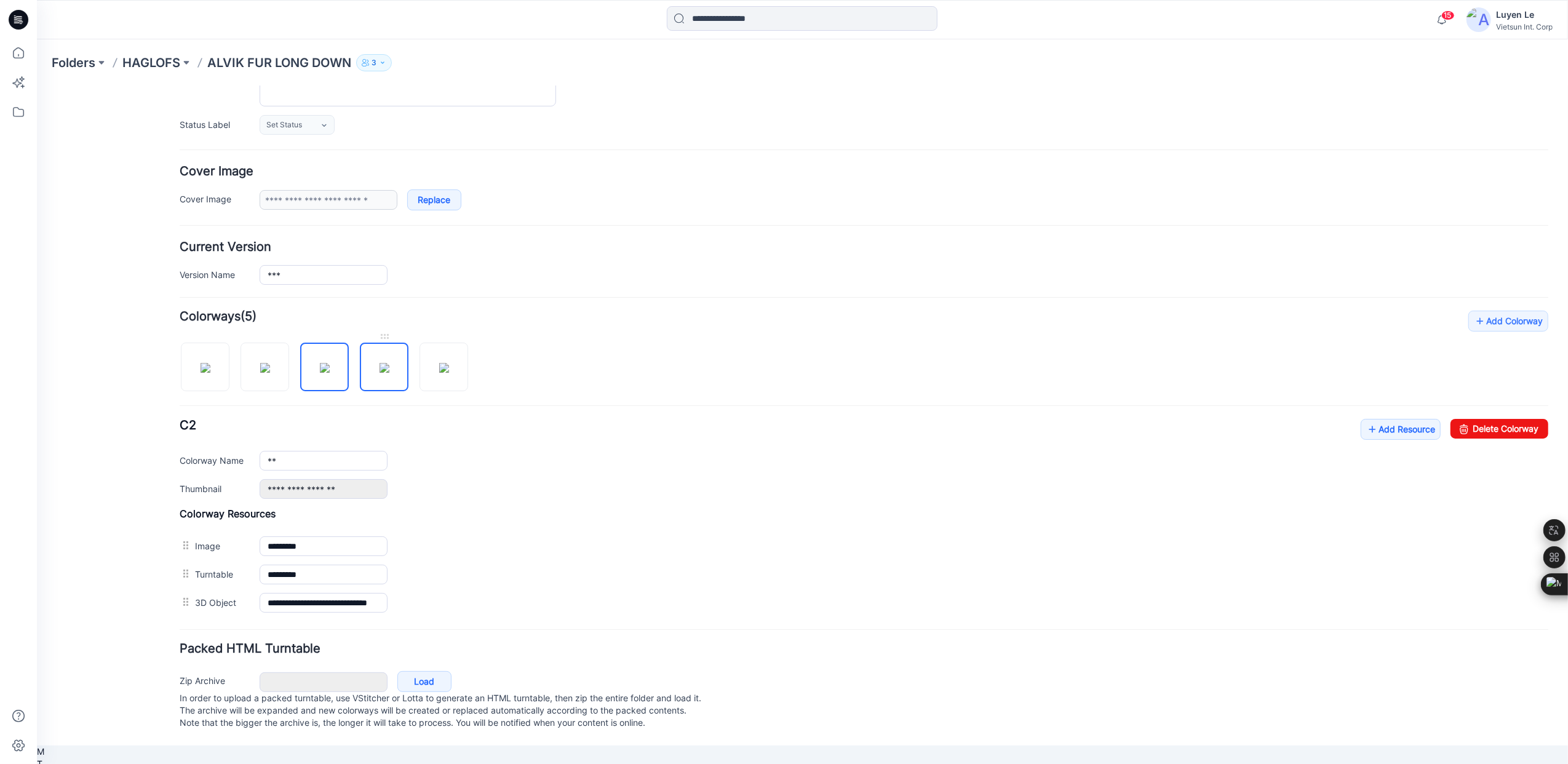
click at [386, 372] on img at bounding box center [383, 367] width 10 height 10
type input "*********"
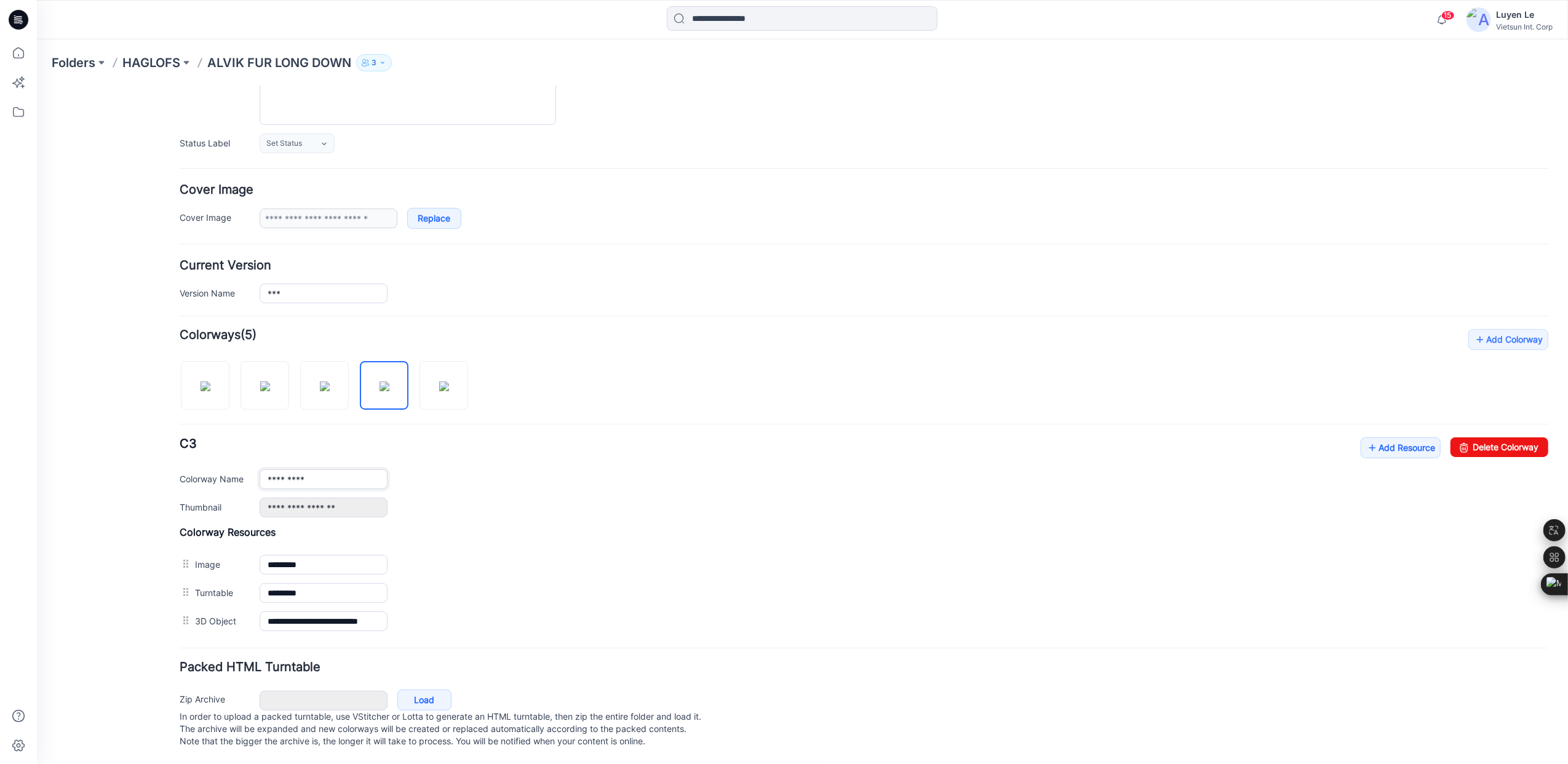
drag, startPoint x: 133, startPoint y: 466, endPoint x: -5, endPoint y: 475, distance: 138.3
click at [36, 475] on html "< Back 15 Luyen Le Profile Luyen Le Personal Settings Notification Preferences …" at bounding box center [801, 354] width 1531 height 820
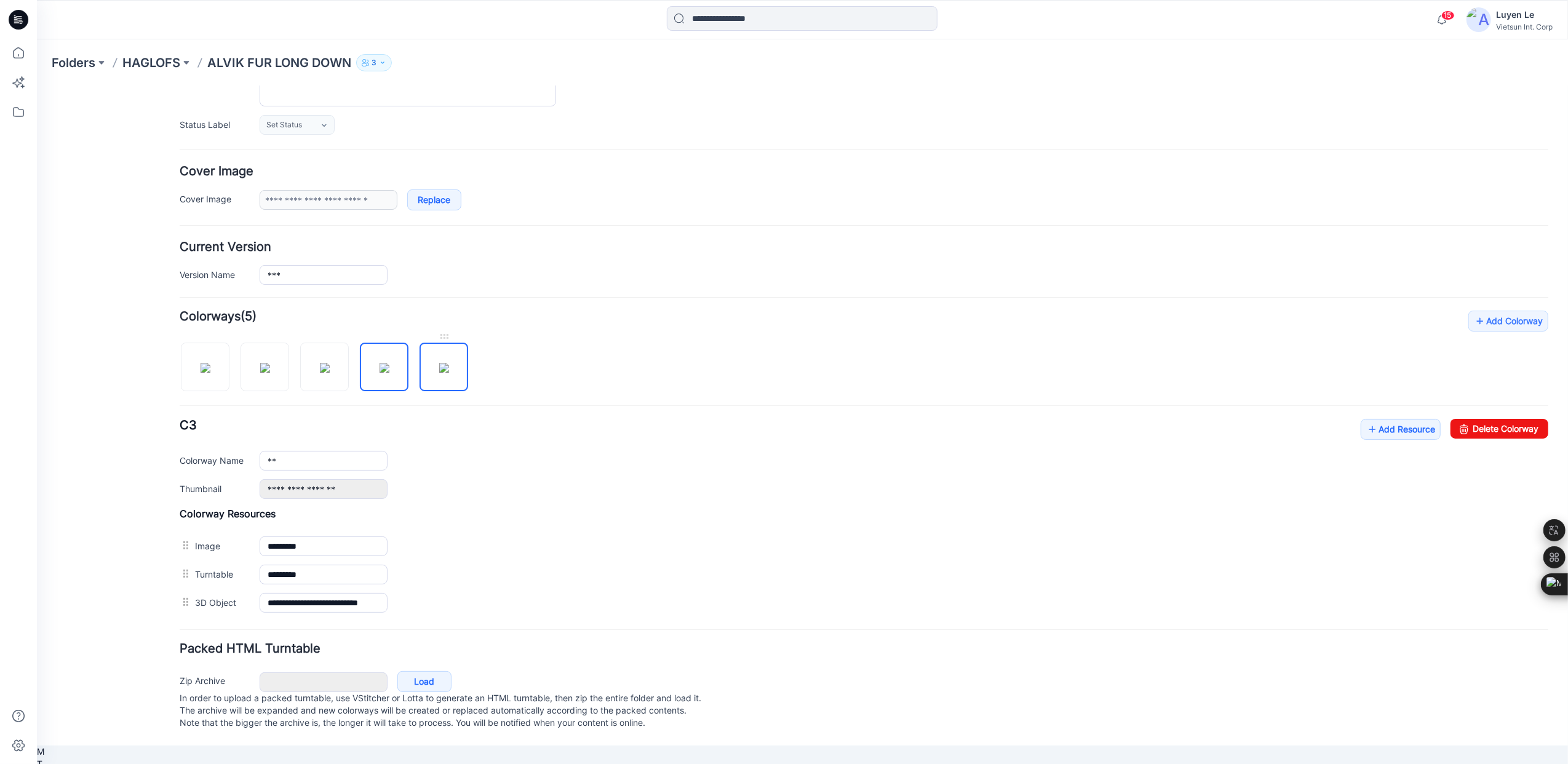
click at [438, 372] on img at bounding box center [443, 367] width 10 height 10
type input "**"
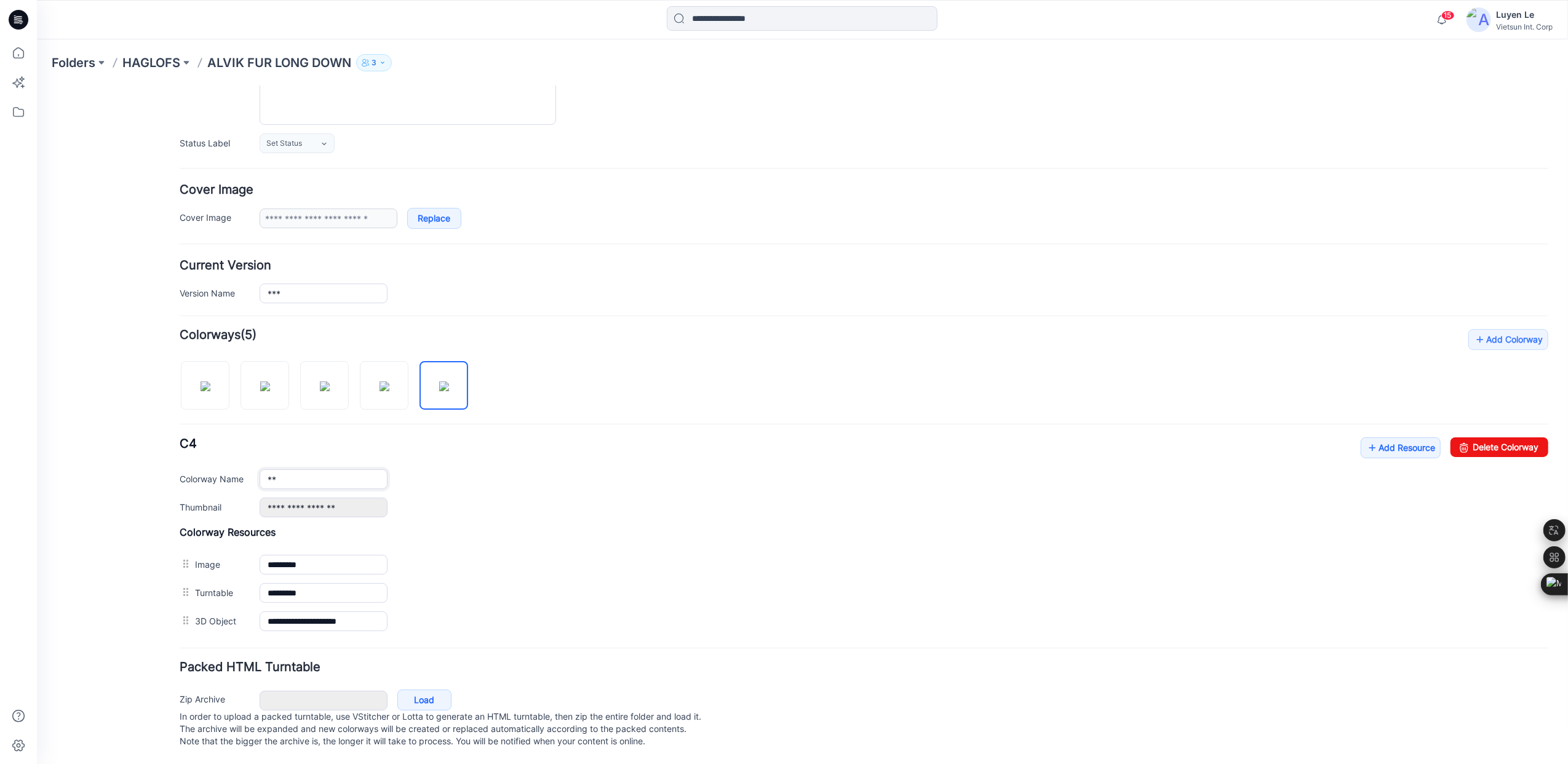
click at [327, 469] on input "**" at bounding box center [323, 478] width 128 height 20
click at [637, 499] on div "**********" at bounding box center [903, 507] width 1289 height 20
click at [145, 63] on p "HAGLOFS" at bounding box center [151, 63] width 58 height 17
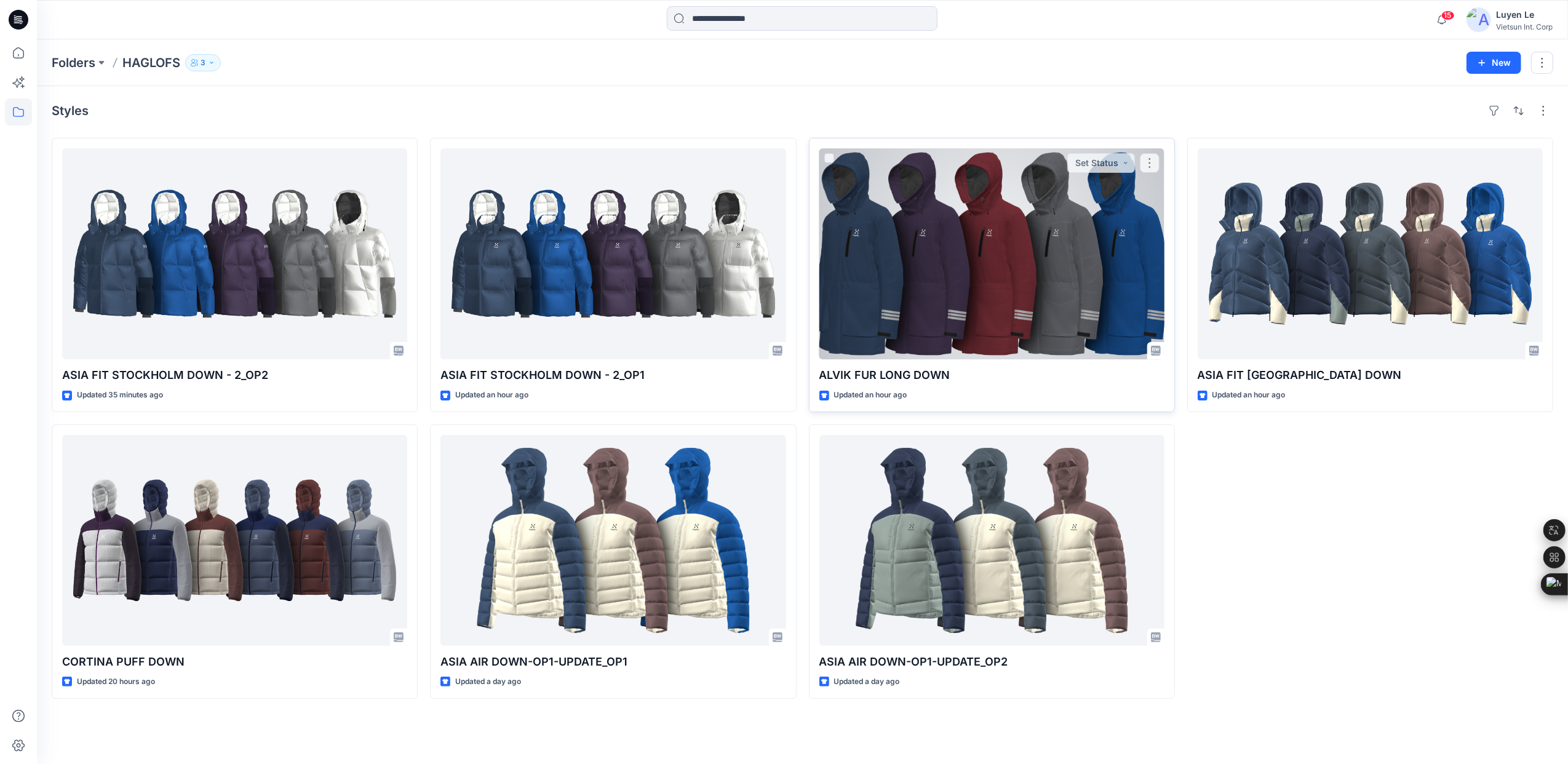
click at [1020, 261] on div at bounding box center [992, 254] width 345 height 211
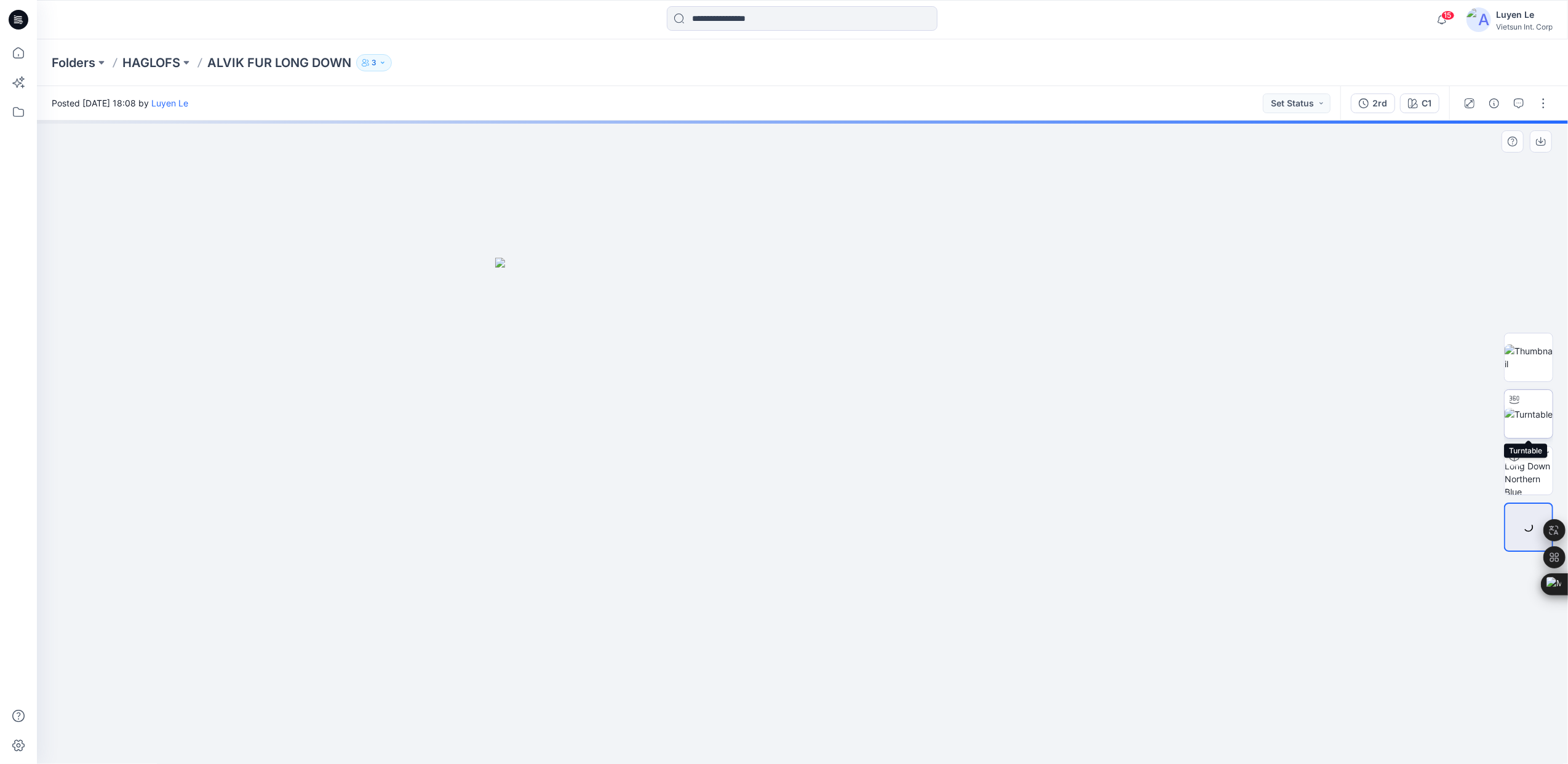
click at [1536, 421] on img at bounding box center [1528, 414] width 48 height 13
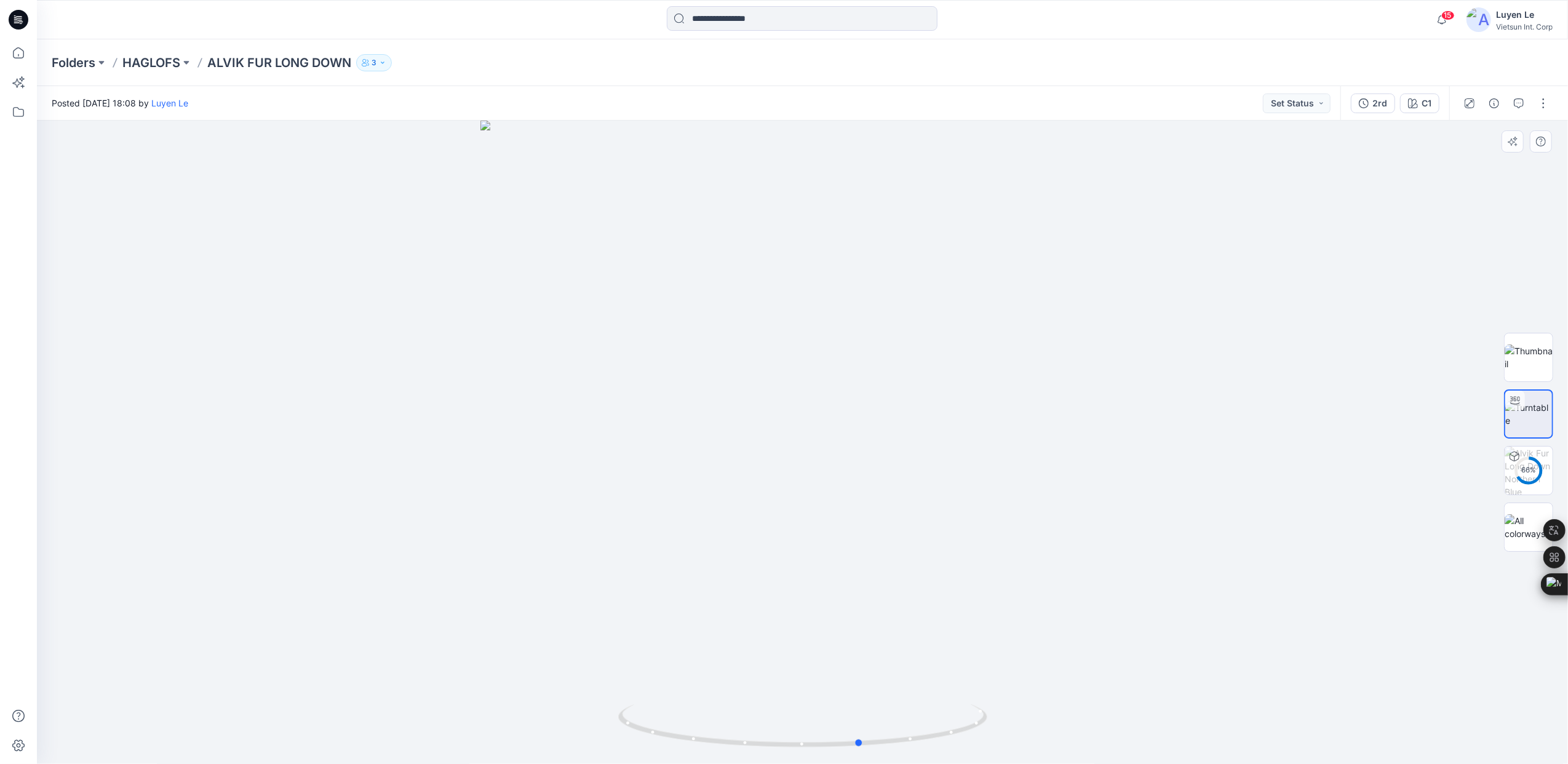
drag, startPoint x: 807, startPoint y: 747, endPoint x: 804, endPoint y: 670, distance: 77.1
click at [859, 702] on div at bounding box center [802, 442] width 1531 height 643
click at [158, 60] on p "HAGLOFS" at bounding box center [151, 63] width 58 height 17
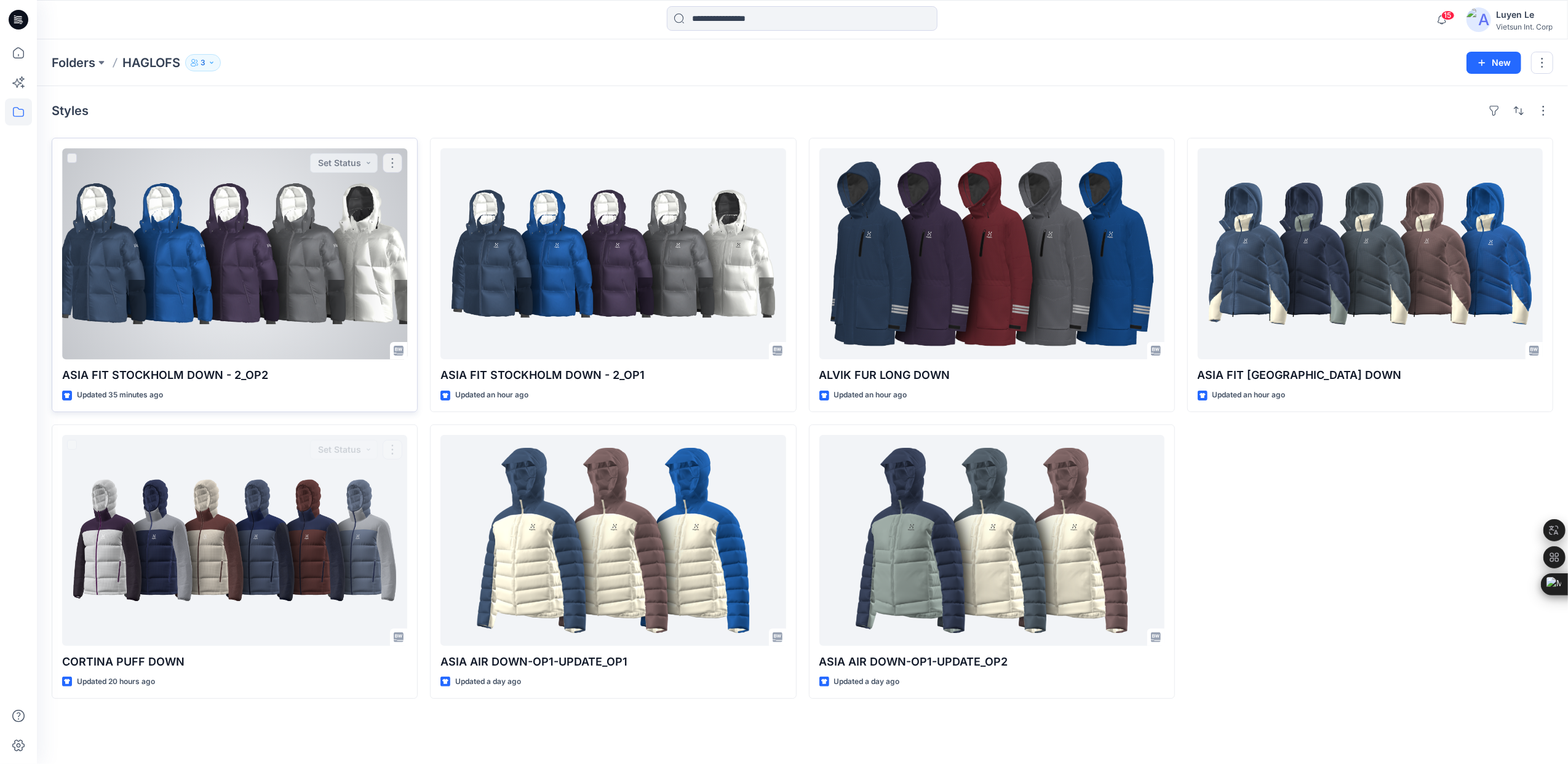
click at [166, 217] on div at bounding box center [234, 254] width 345 height 211
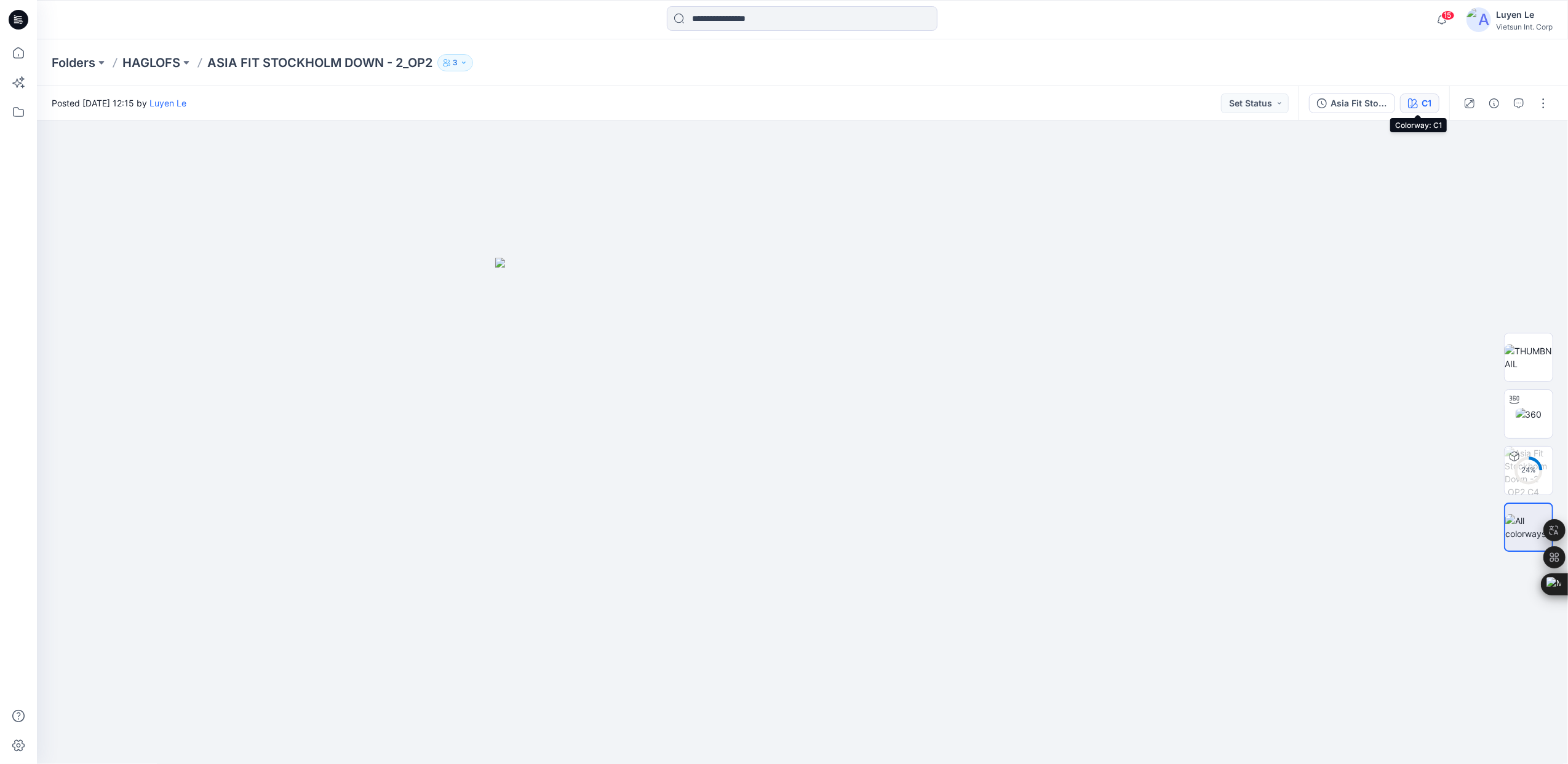
click at [1432, 99] on button "C1" at bounding box center [1420, 103] width 39 height 20
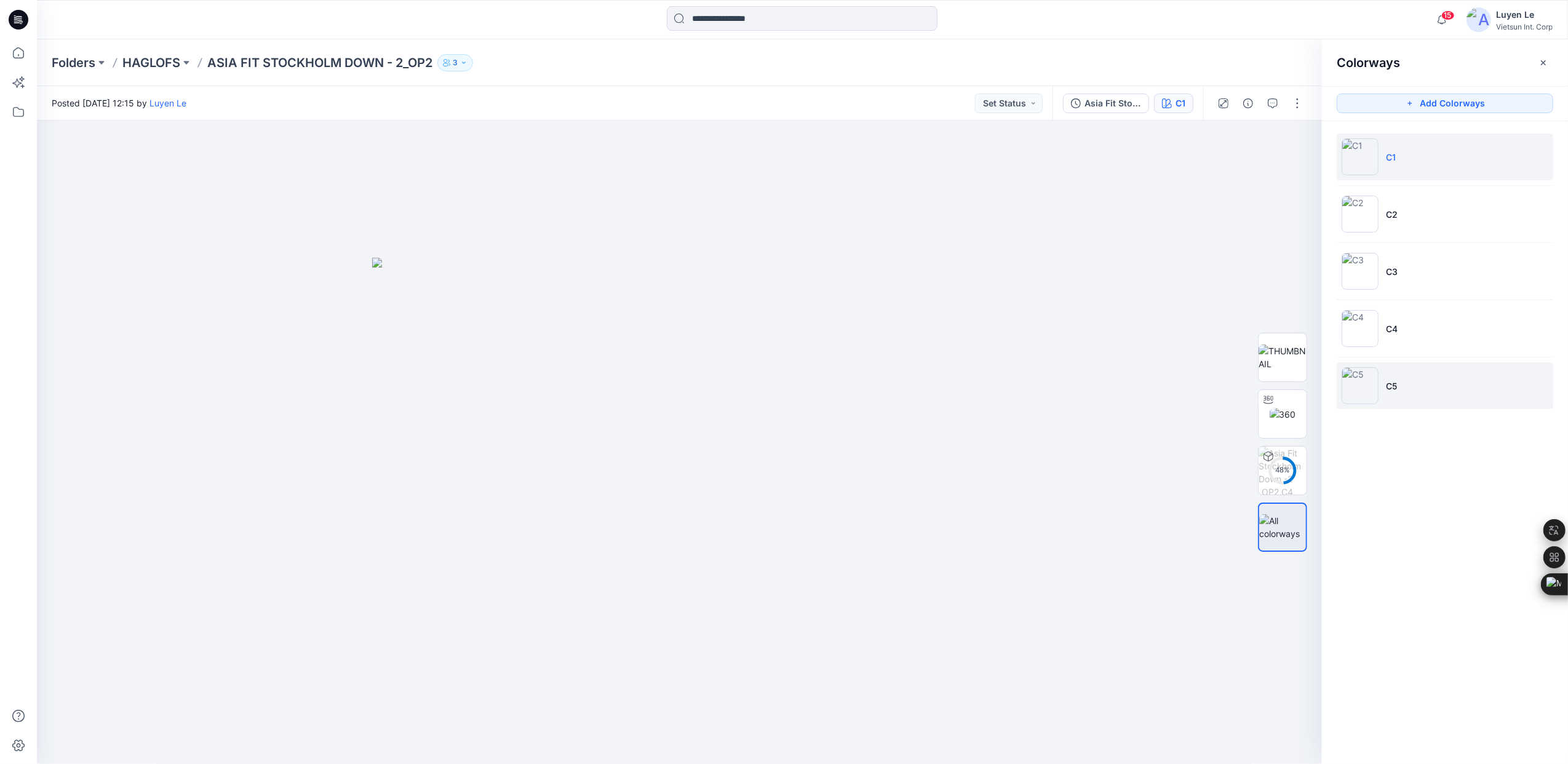
click at [1370, 380] on img at bounding box center [1359, 386] width 37 height 37
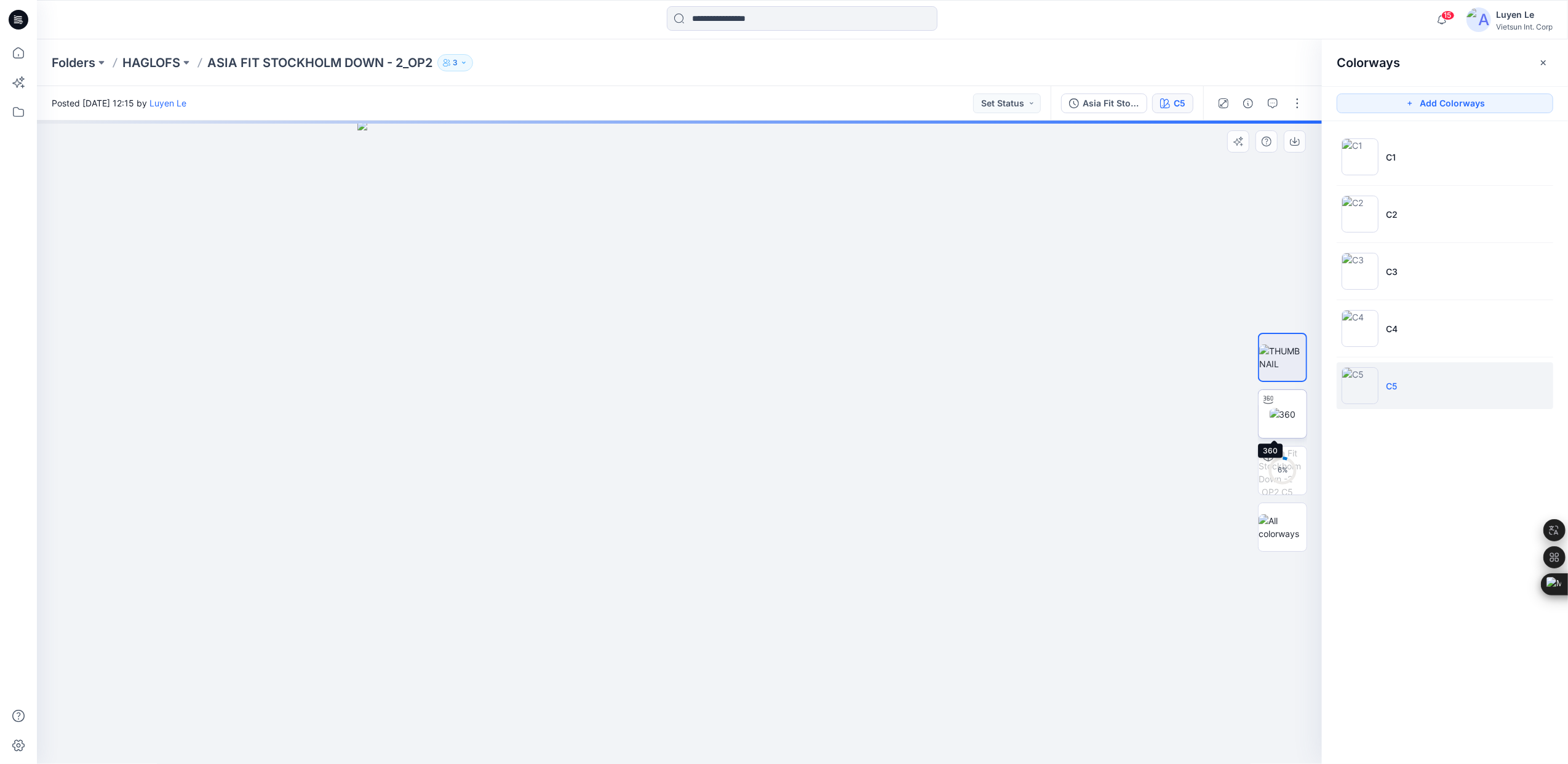
click at [1282, 414] on img at bounding box center [1283, 414] width 26 height 13
drag, startPoint x: 686, startPoint y: 747, endPoint x: 721, endPoint y: 744, distance: 35.1
click at [721, 744] on icon at bounding box center [681, 727] width 372 height 46
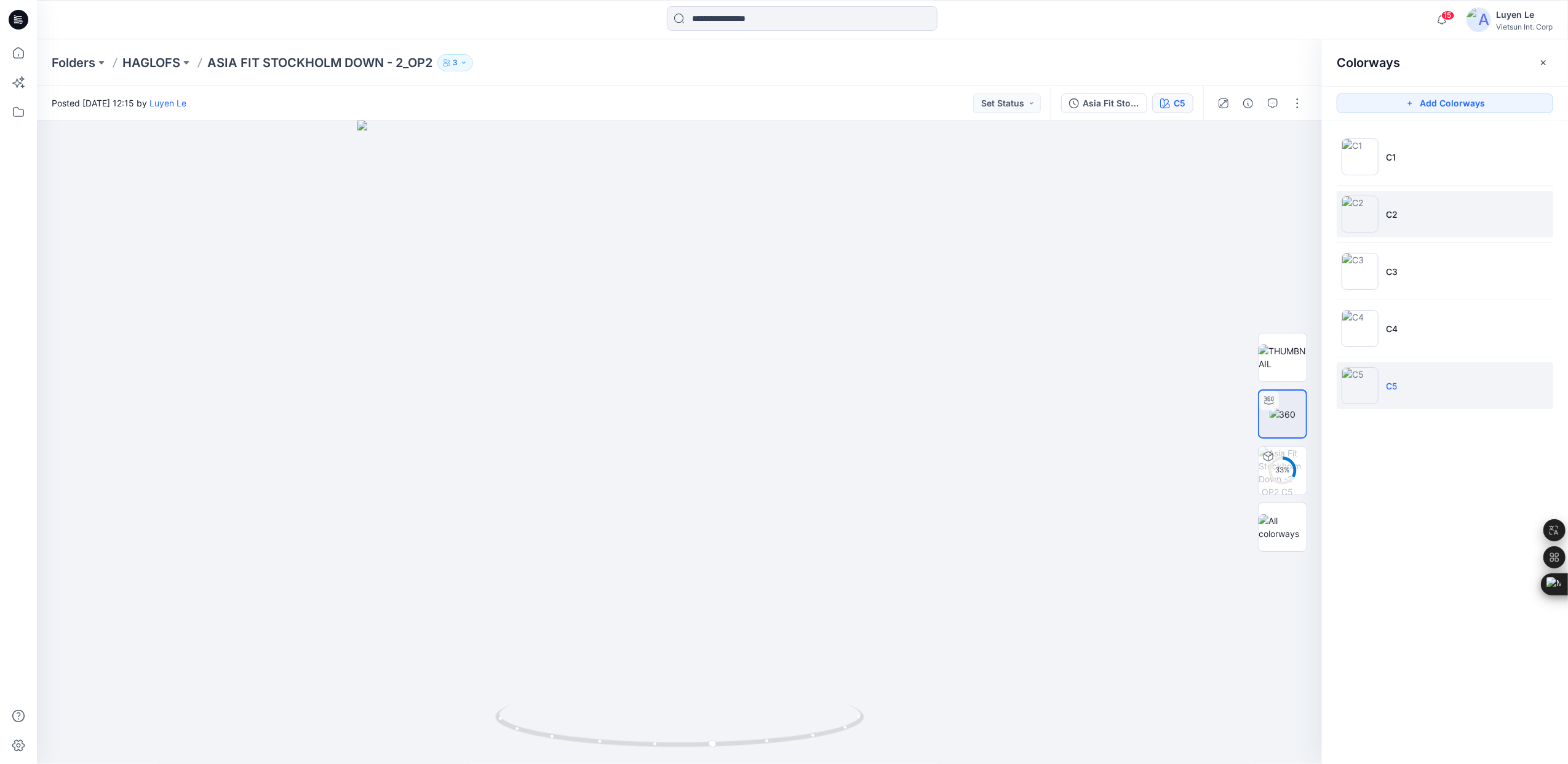
click at [1429, 222] on li "C2" at bounding box center [1444, 214] width 216 height 47
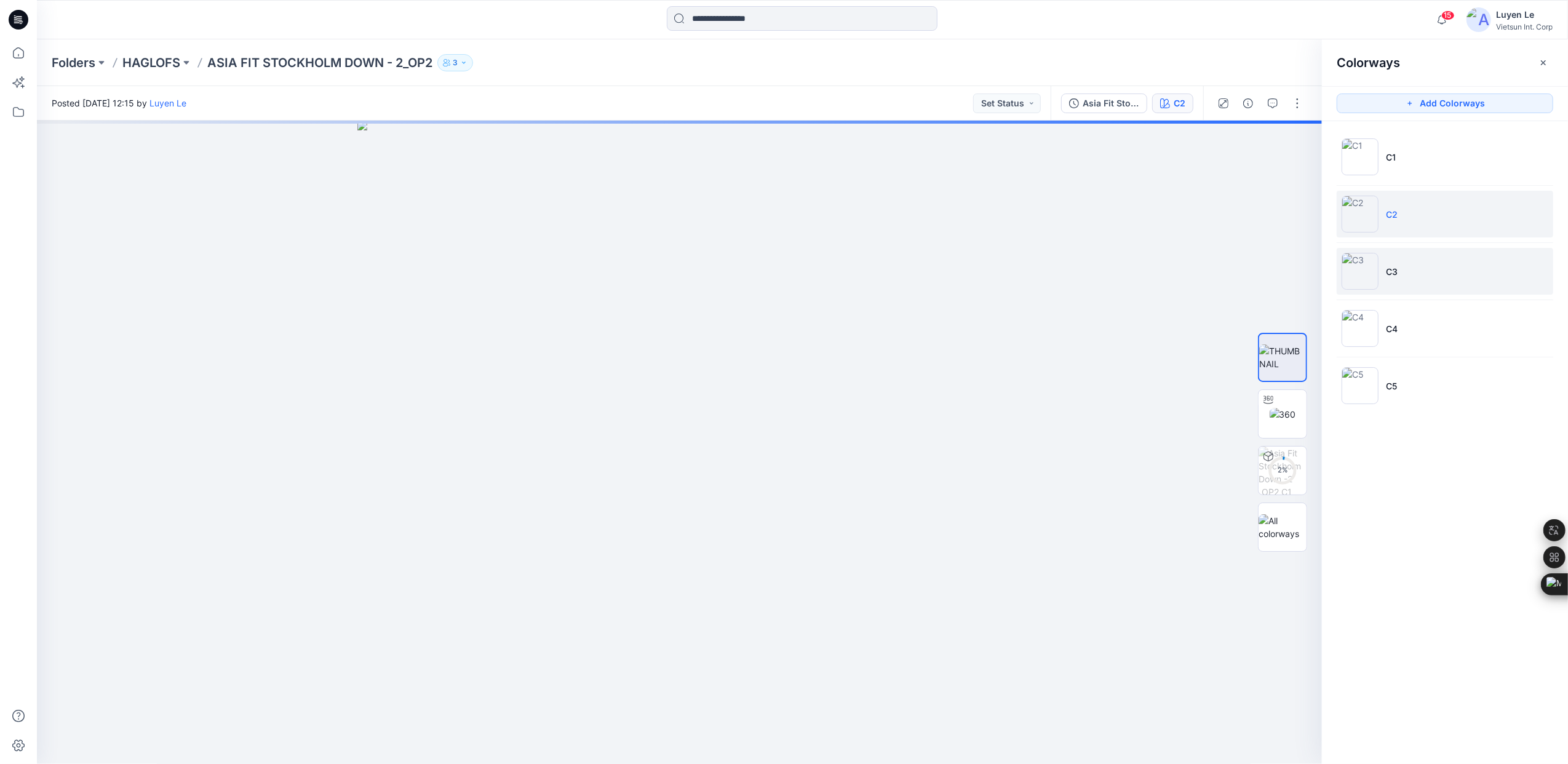
click at [1418, 261] on li "C3" at bounding box center [1444, 271] width 216 height 47
click at [1420, 322] on li "C4" at bounding box center [1444, 329] width 216 height 47
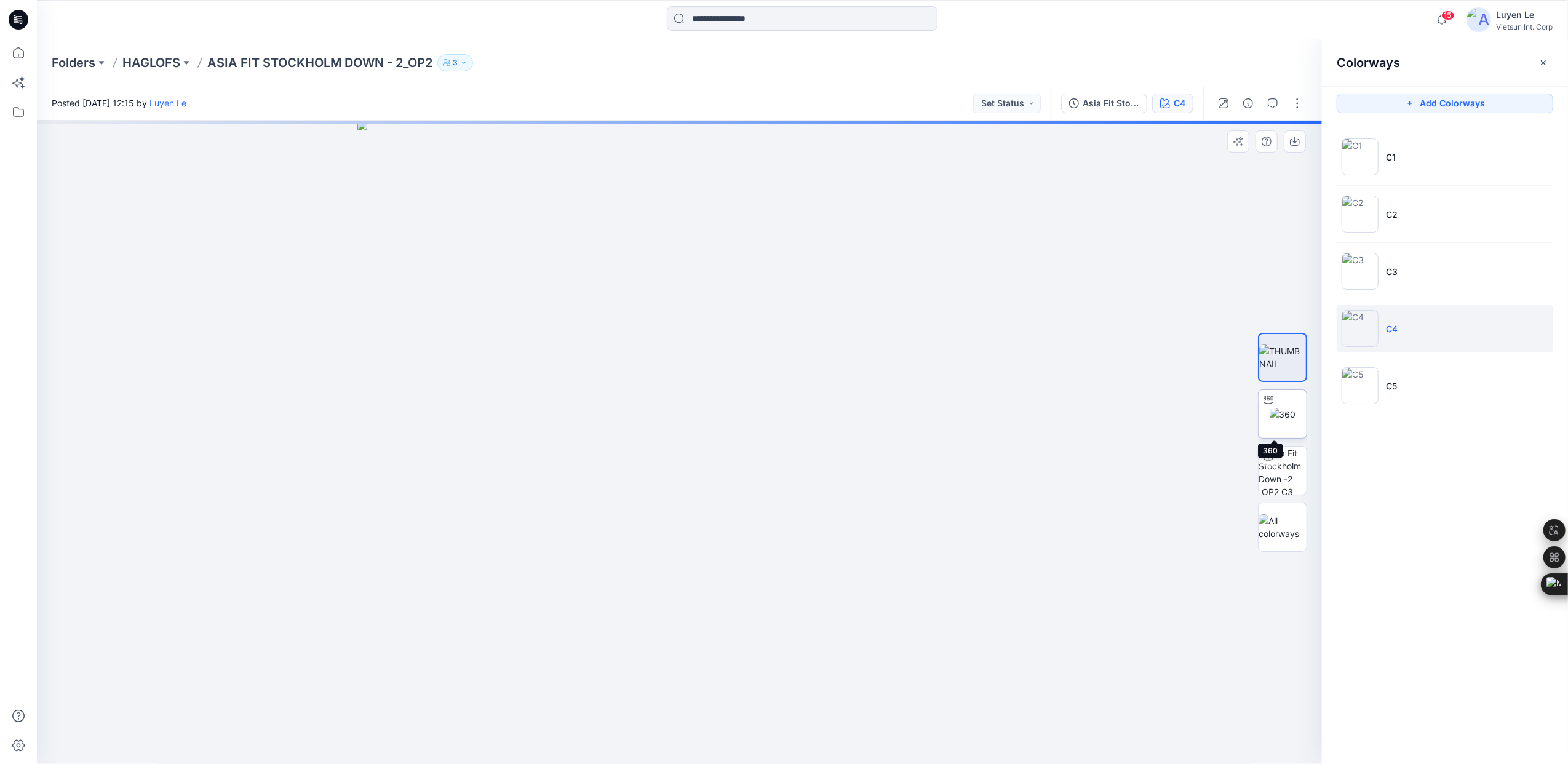
click at [1280, 409] on img at bounding box center [1283, 414] width 26 height 13
drag, startPoint x: 687, startPoint y: 747, endPoint x: 721, endPoint y: 725, distance: 40.5
click at [721, 725] on icon at bounding box center [681, 727] width 372 height 46
click at [131, 60] on p "HAGLOFS" at bounding box center [151, 63] width 58 height 17
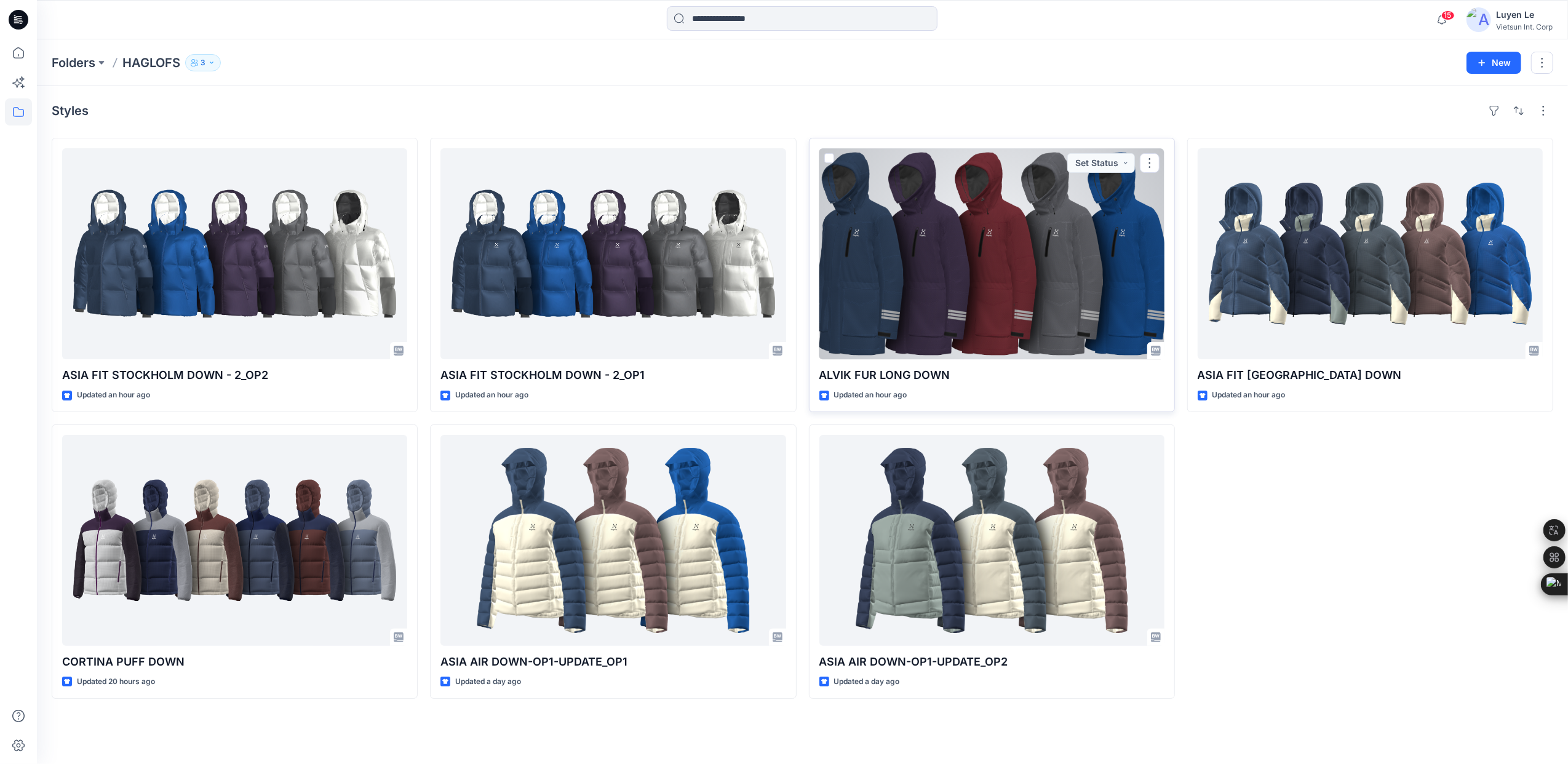
click at [972, 280] on div at bounding box center [992, 254] width 345 height 211
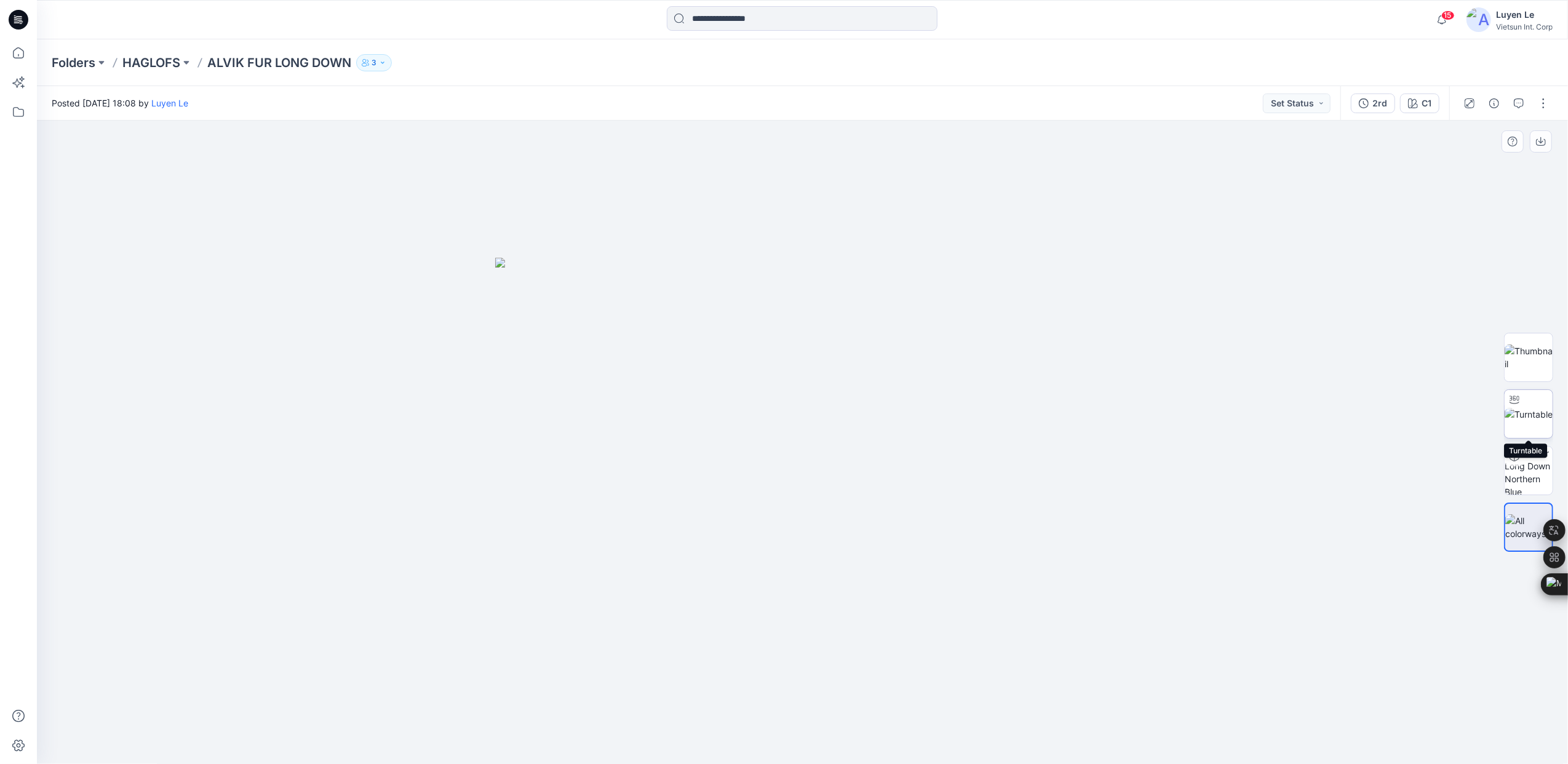
click at [1540, 417] on img at bounding box center [1528, 414] width 48 height 13
drag, startPoint x: 810, startPoint y: 747, endPoint x: 1162, endPoint y: 676, distance: 359.1
click at [1162, 676] on div at bounding box center [802, 442] width 1531 height 643
click at [142, 62] on p "HAGLOFS" at bounding box center [151, 63] width 58 height 17
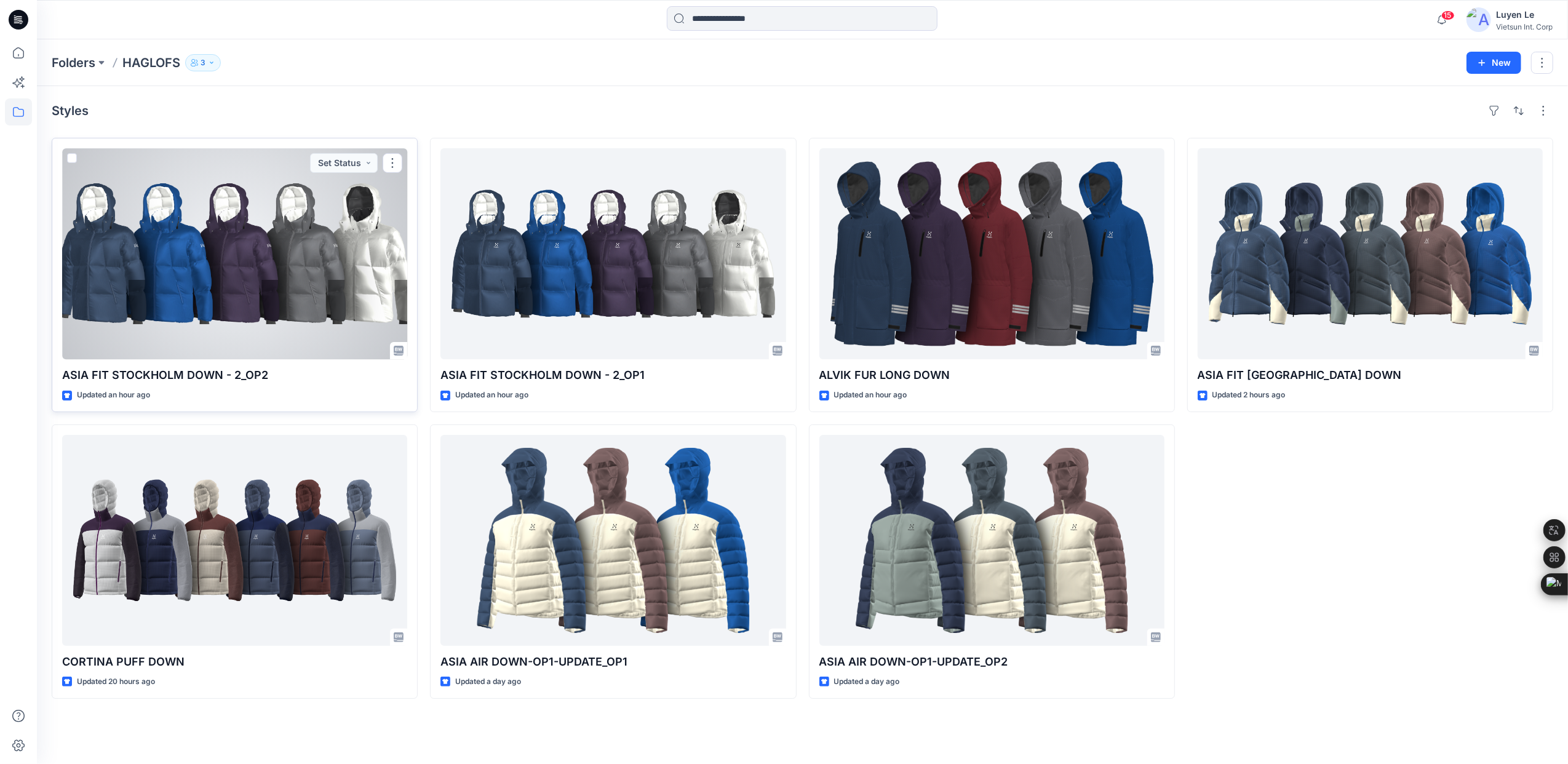
click at [104, 222] on div at bounding box center [234, 254] width 345 height 211
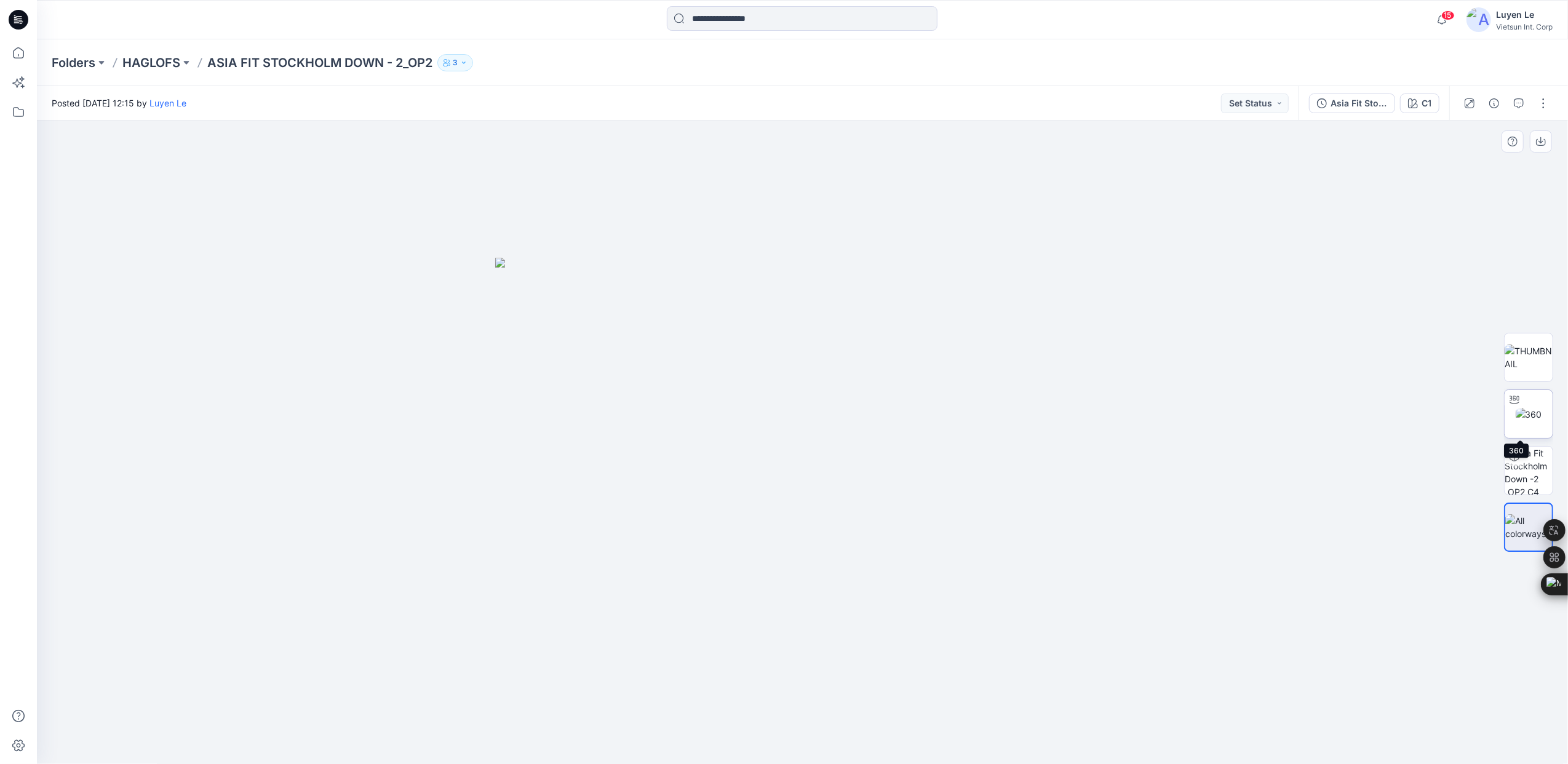
click at [1533, 410] on img at bounding box center [1528, 414] width 26 height 13
drag, startPoint x: 807, startPoint y: 747, endPoint x: 890, endPoint y: 692, distance: 99.6
click at [890, 692] on div at bounding box center [802, 442] width 1531 height 643
click at [157, 62] on p "HAGLOFS" at bounding box center [151, 63] width 58 height 17
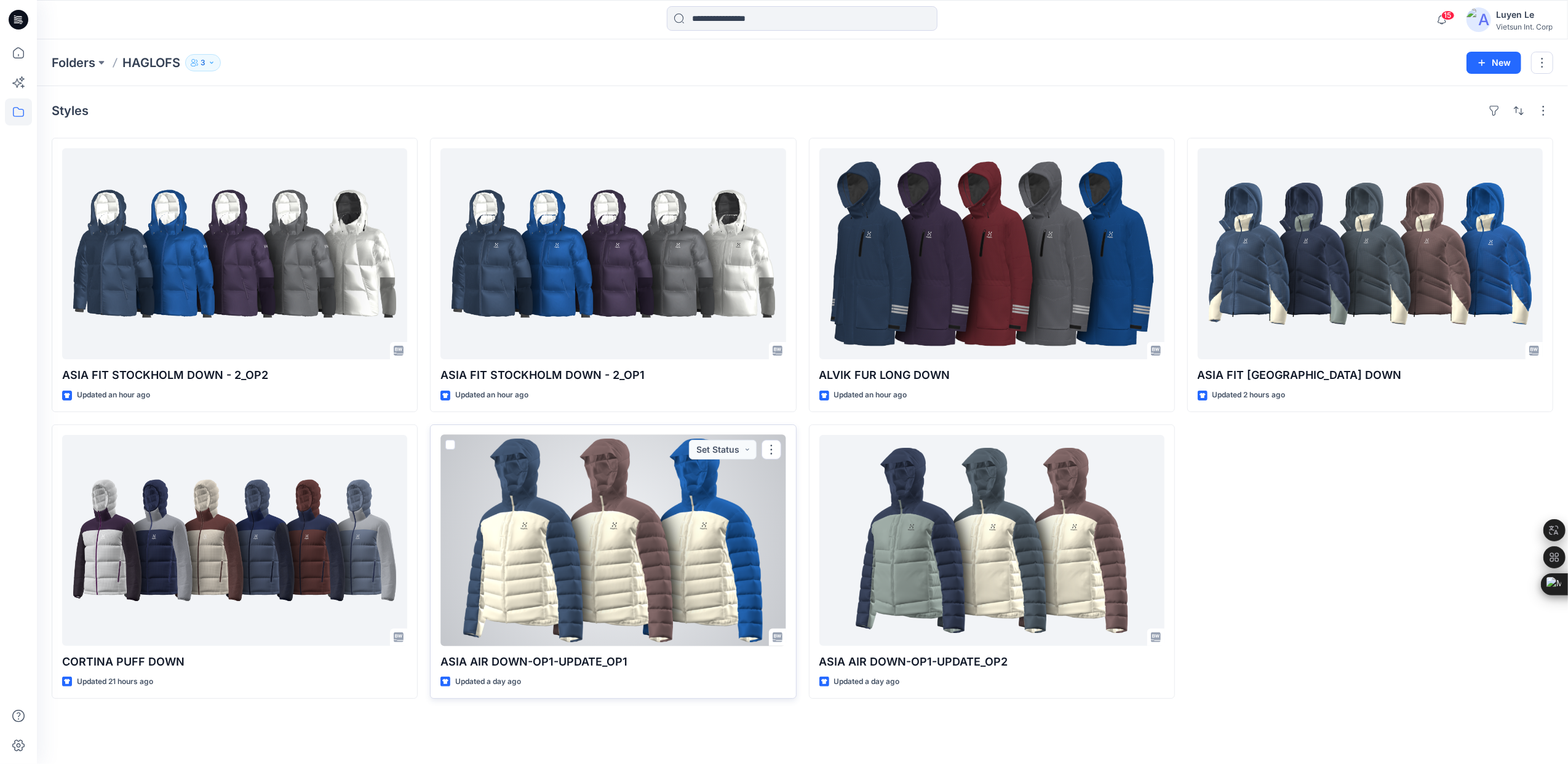
click at [619, 562] on div at bounding box center [613, 540] width 345 height 211
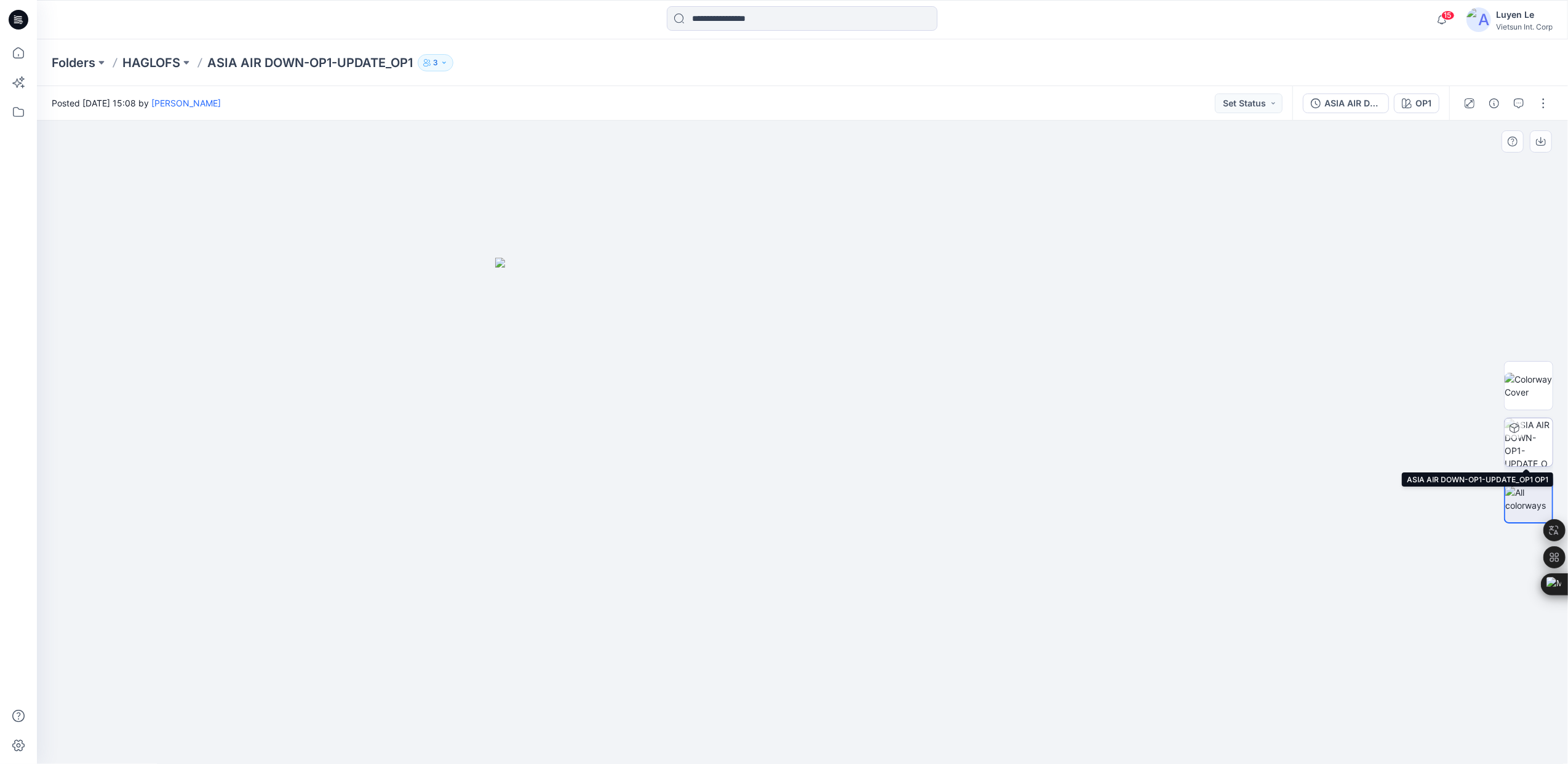
click at [1528, 447] on div at bounding box center [1528, 442] width 49 height 49
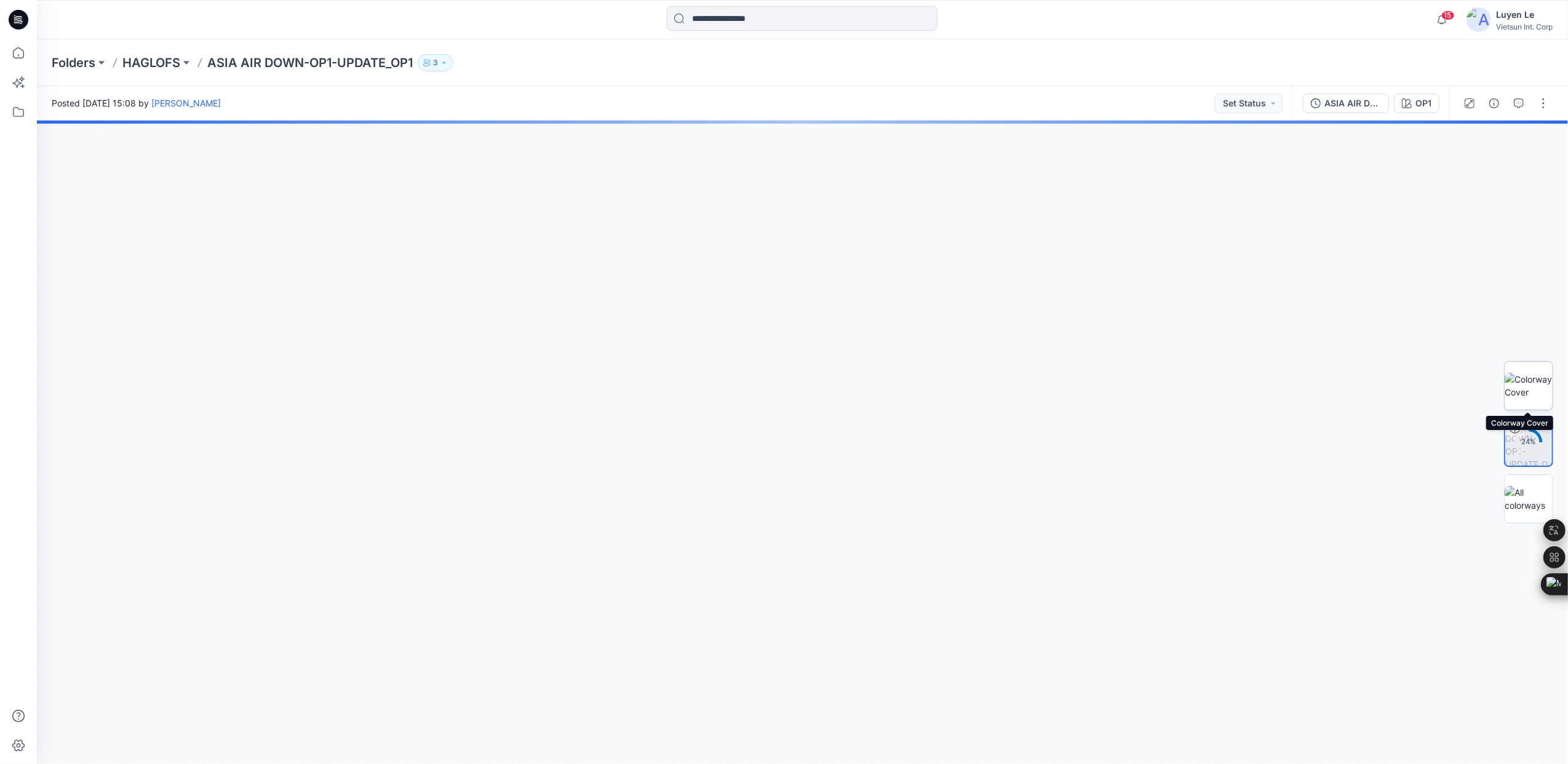
click at [1538, 373] on img at bounding box center [1528, 386] width 48 height 26
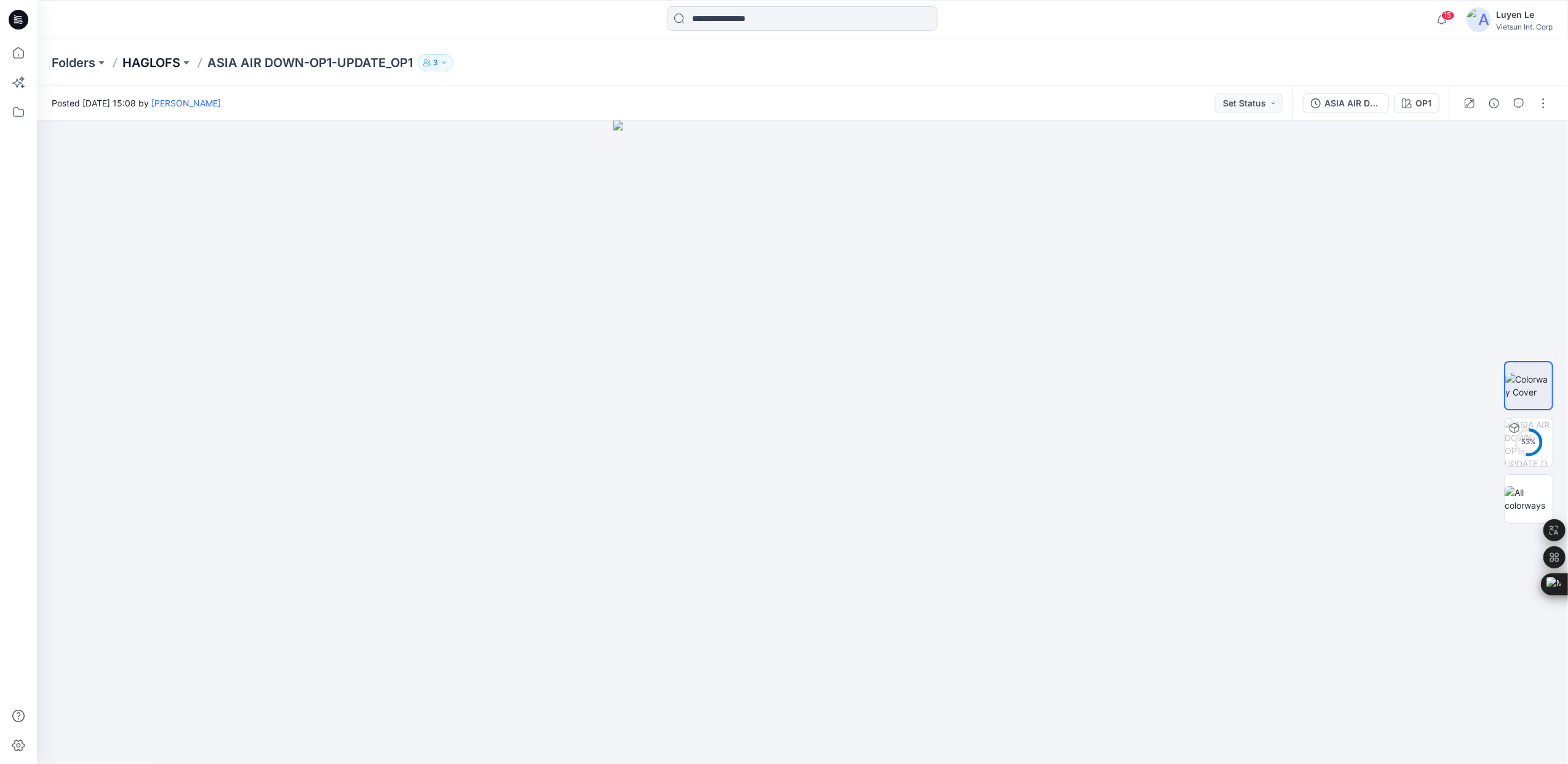
click at [145, 65] on p "HAGLOFS" at bounding box center [151, 63] width 58 height 17
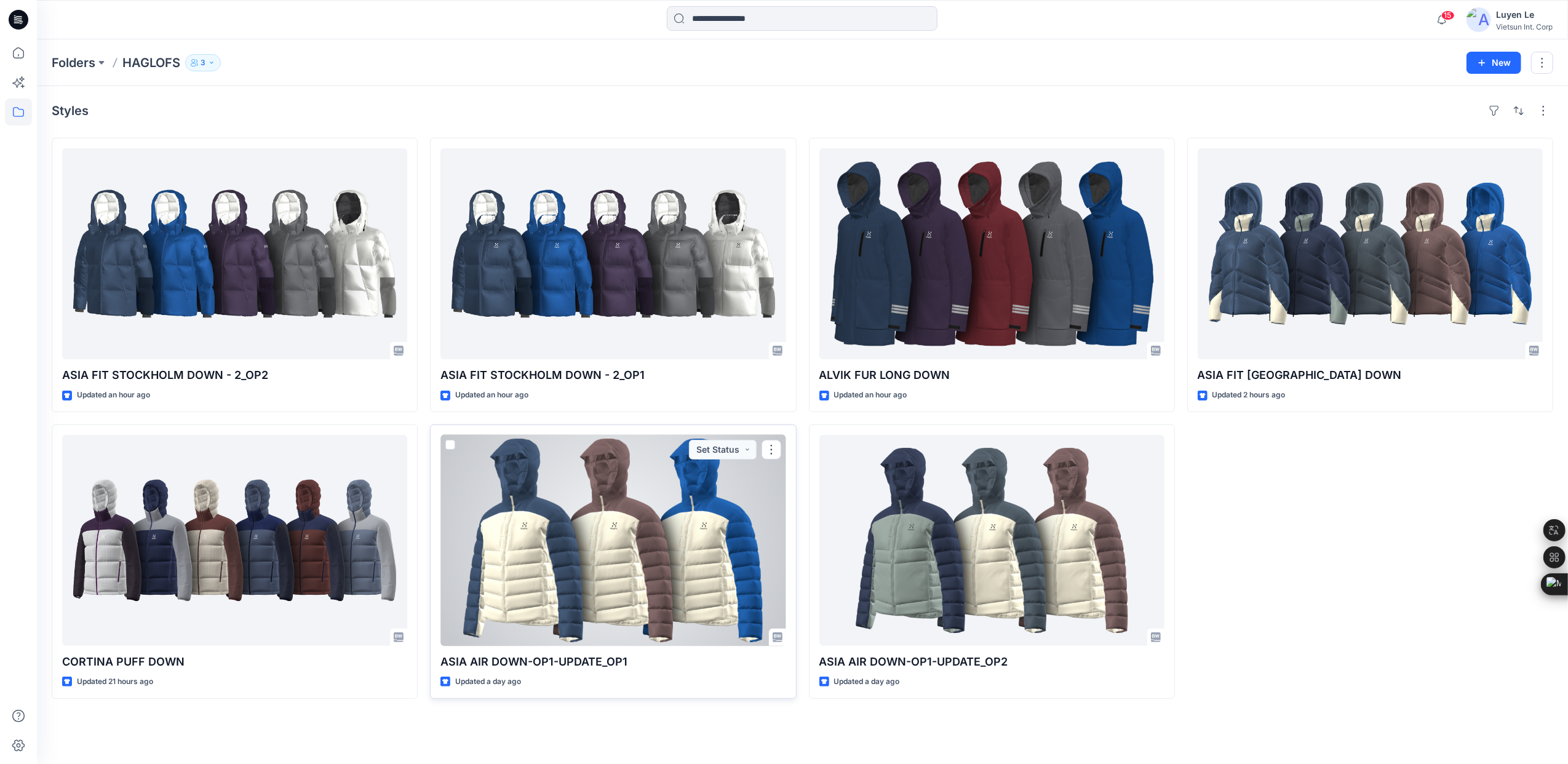
click at [680, 549] on div at bounding box center [613, 540] width 345 height 211
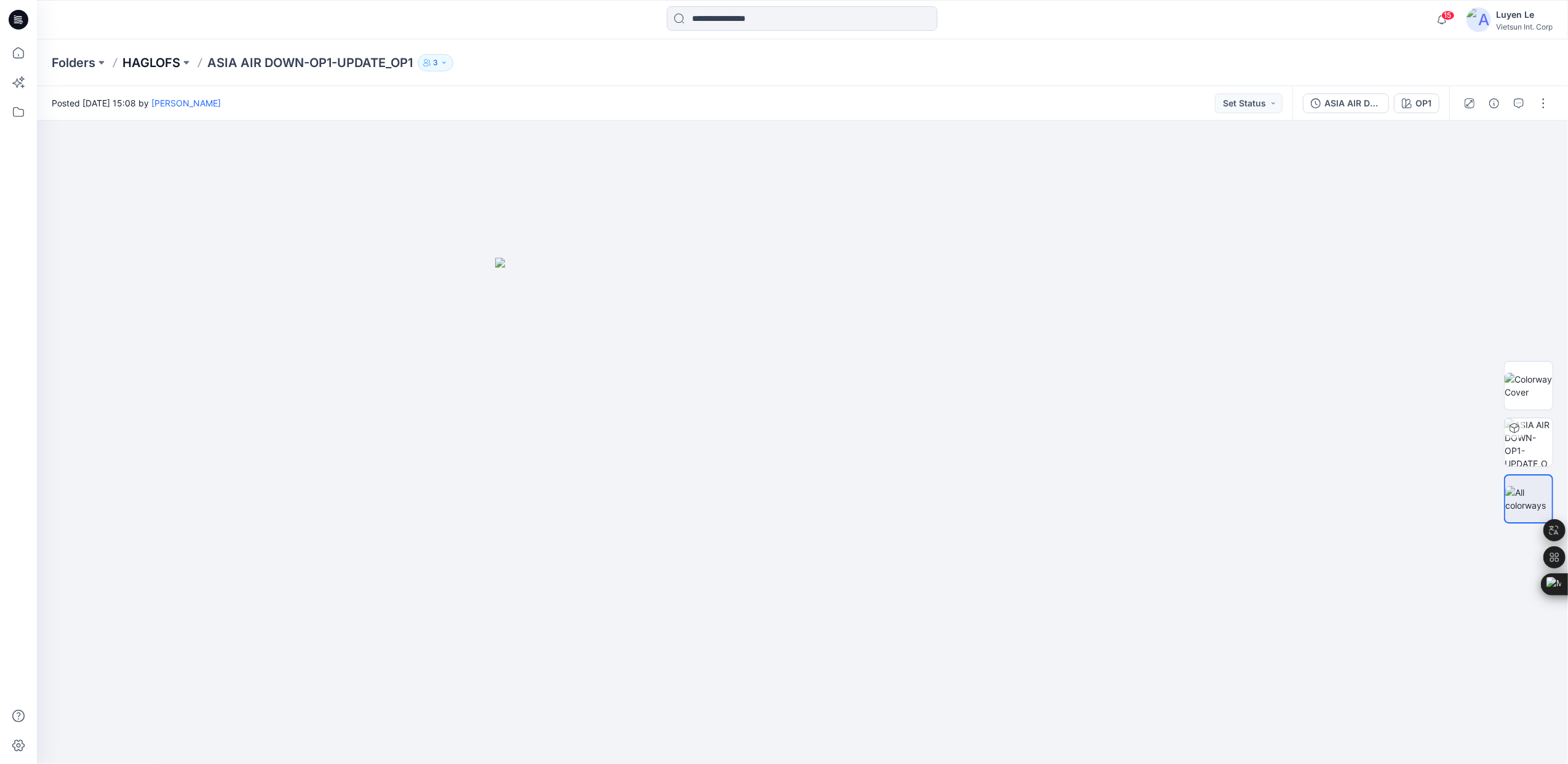
click at [156, 64] on p "HAGLOFS" at bounding box center [151, 63] width 58 height 17
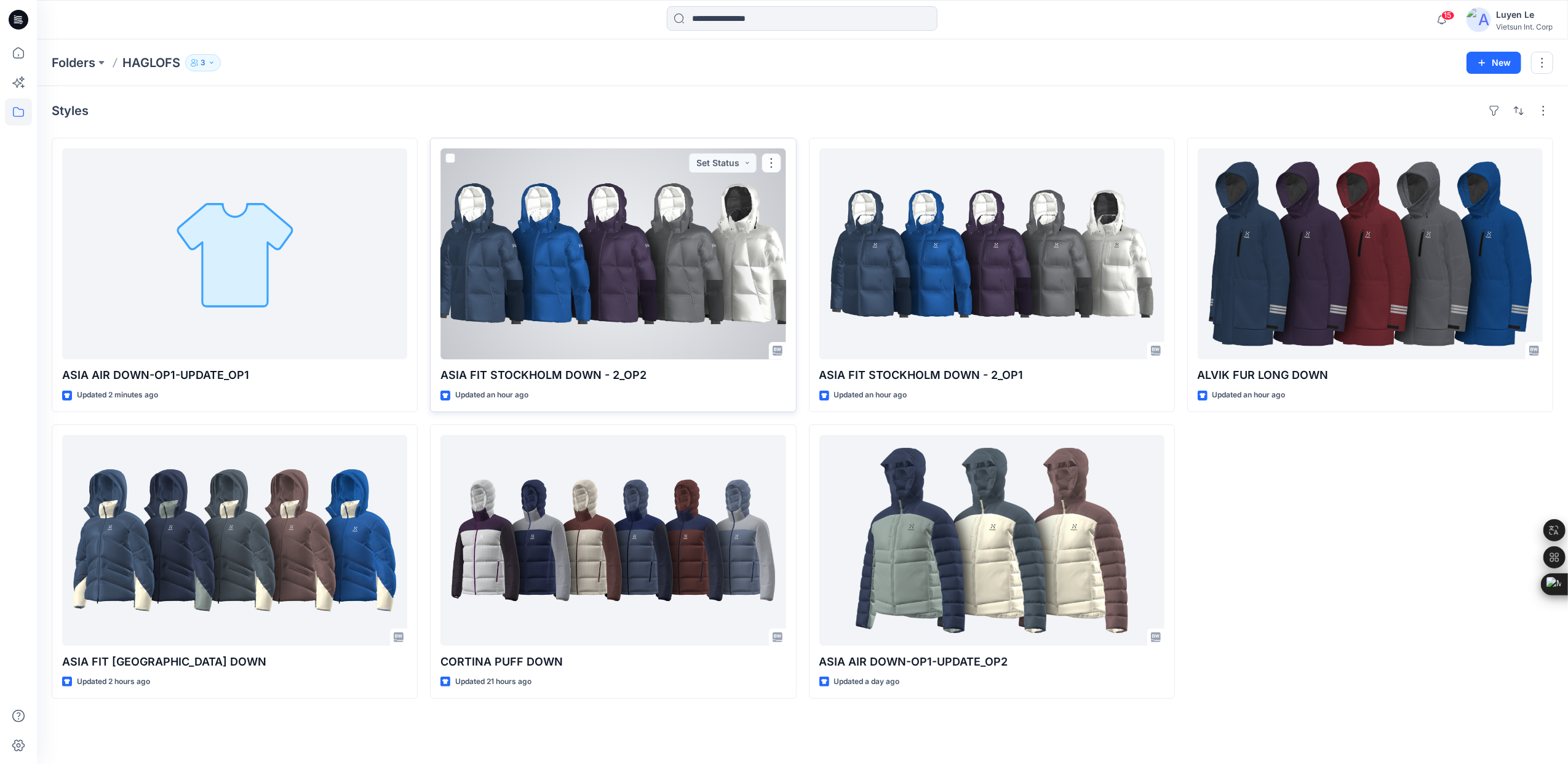
click at [552, 266] on div at bounding box center [613, 254] width 345 height 211
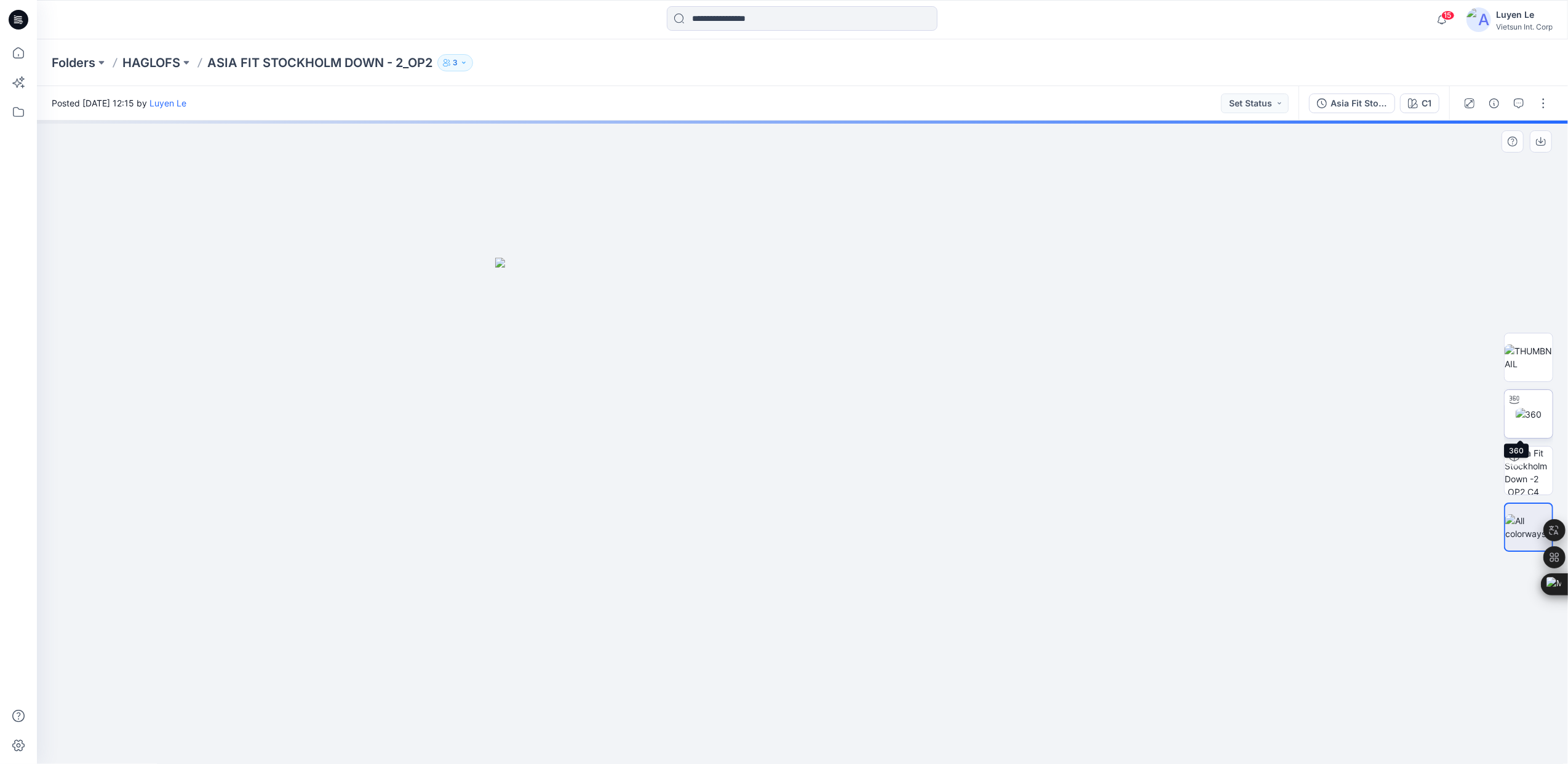
click at [1521, 411] on img at bounding box center [1528, 414] width 26 height 13
drag, startPoint x: 806, startPoint y: 750, endPoint x: 451, endPoint y: 700, distance: 358.5
click at [451, 700] on div at bounding box center [802, 442] width 1531 height 643
click at [139, 60] on p "HAGLOFS" at bounding box center [151, 63] width 58 height 17
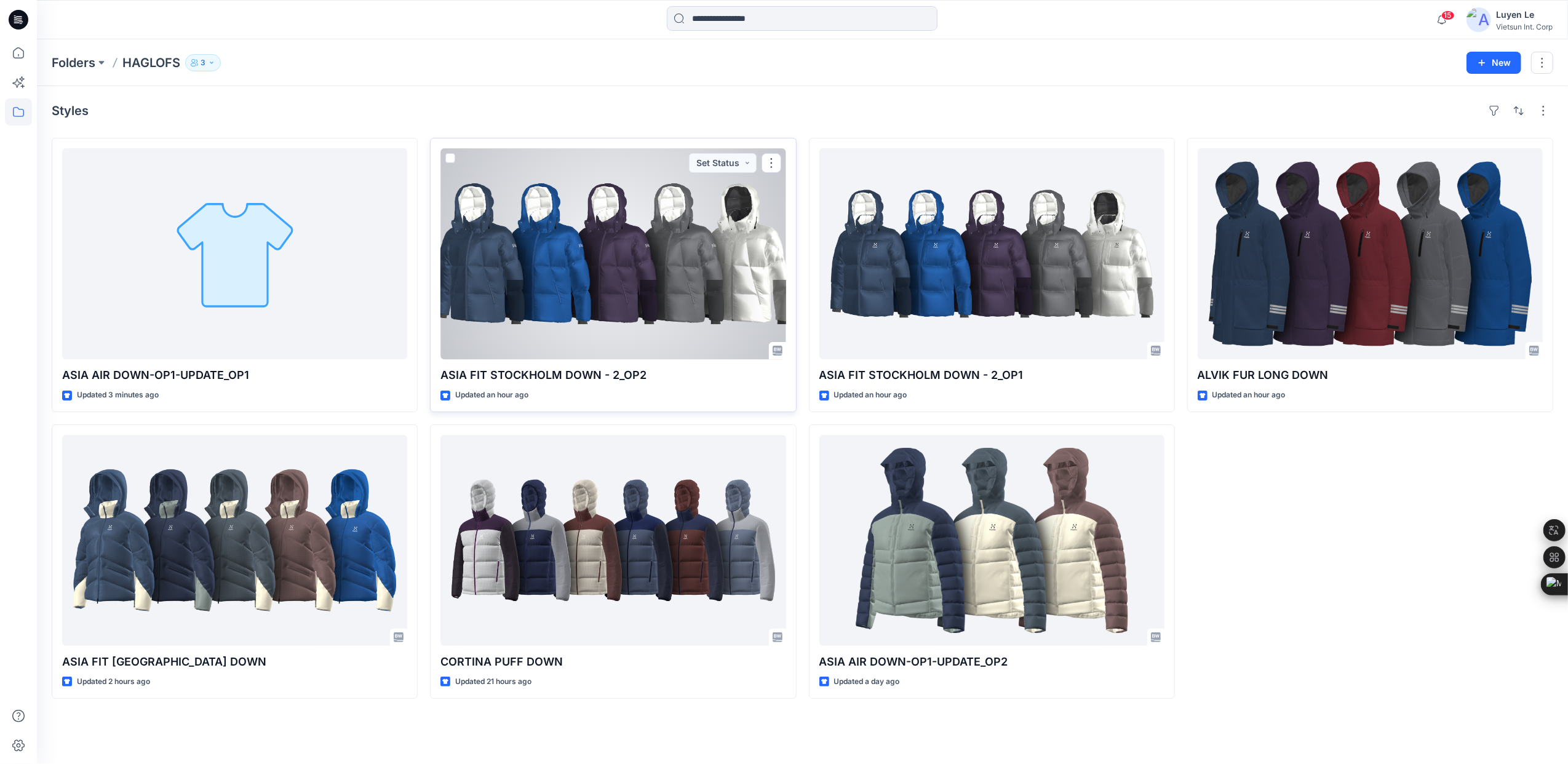
click at [645, 305] on div at bounding box center [613, 254] width 345 height 211
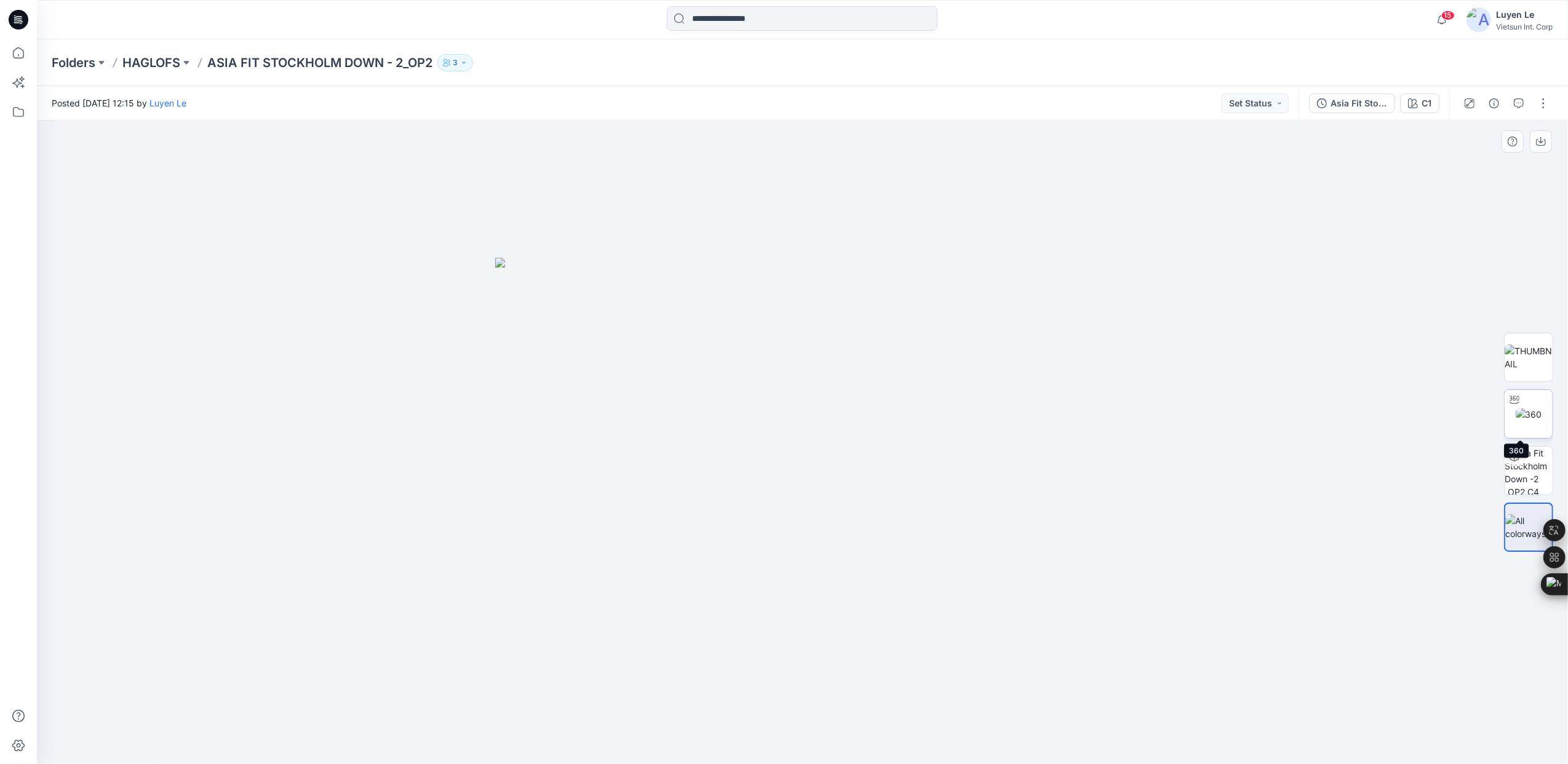
click at [1528, 418] on img at bounding box center [1528, 414] width 26 height 13
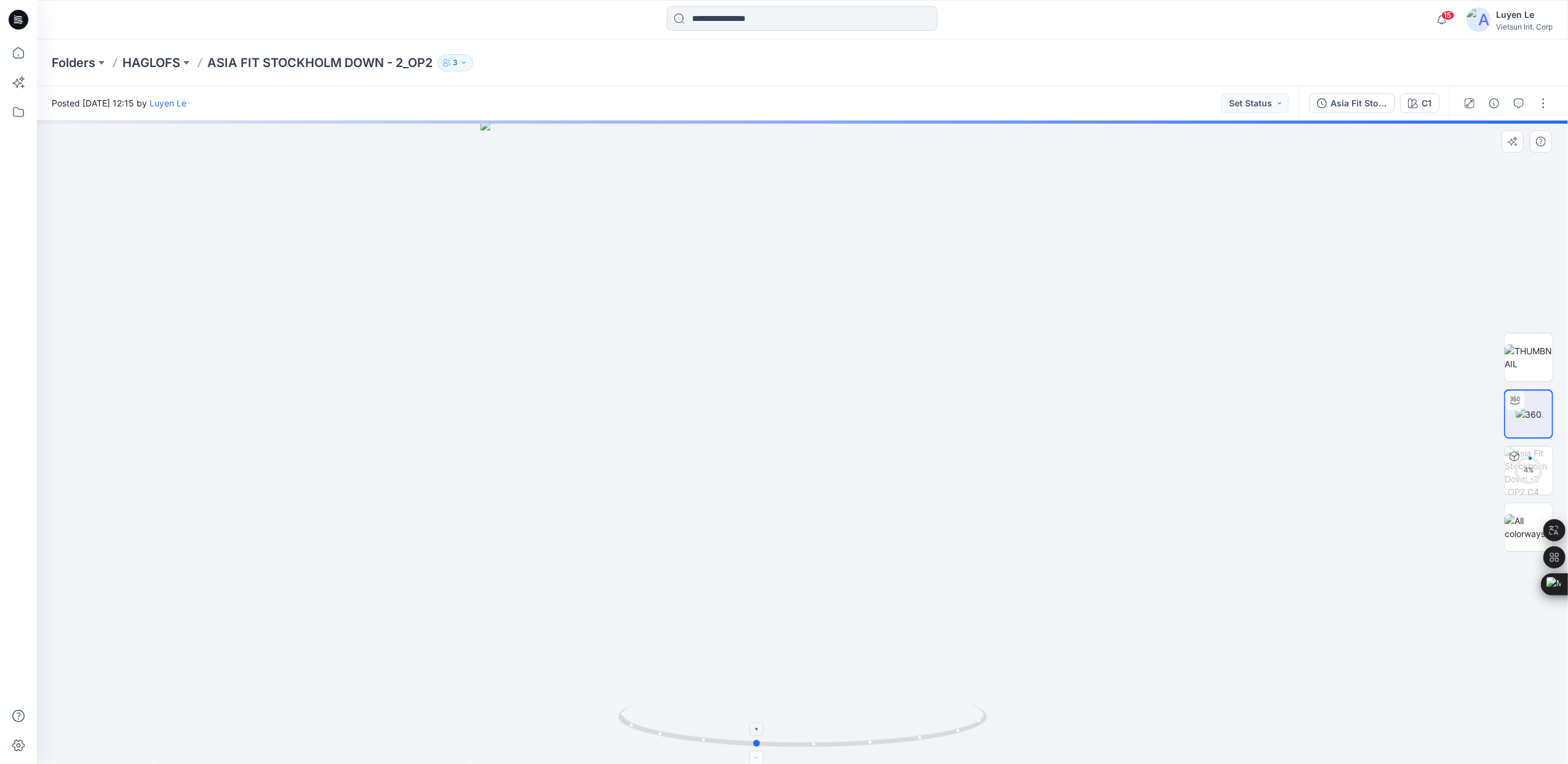
drag, startPoint x: 803, startPoint y: 747, endPoint x: 755, endPoint y: 706, distance: 63.1
click at [755, 706] on icon at bounding box center [804, 727] width 372 height 46
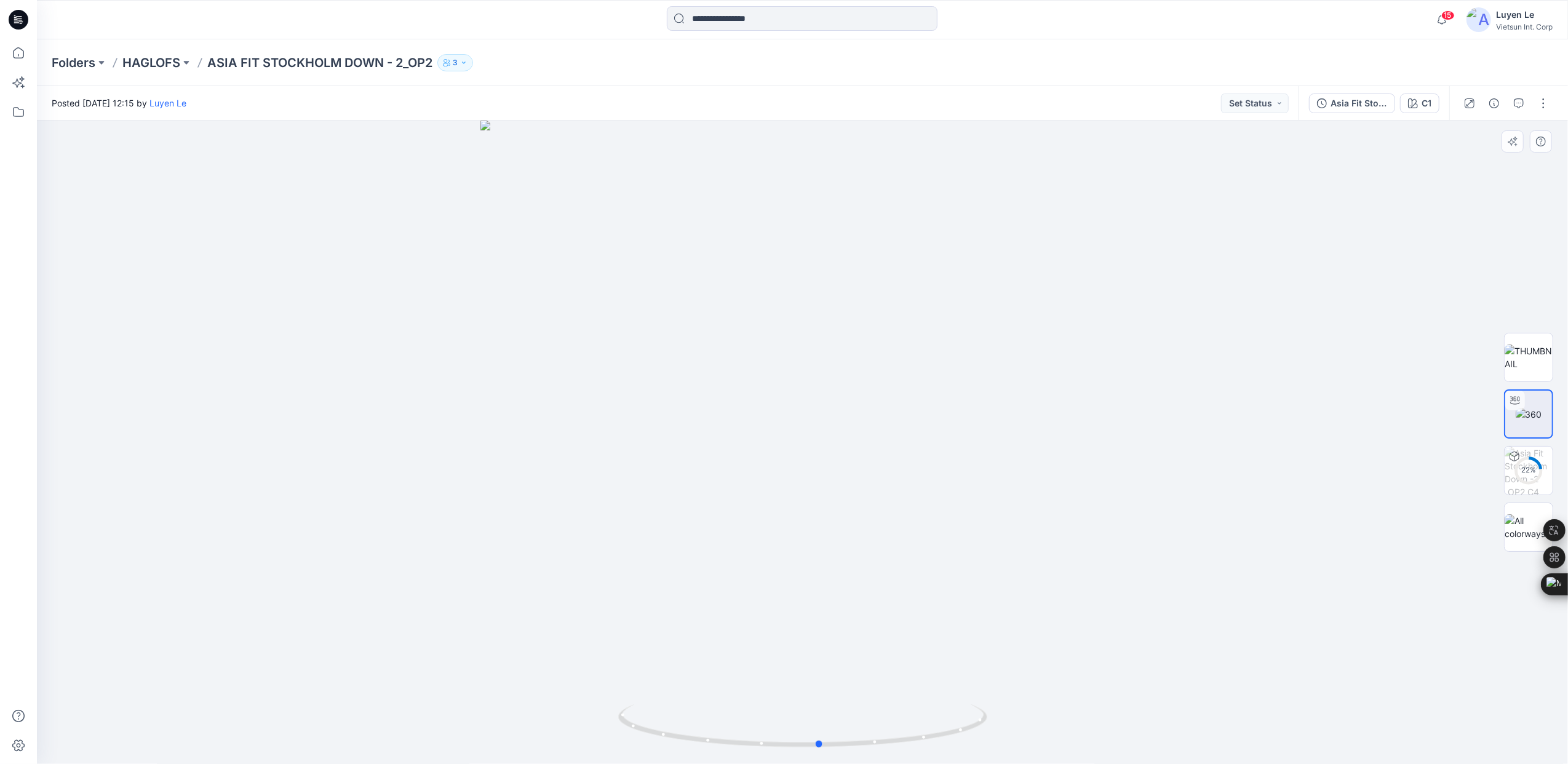
drag, startPoint x: 814, startPoint y: 747, endPoint x: 510, endPoint y: 689, distance: 309.5
click at [510, 689] on div at bounding box center [802, 442] width 1531 height 643
click at [134, 57] on p "HAGLOFS" at bounding box center [151, 63] width 58 height 17
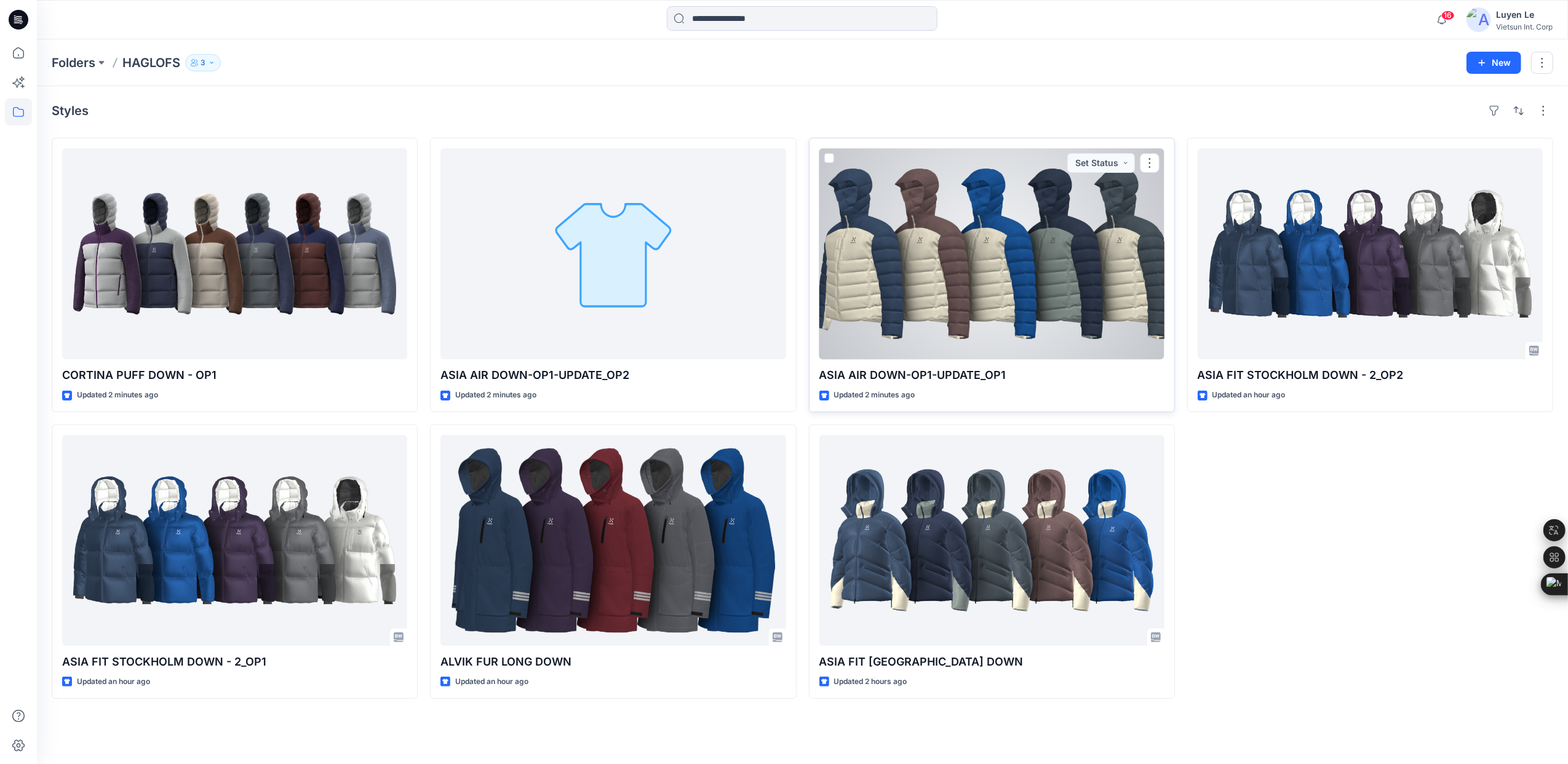
click at [959, 242] on div at bounding box center [992, 254] width 345 height 211
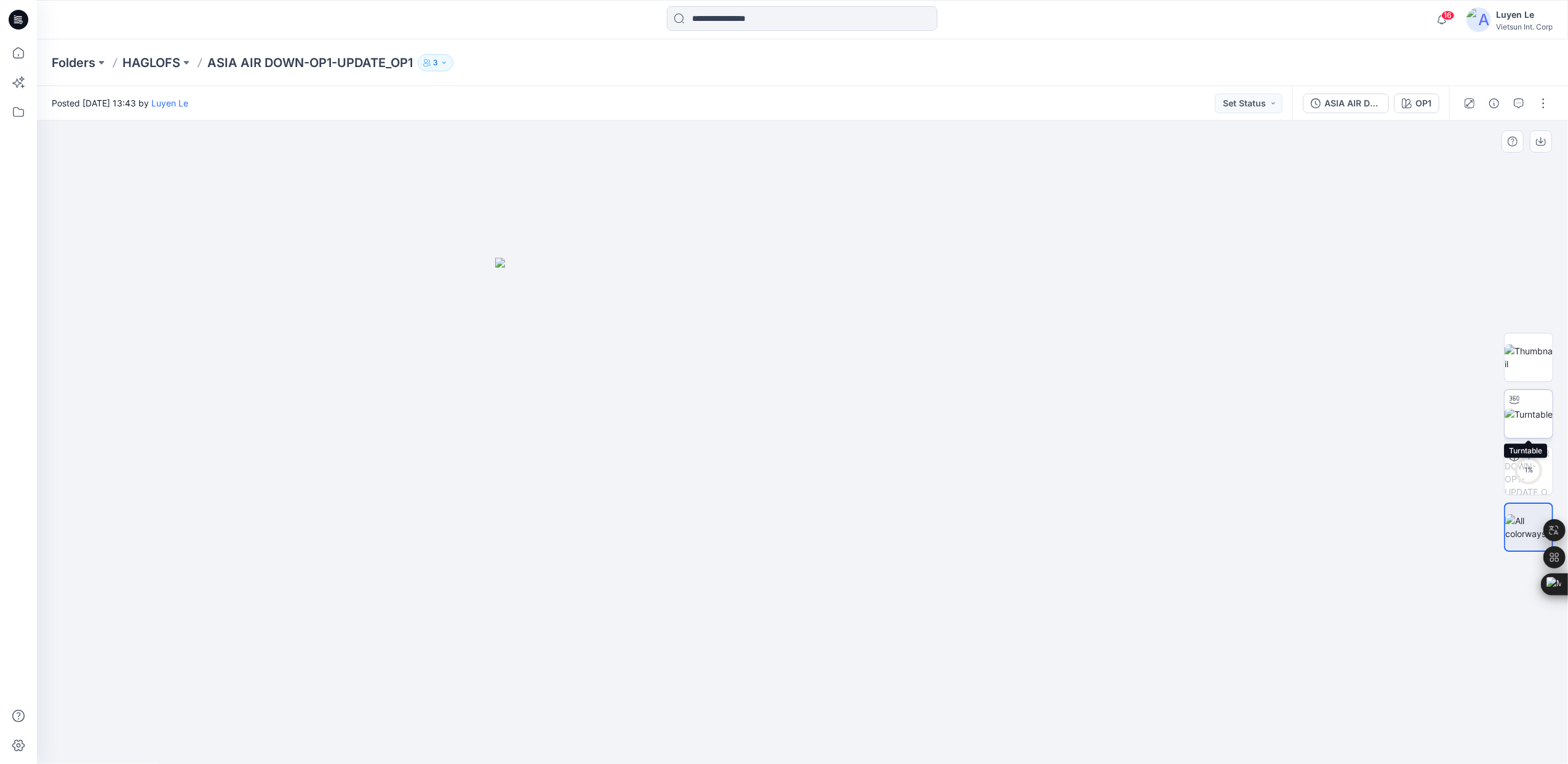
click at [1538, 410] on img at bounding box center [1528, 414] width 48 height 13
drag, startPoint x: 808, startPoint y: 747, endPoint x: 1167, endPoint y: 701, distance: 361.9
click at [1167, 701] on div at bounding box center [802, 442] width 1531 height 643
click at [1545, 414] on img at bounding box center [1528, 414] width 47 height 26
click at [1527, 354] on img at bounding box center [1528, 357] width 48 height 26
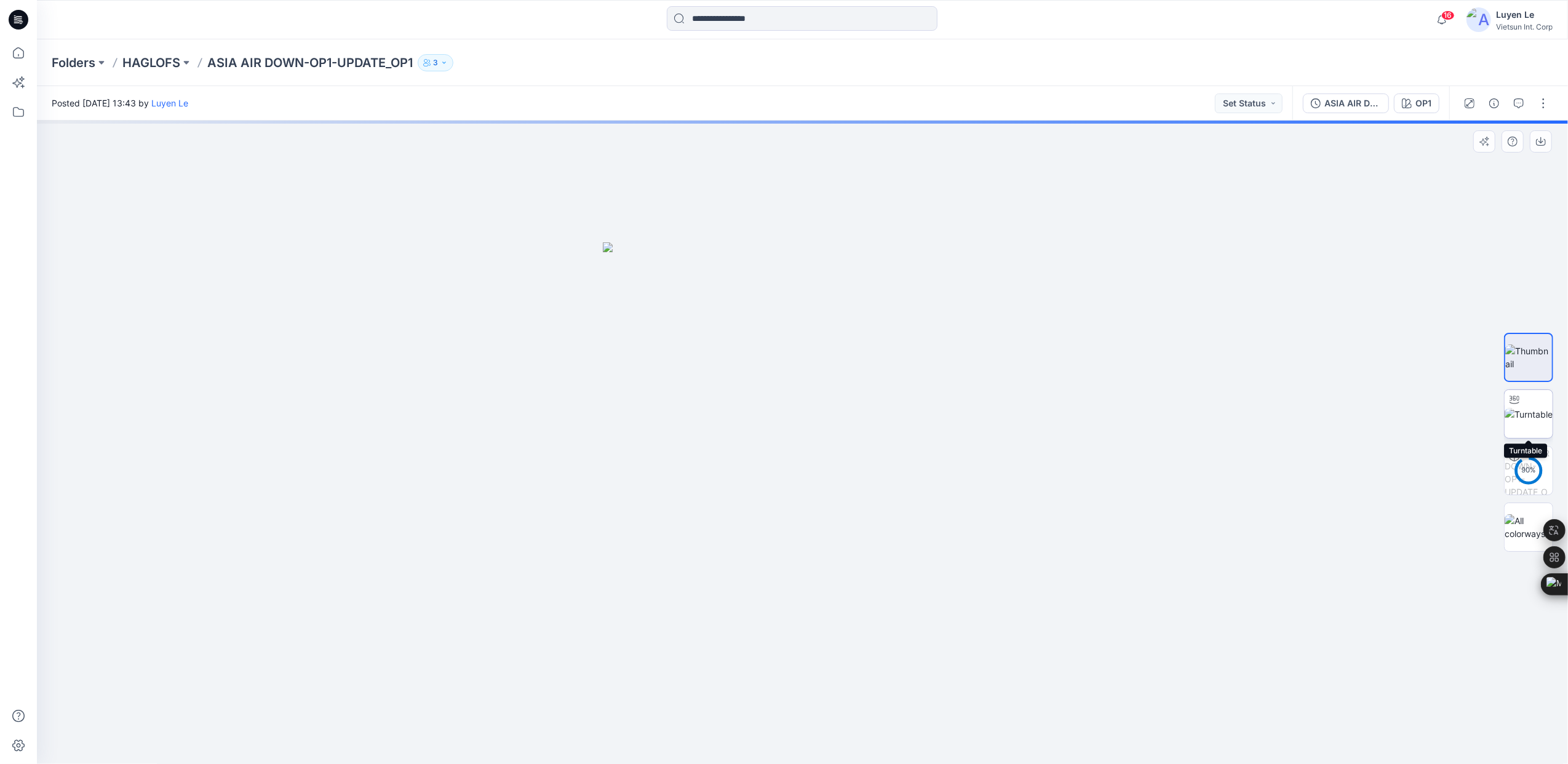
click at [1526, 414] on img at bounding box center [1528, 414] width 48 height 13
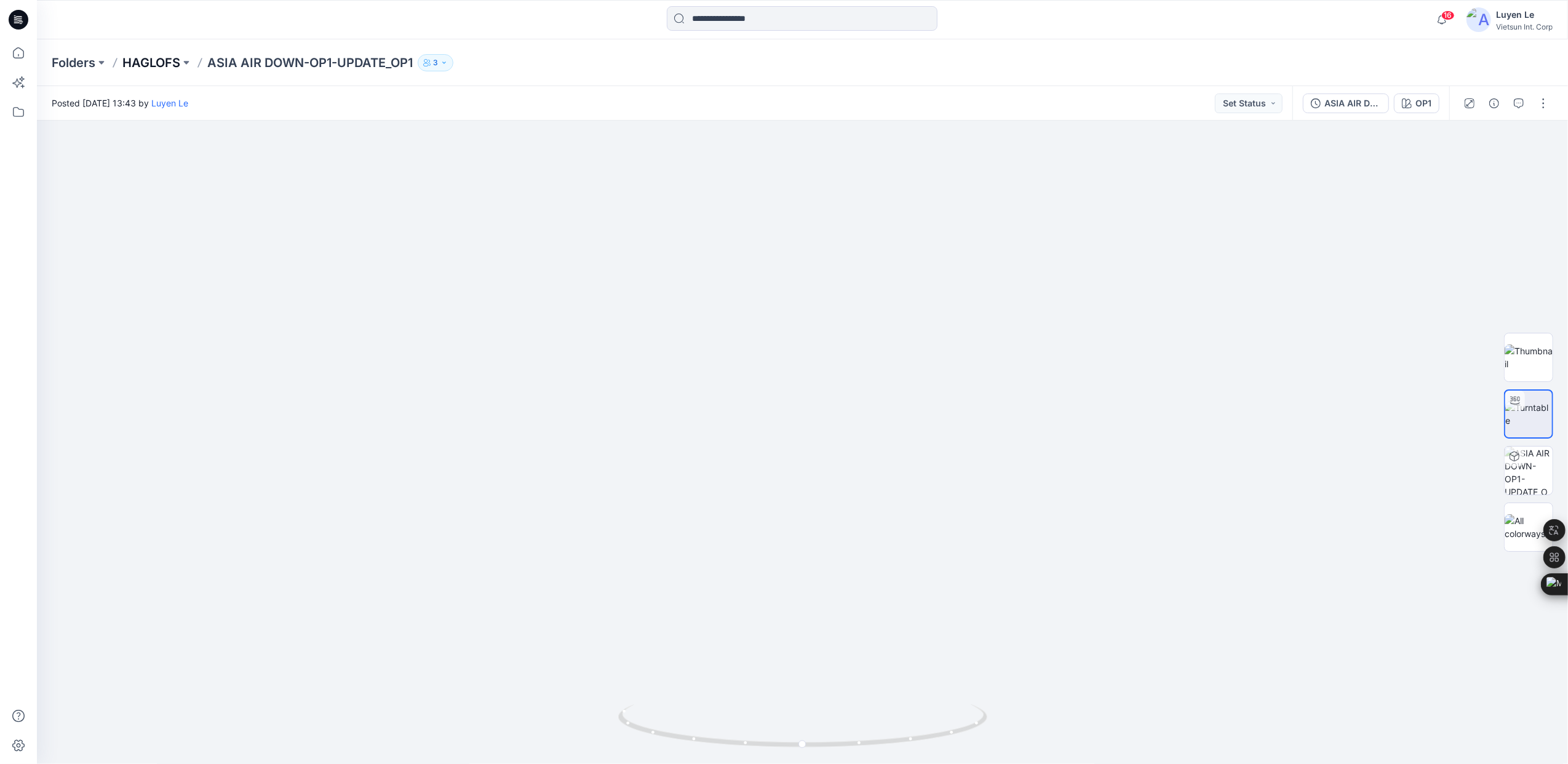
click at [163, 59] on p "HAGLOFS" at bounding box center [151, 63] width 58 height 17
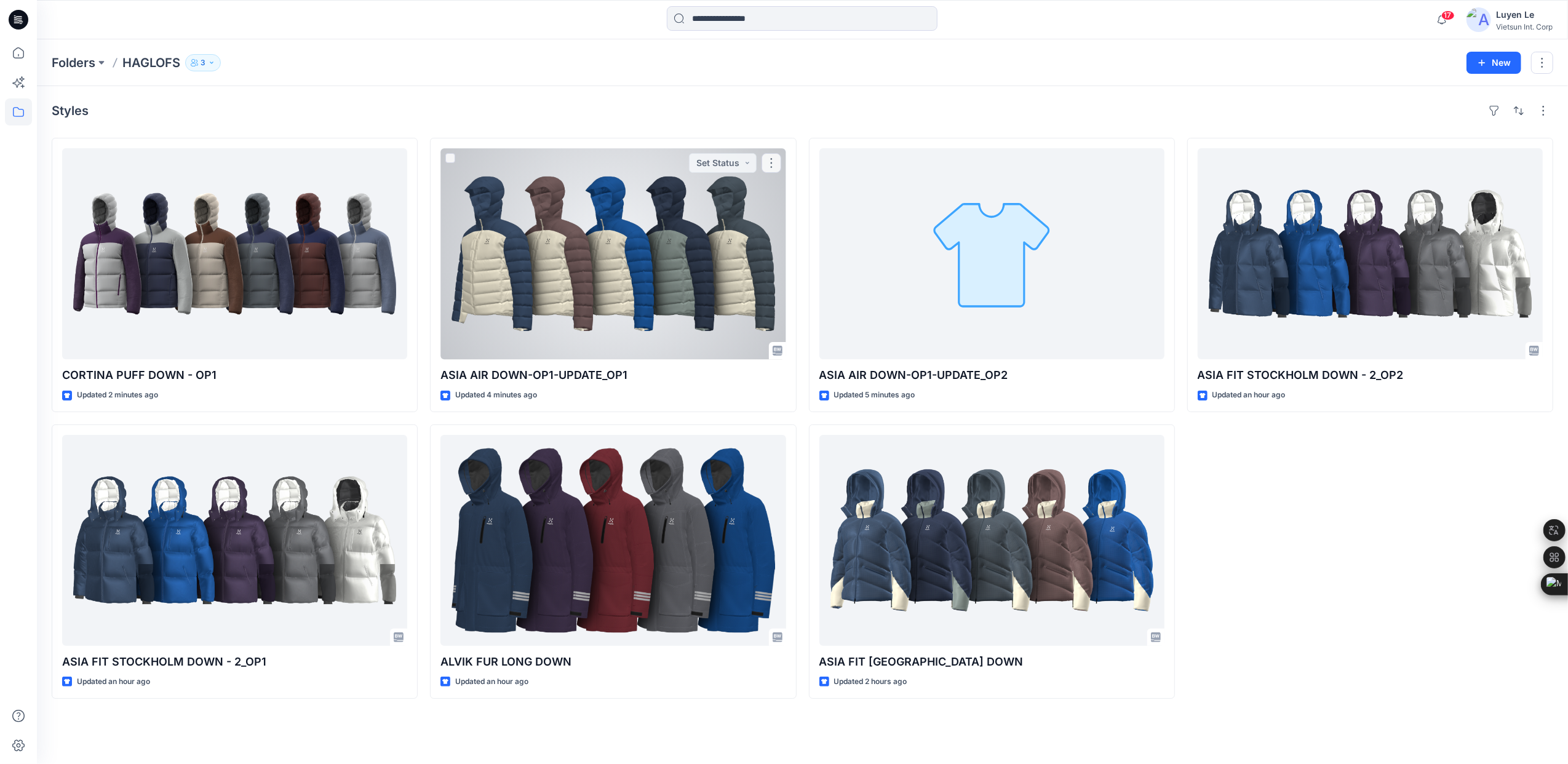
drag, startPoint x: 622, startPoint y: 301, endPoint x: 1511, endPoint y: 287, distance: 889.1
click at [622, 301] on div at bounding box center [613, 254] width 345 height 211
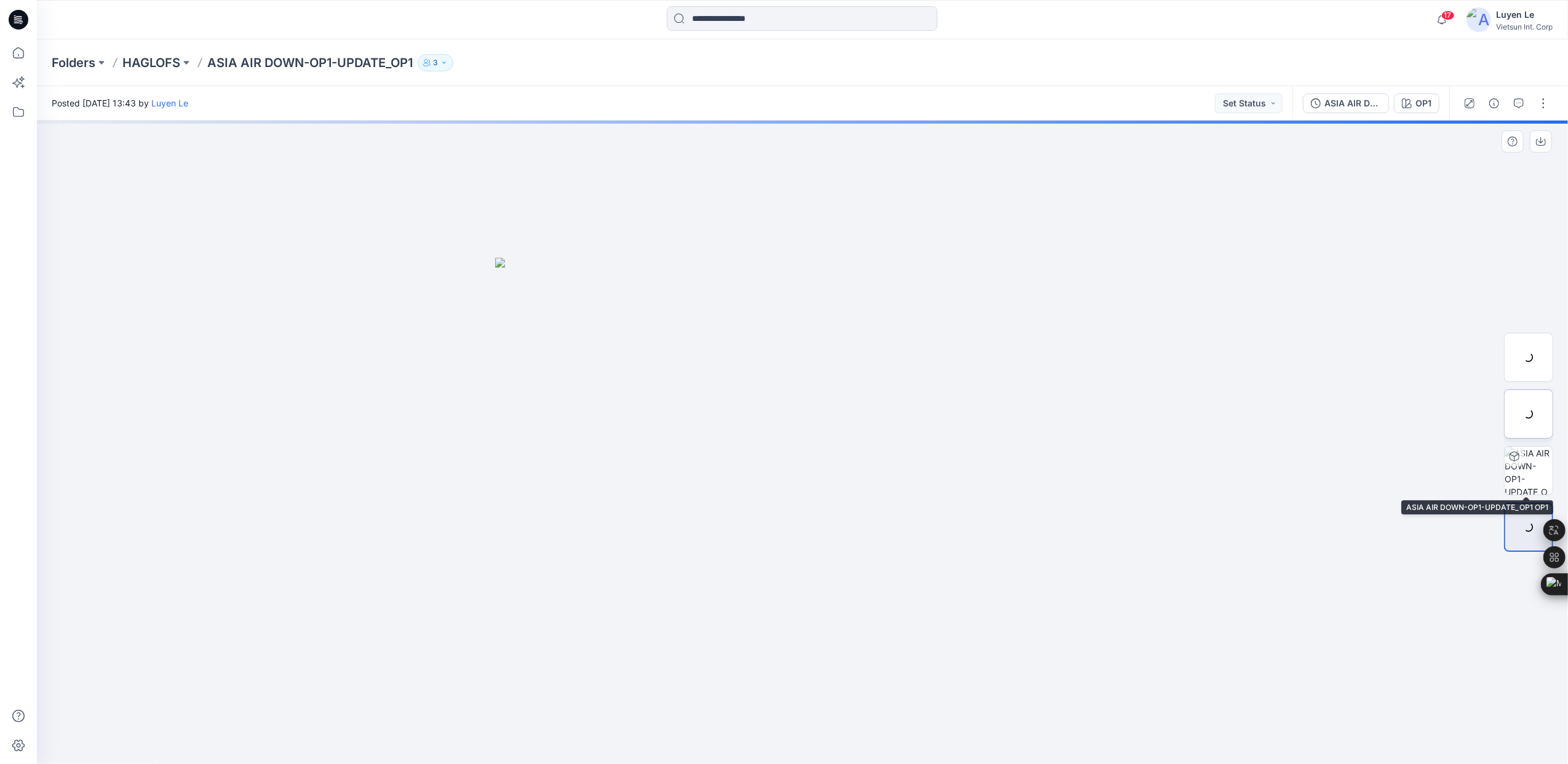
click at [1521, 402] on div at bounding box center [1528, 414] width 49 height 49
drag, startPoint x: 800, startPoint y: 750, endPoint x: 812, endPoint y: 735, distance: 19.2
click at [812, 735] on icon at bounding box center [804, 727] width 372 height 46
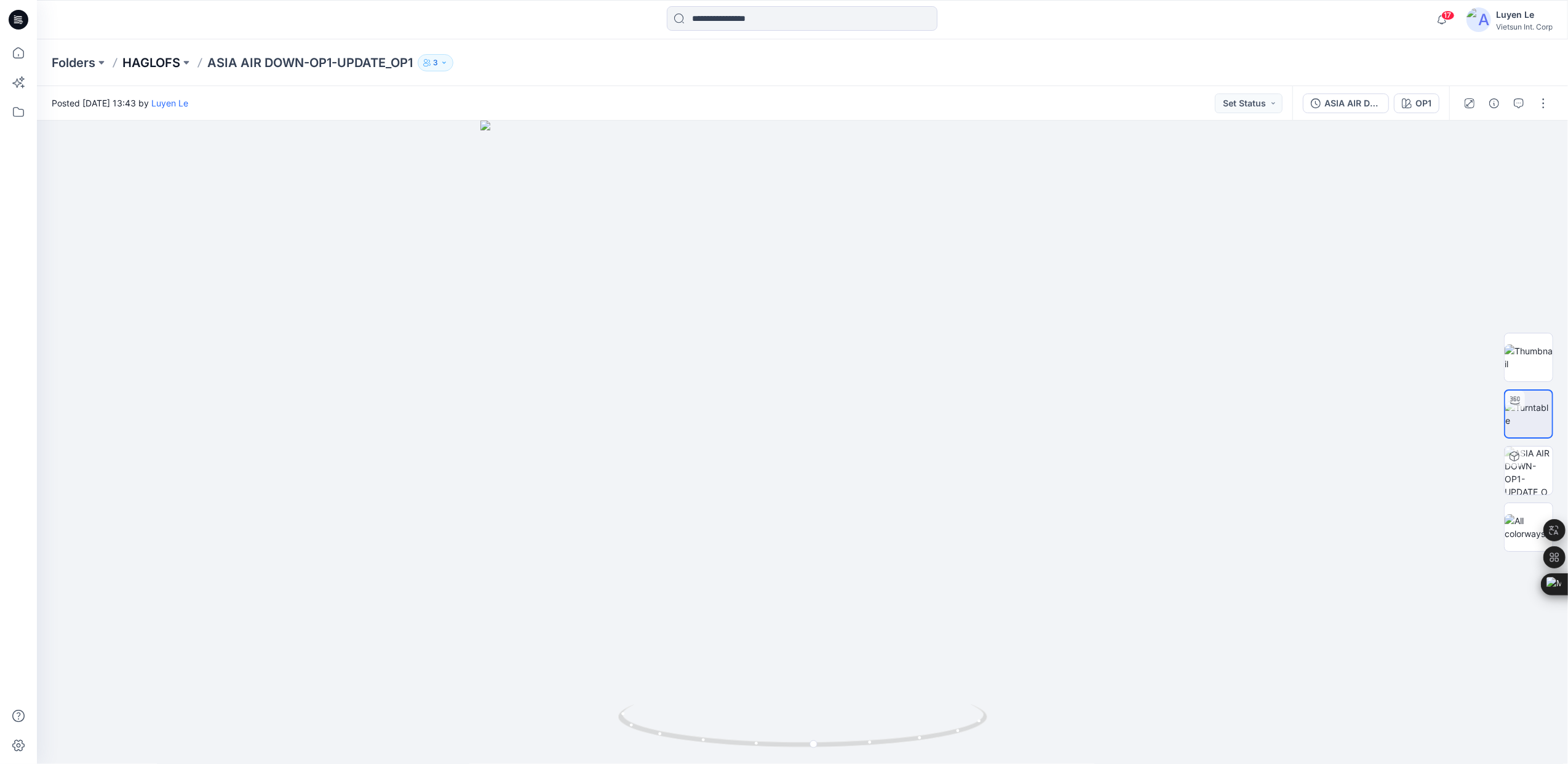
click at [163, 64] on p "HAGLOFS" at bounding box center [151, 63] width 58 height 17
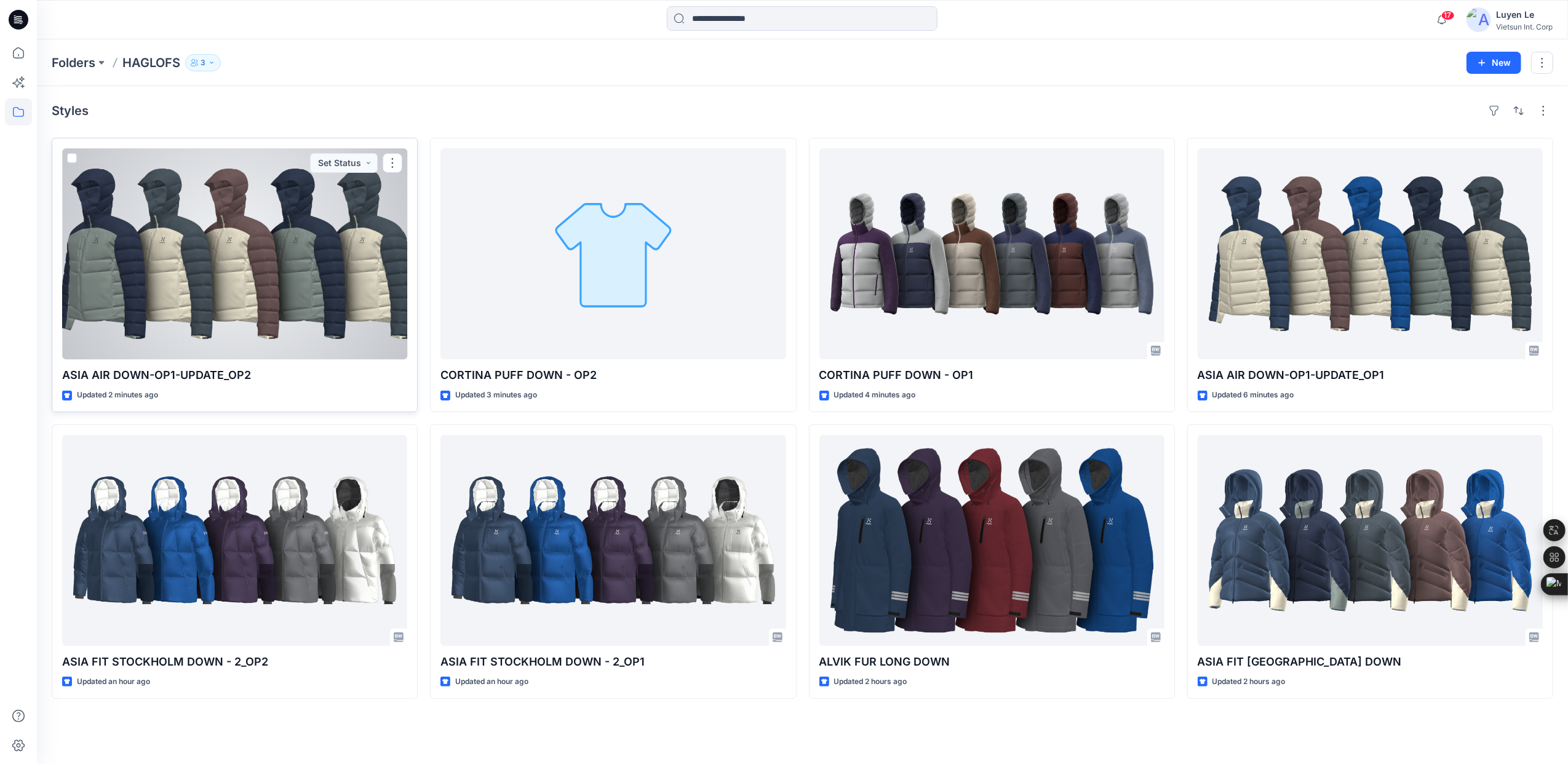
click at [234, 257] on div at bounding box center [234, 254] width 345 height 211
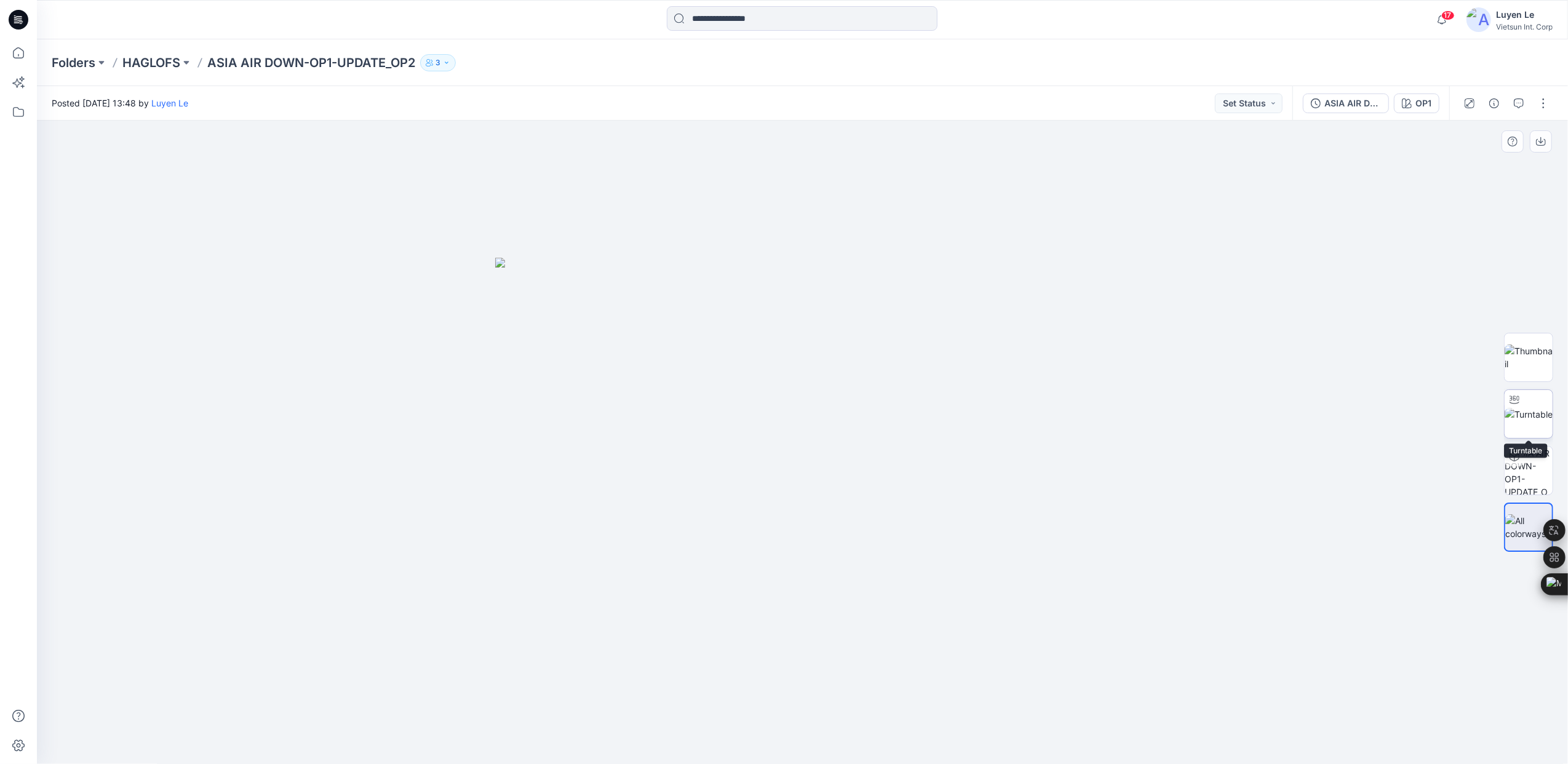
click at [1526, 412] on img at bounding box center [1528, 414] width 48 height 13
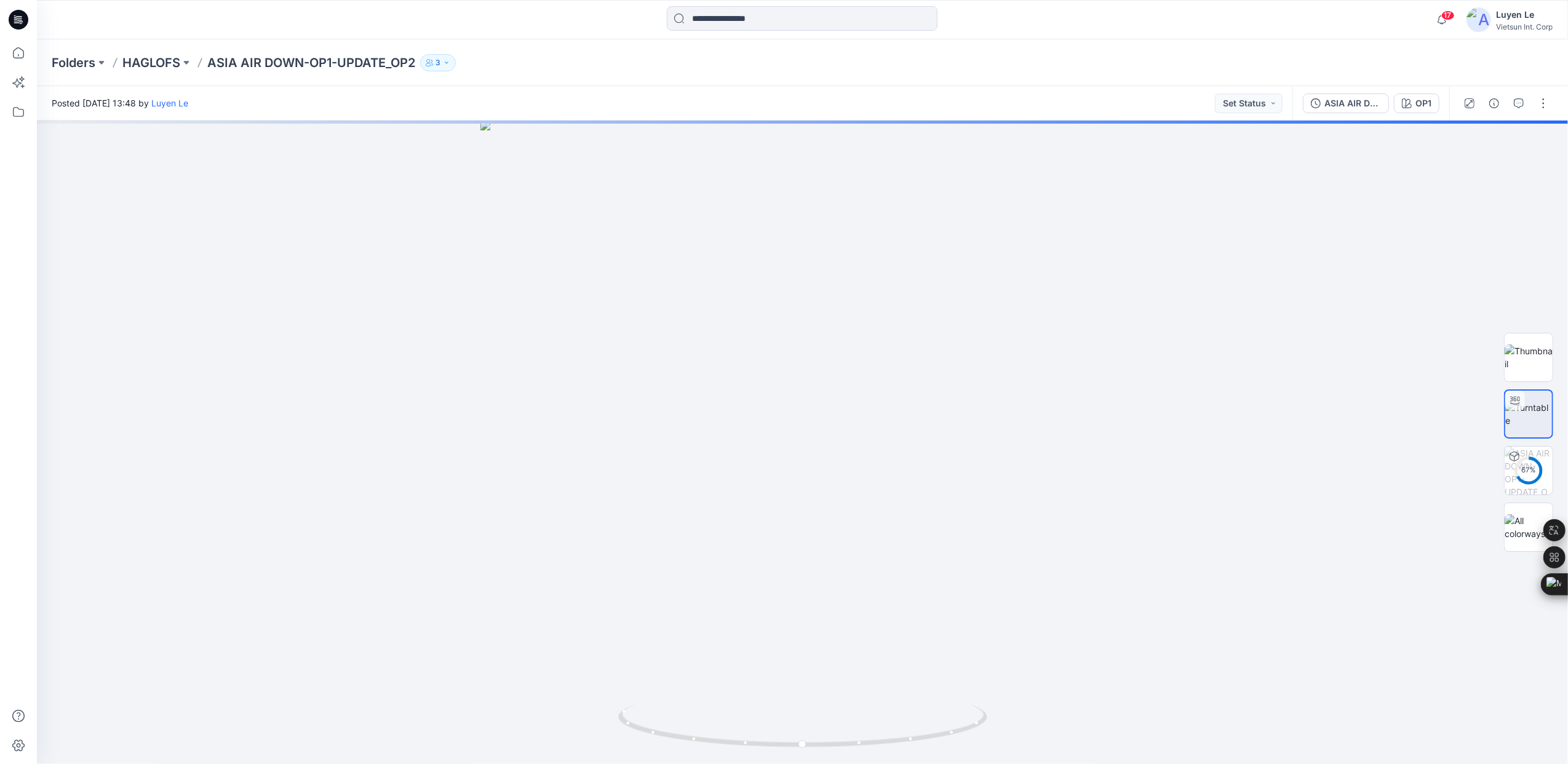
click at [157, 33] on div "17 Notifications Maianh Nguyen shared CORTINA PUFF DOWN - OP1 in HAGLOFS (Publi…" at bounding box center [802, 20] width 1531 height 39
click at [146, 55] on p "HAGLOFS" at bounding box center [151, 63] width 58 height 17
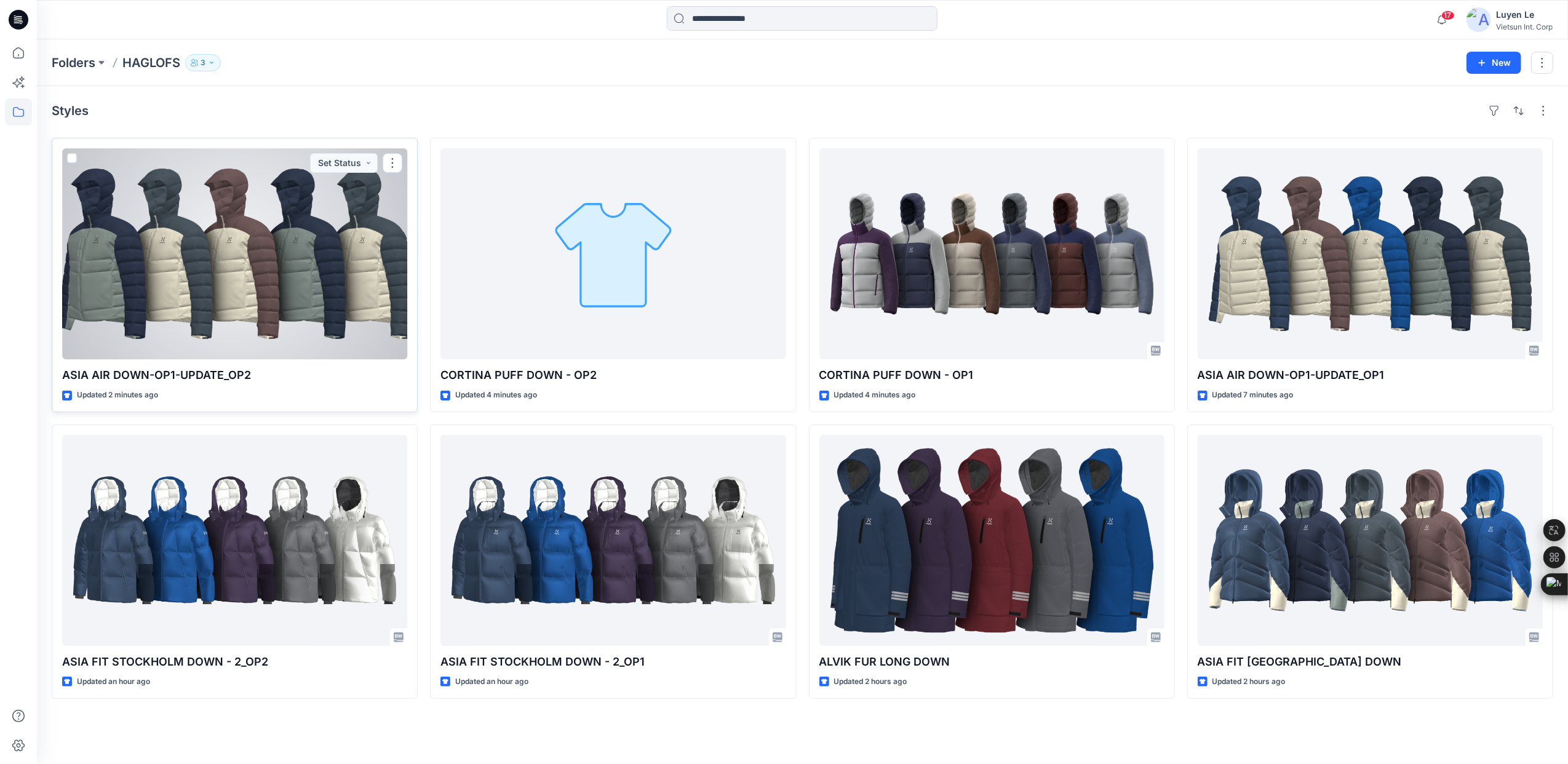
click at [243, 253] on div at bounding box center [234, 254] width 345 height 211
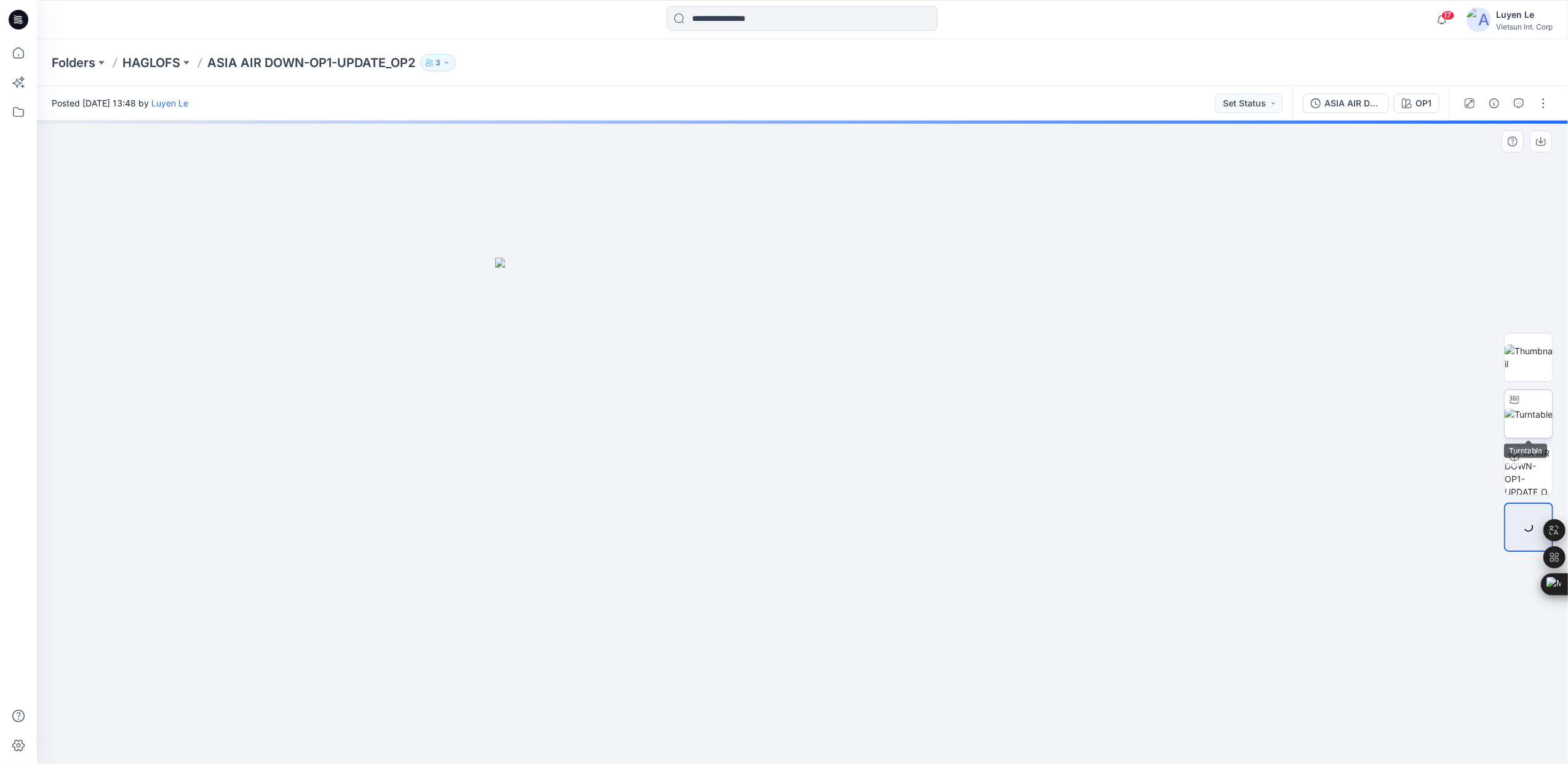
click at [1518, 404] on icon at bounding box center [1514, 399] width 10 height 10
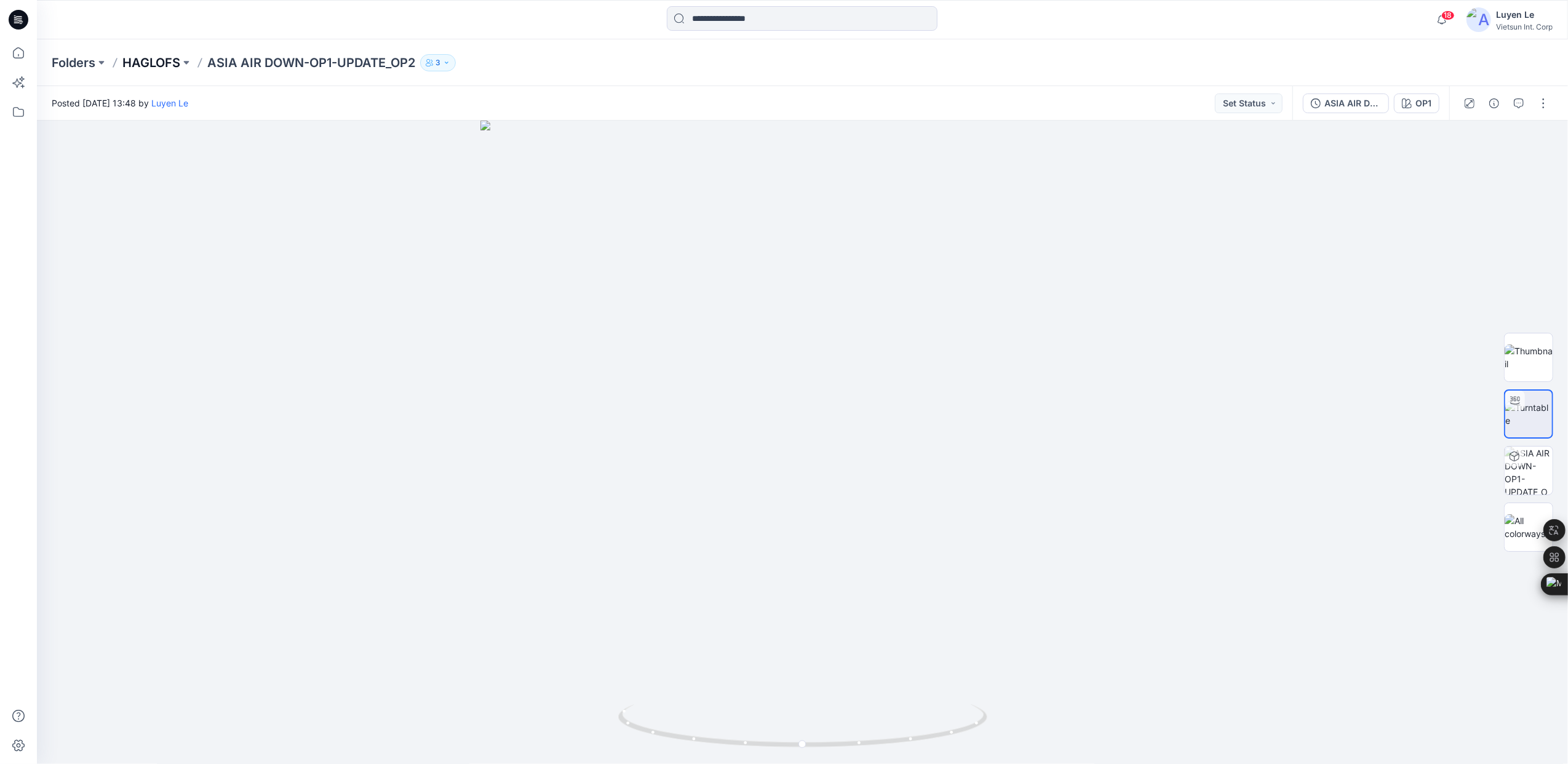
click at [142, 58] on p "HAGLOFS" at bounding box center [151, 63] width 58 height 17
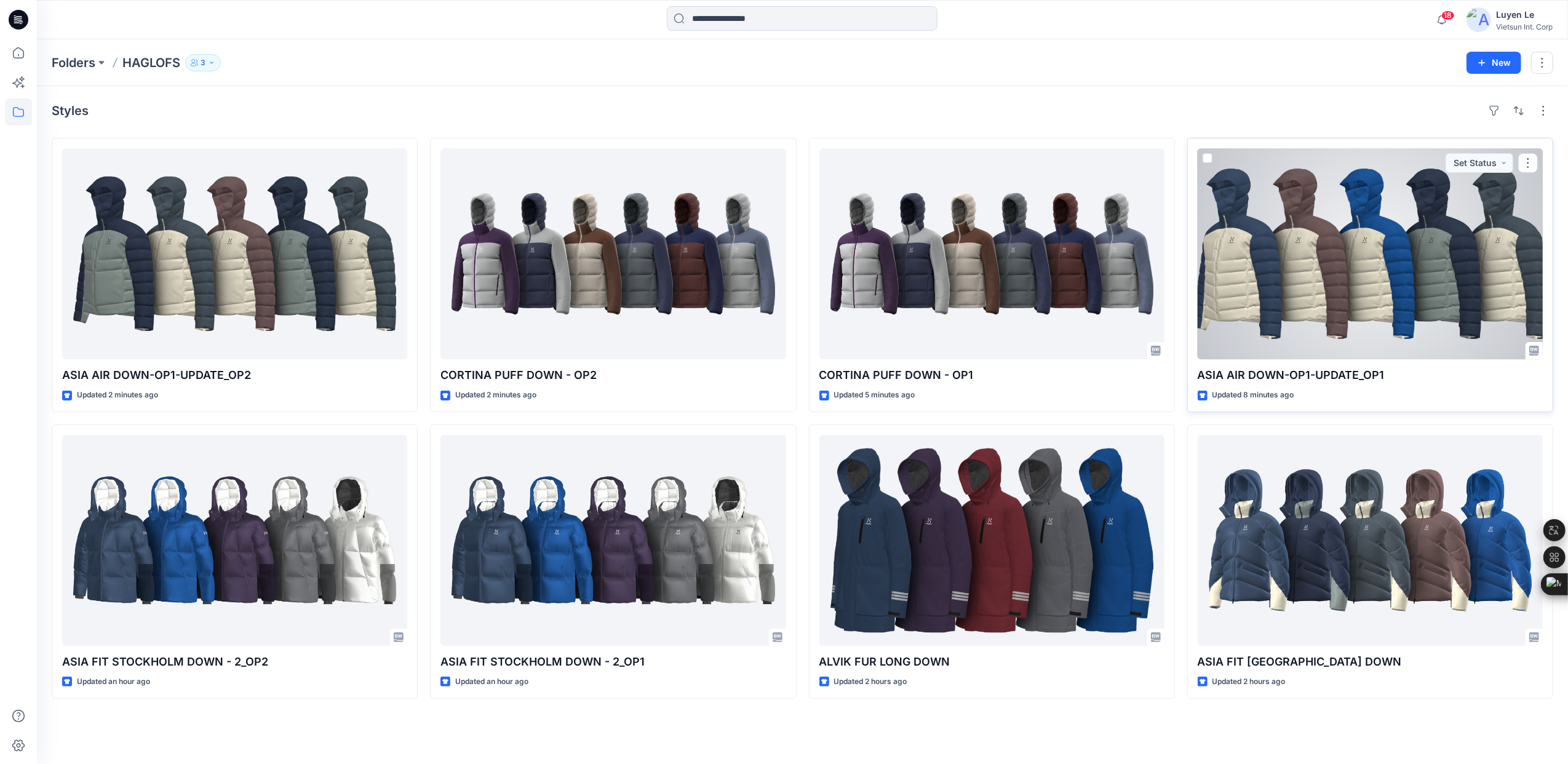
click at [1375, 278] on div at bounding box center [1370, 254] width 345 height 211
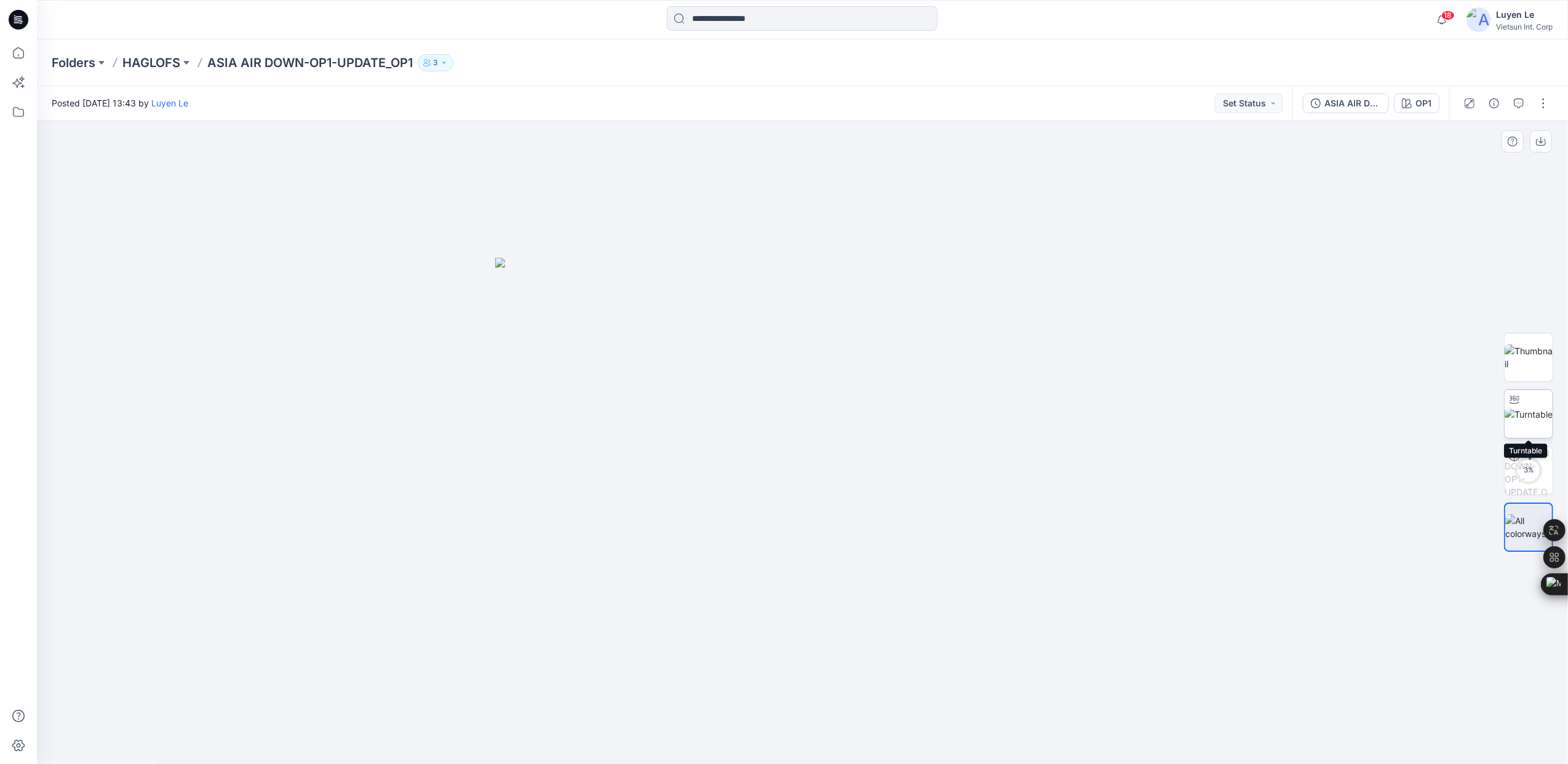
click at [1515, 414] on img at bounding box center [1528, 414] width 48 height 13
click at [142, 59] on p "HAGLOFS" at bounding box center [151, 63] width 58 height 17
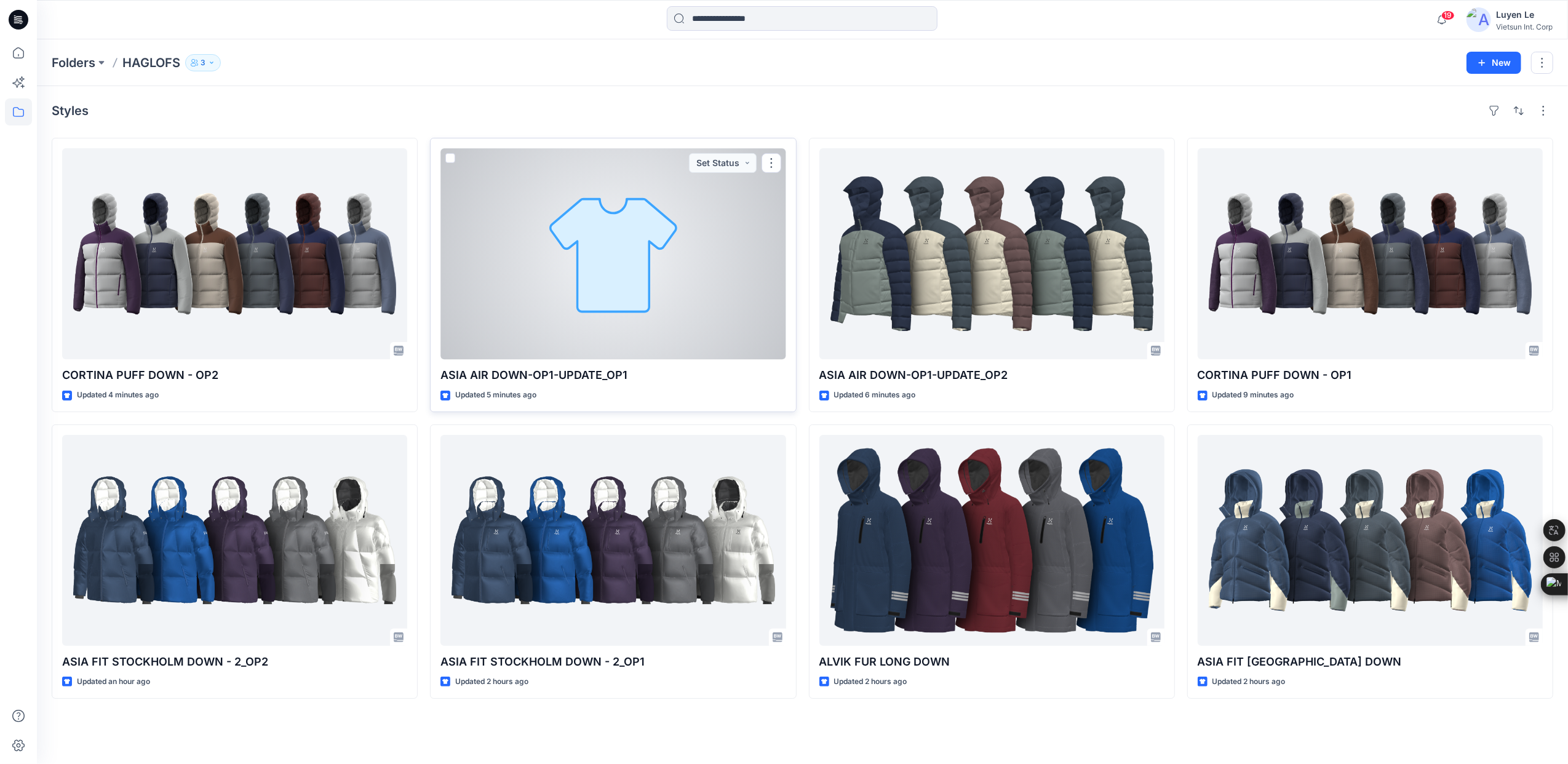
click at [601, 289] on div at bounding box center [613, 254] width 345 height 211
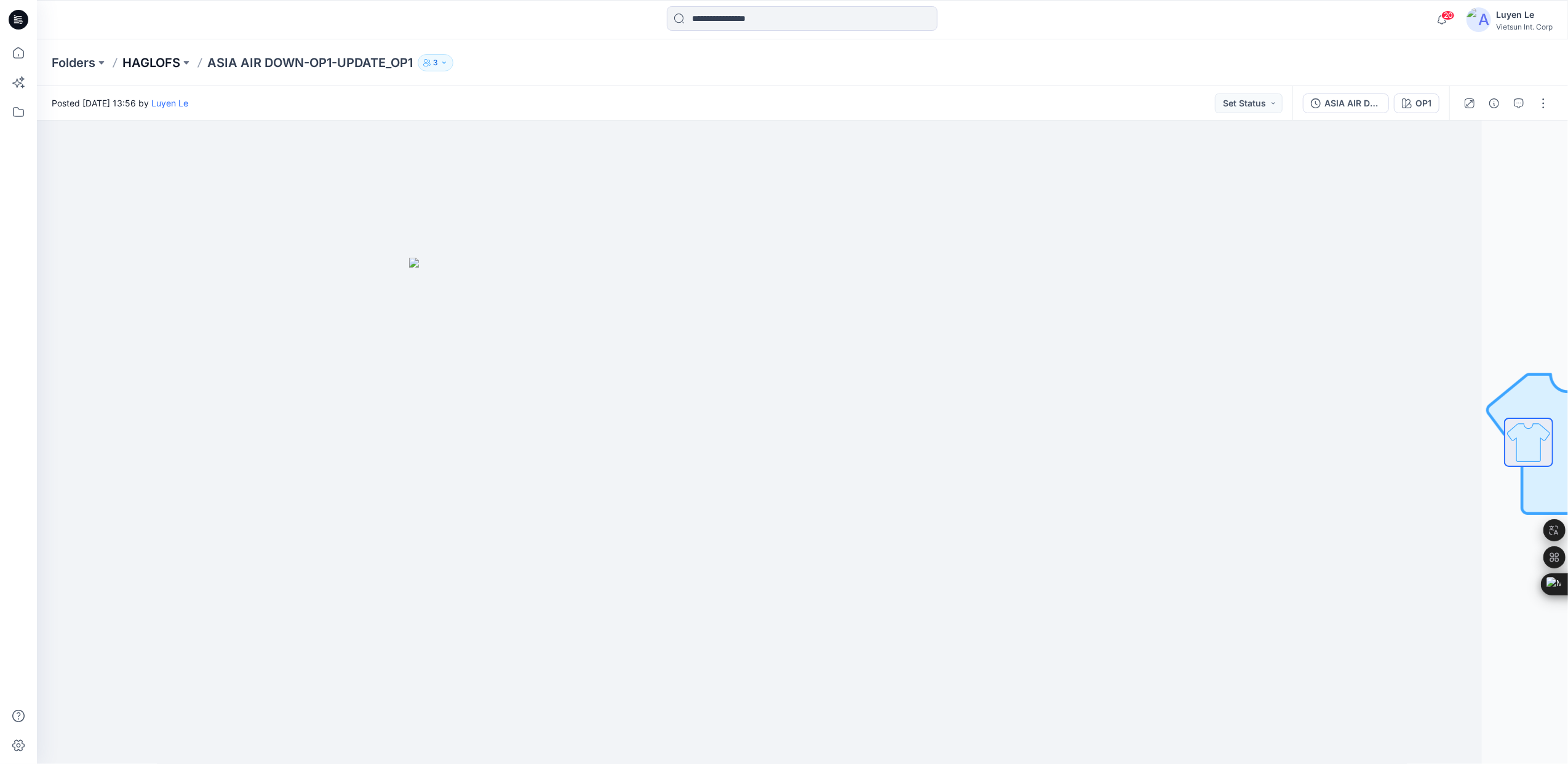
click at [160, 65] on p "HAGLOFS" at bounding box center [151, 63] width 58 height 17
